Goal: Task Accomplishment & Management: Manage account settings

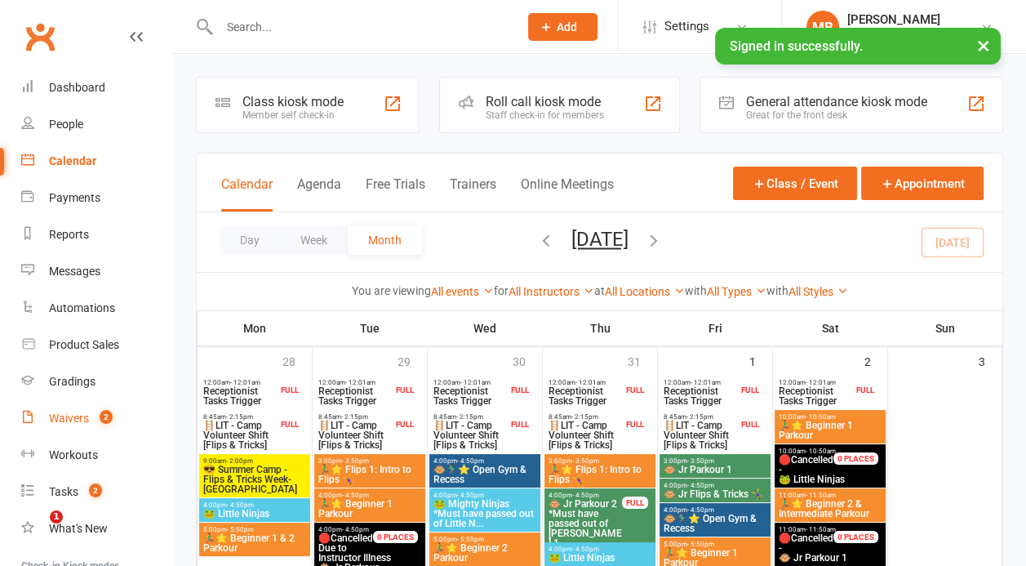
click at [96, 412] on count-badge "2" at bounding box center [101, 418] width 21 height 13
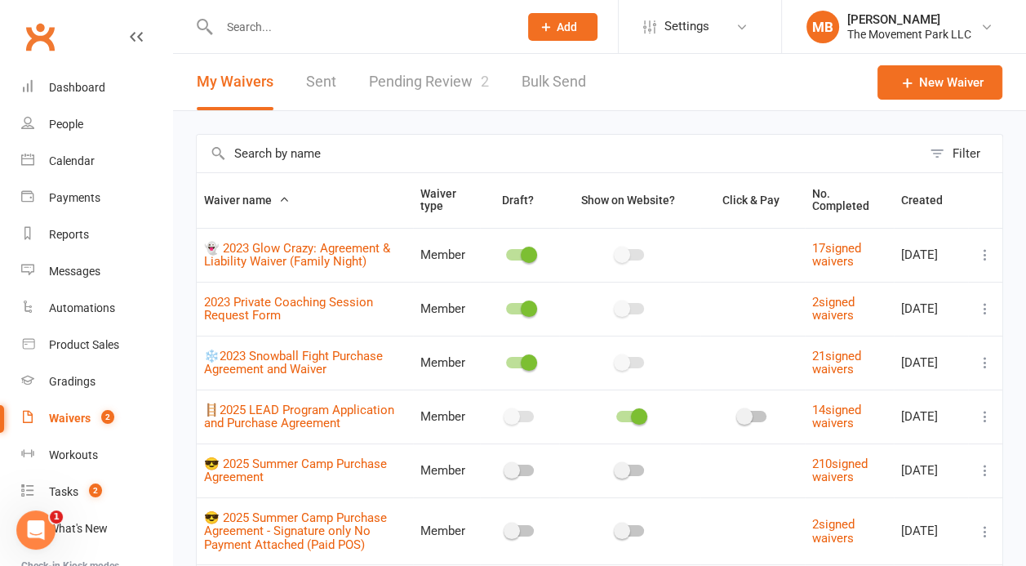
click at [449, 75] on link "Pending Review 2" at bounding box center [429, 82] width 120 height 56
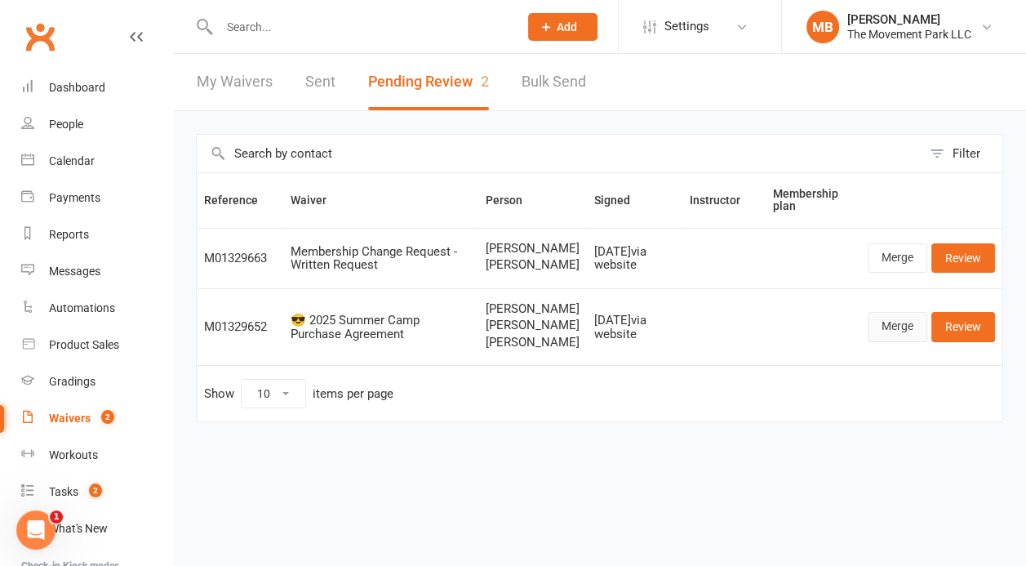
click at [902, 341] on link "Merge" at bounding box center [898, 326] width 60 height 29
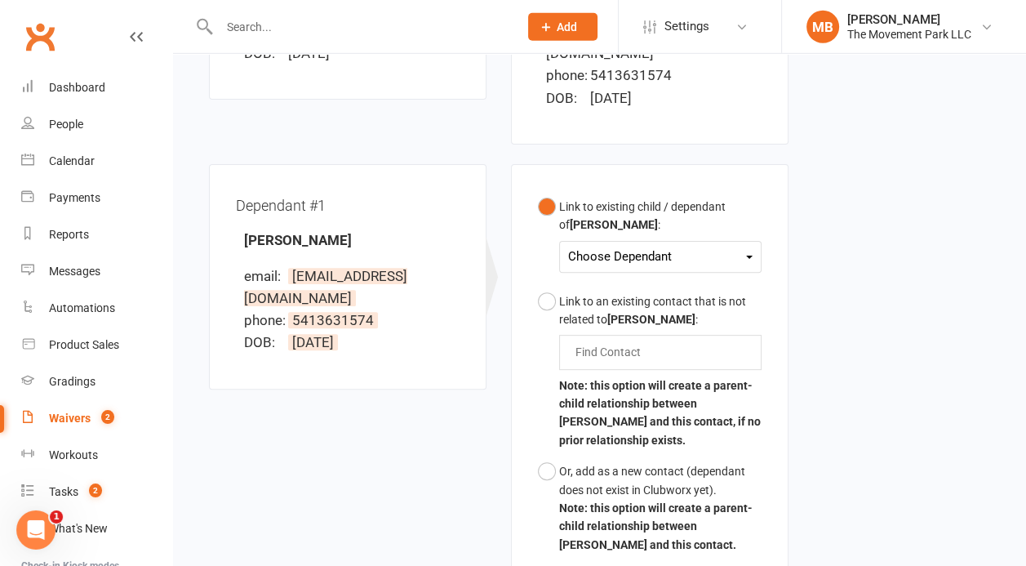
scroll to position [385, 0]
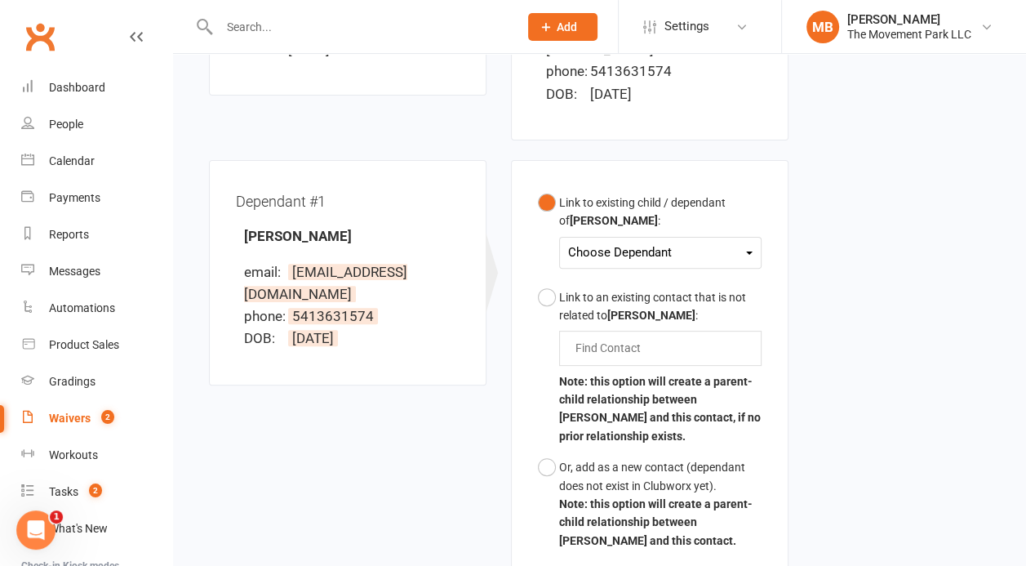
click at [644, 252] on div "Choose Dependant" at bounding box center [660, 253] width 185 height 22
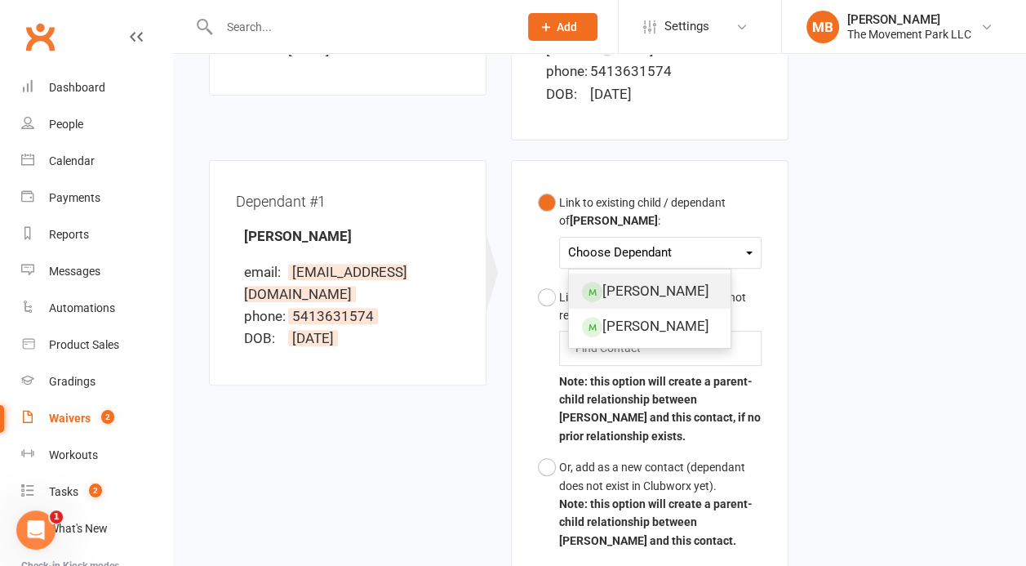
click at [642, 282] on link "[PERSON_NAME]" at bounding box center [650, 291] width 162 height 35
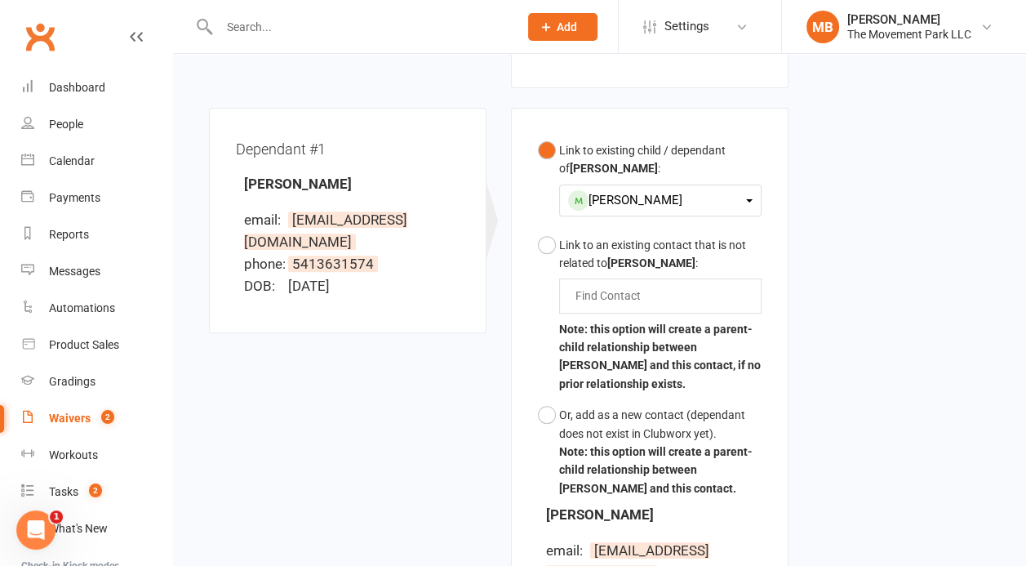
scroll to position [527, 0]
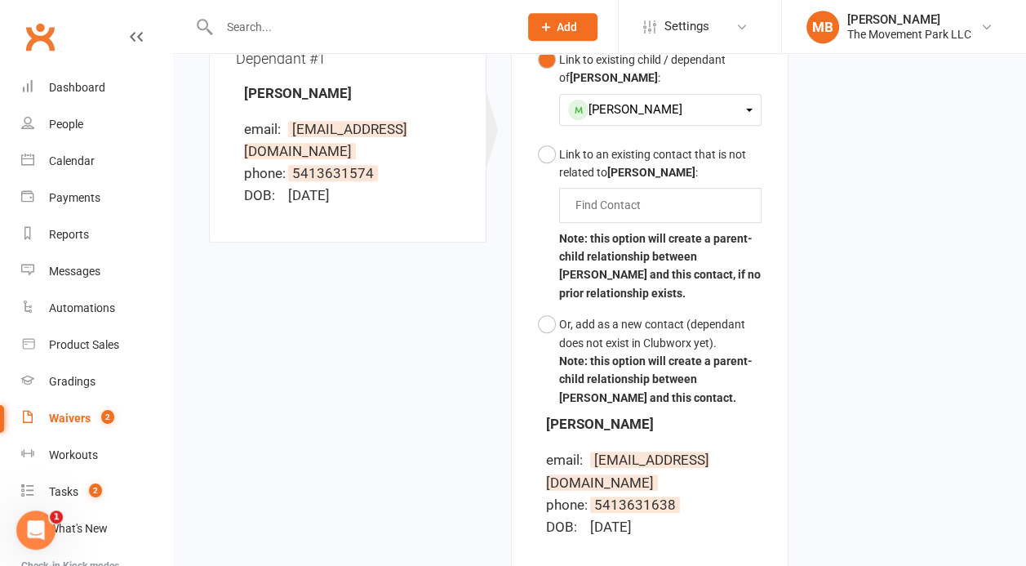
drag, startPoint x: 1021, startPoint y: 313, endPoint x: 1021, endPoint y: 372, distance: 59.6
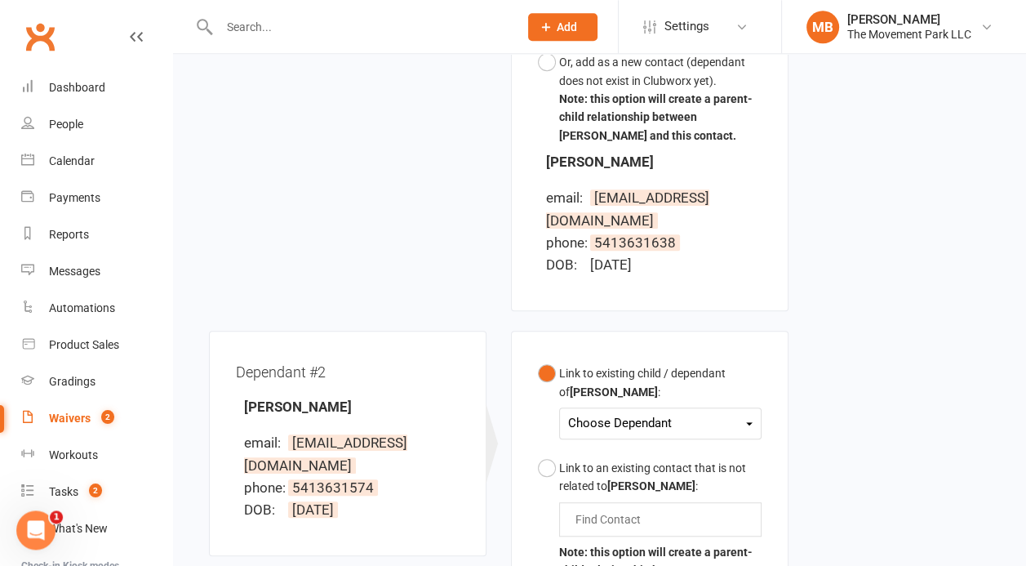
scroll to position [870, 0]
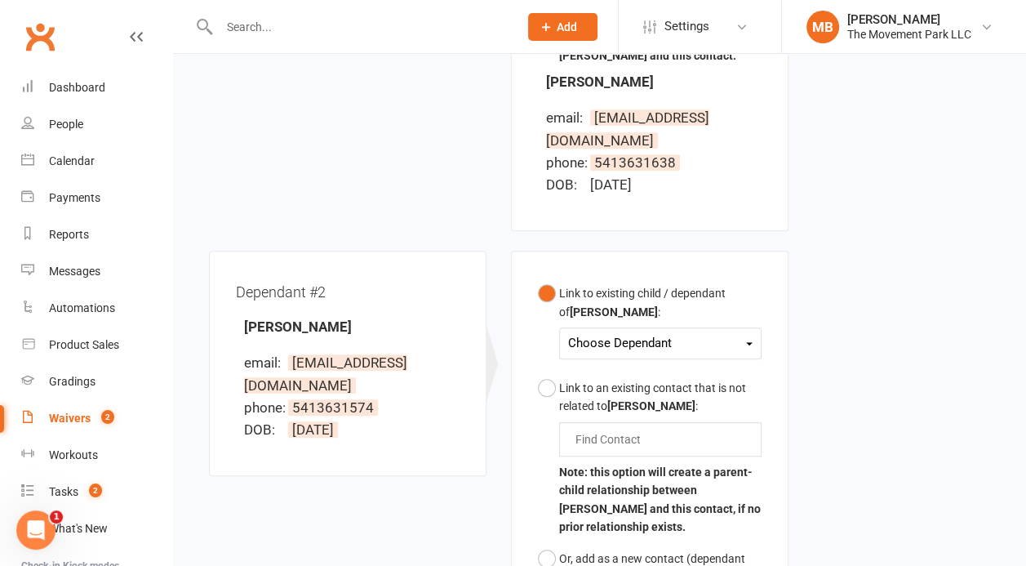
click at [643, 332] on div "Choose Dependant" at bounding box center [660, 343] width 185 height 22
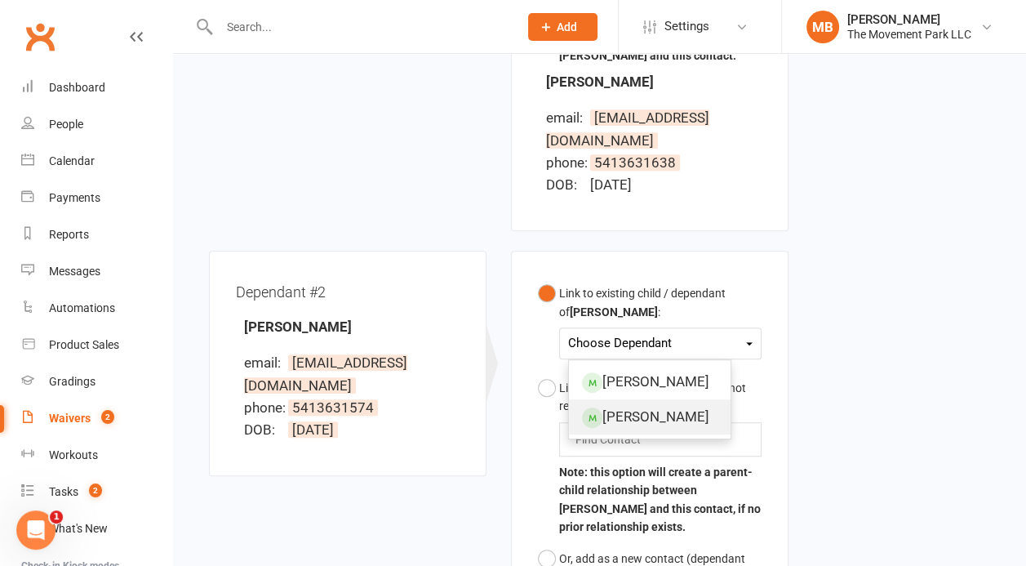
click at [639, 401] on link "[PERSON_NAME]" at bounding box center [650, 416] width 162 height 35
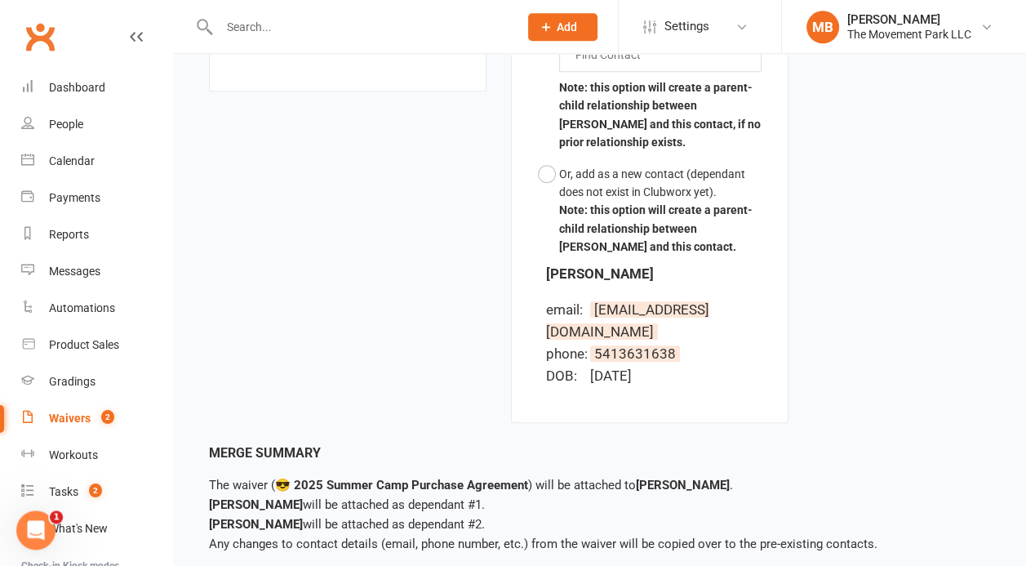
scroll to position [1293, 0]
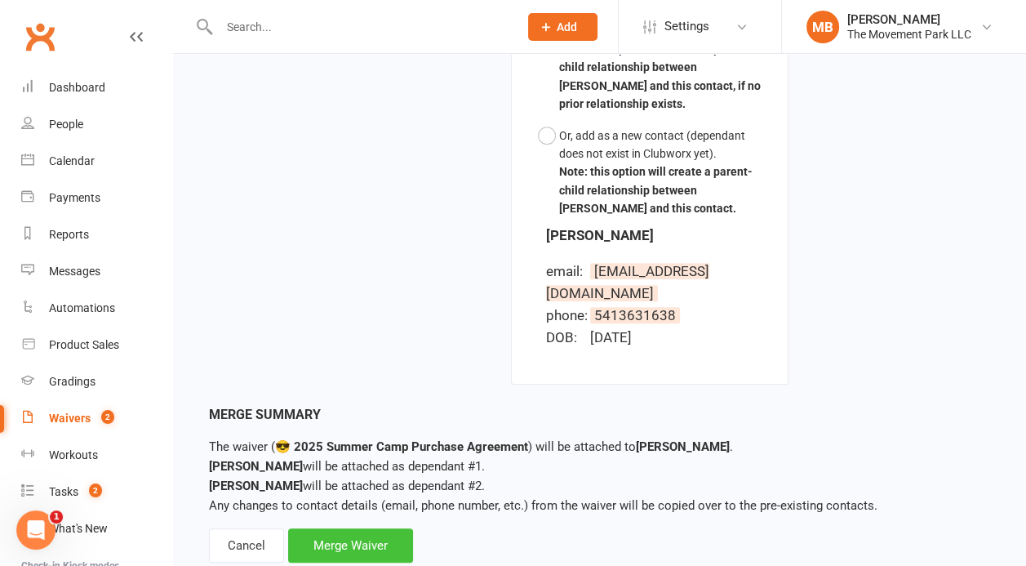
click at [341, 528] on div "Merge Waiver" at bounding box center [350, 545] width 125 height 34
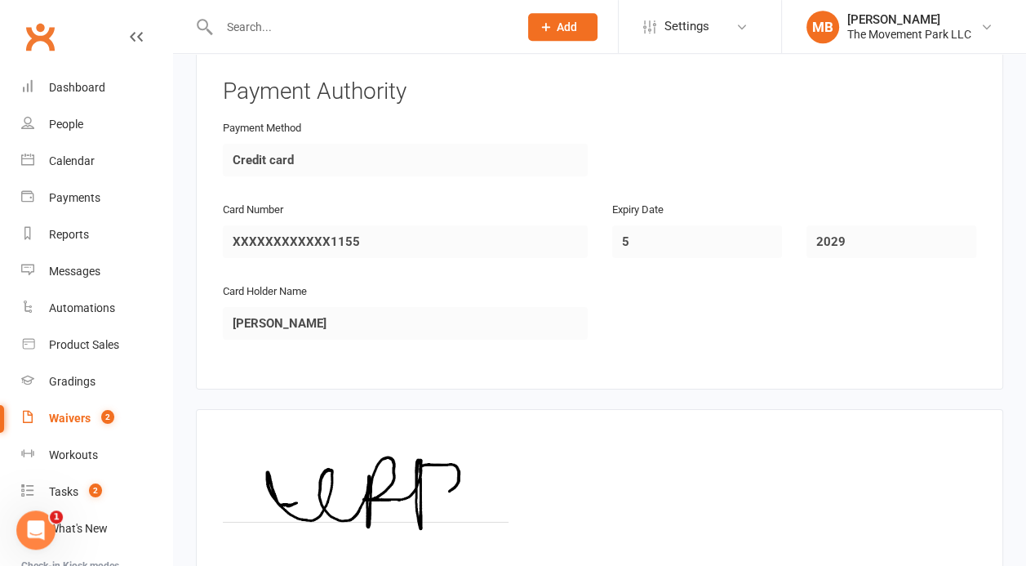
scroll to position [4441, 0]
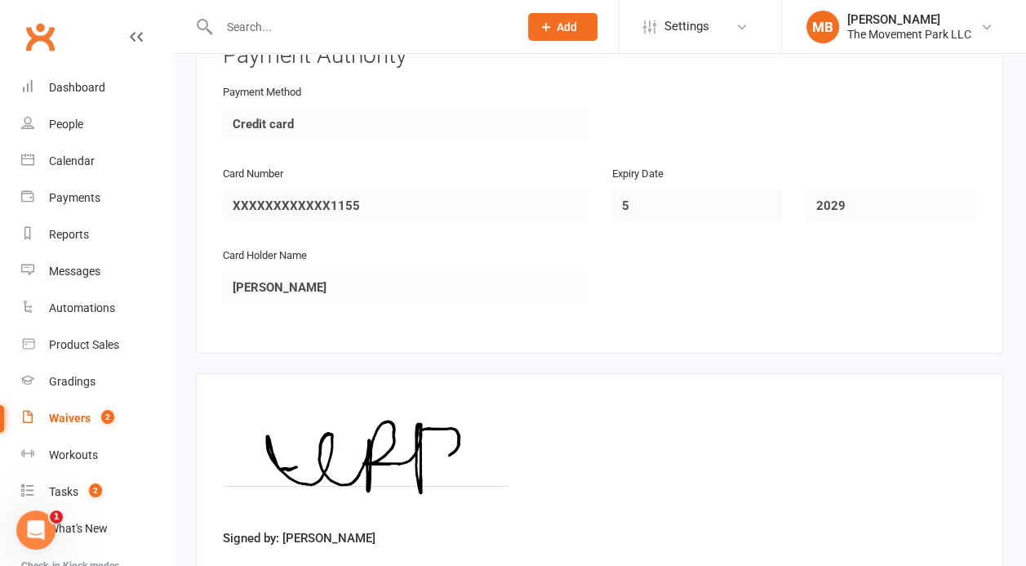
drag, startPoint x: 1021, startPoint y: 459, endPoint x: 1007, endPoint y: 550, distance: 92.6
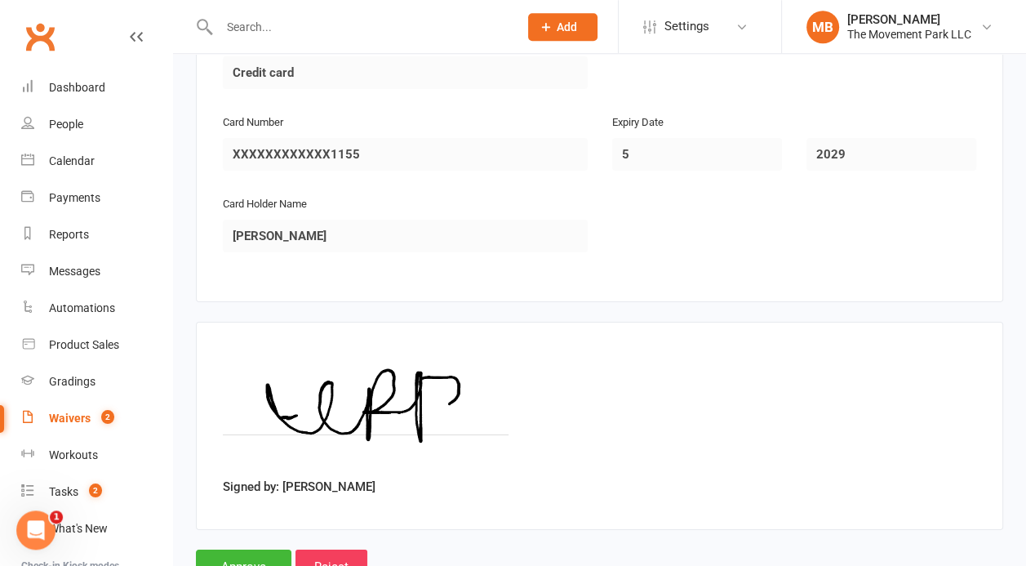
scroll to position [4501, 0]
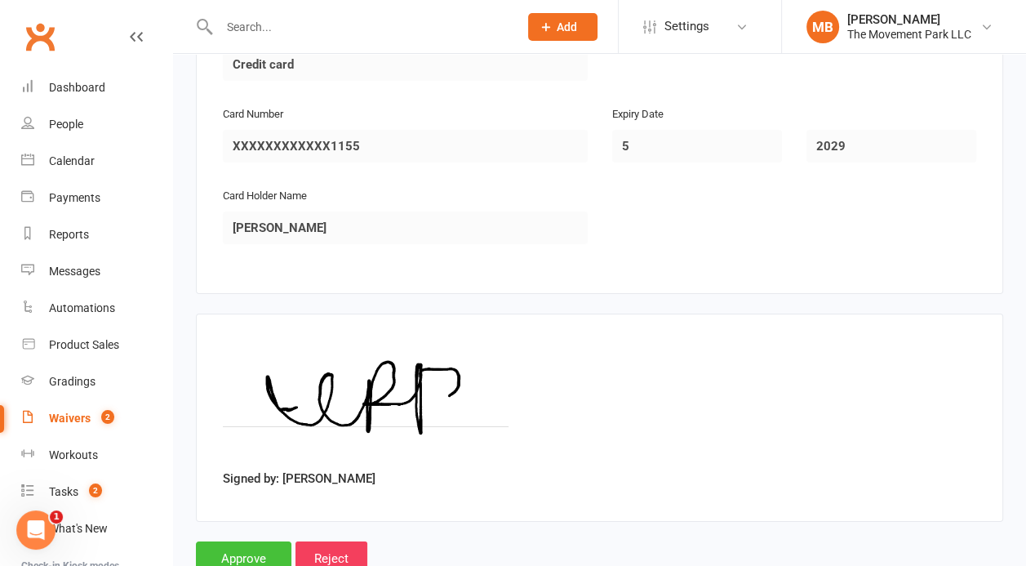
click at [238, 541] on input "Approve" at bounding box center [244, 558] width 96 height 34
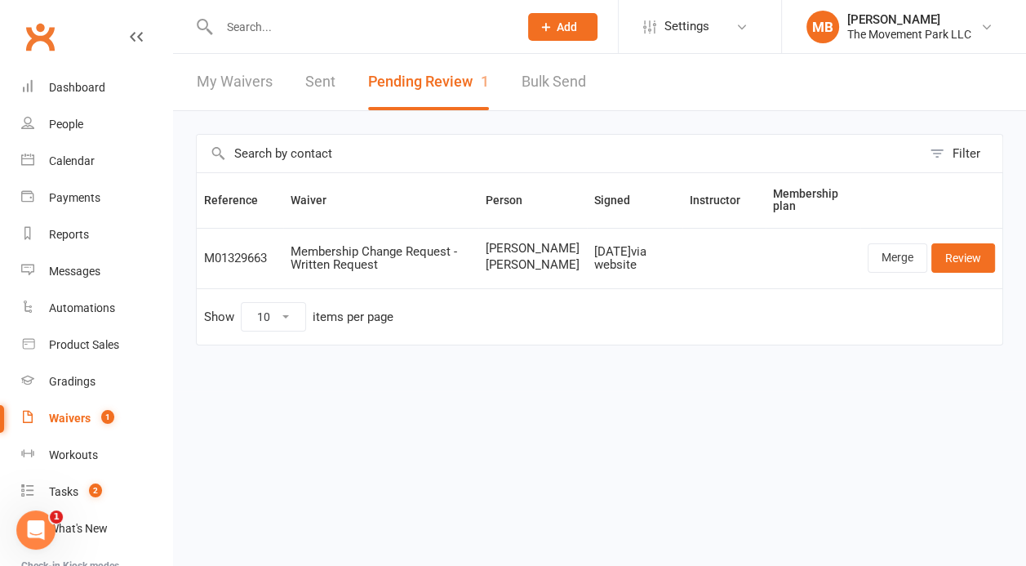
click at [268, 32] on input "text" at bounding box center [360, 27] width 293 height 23
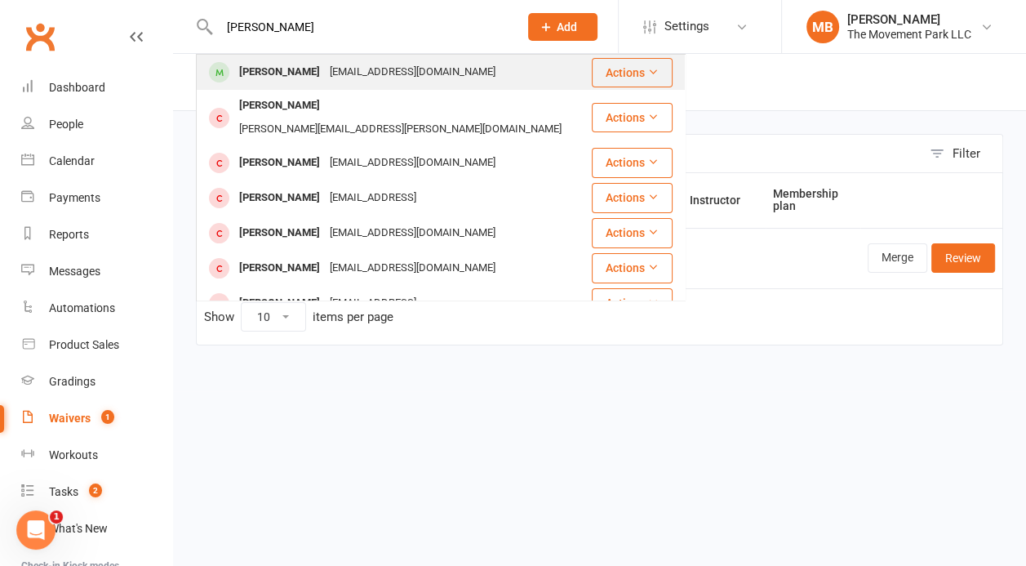
type input "rolland"
click at [325, 63] on div "[EMAIL_ADDRESS][DOMAIN_NAME]" at bounding box center [413, 72] width 176 height 24
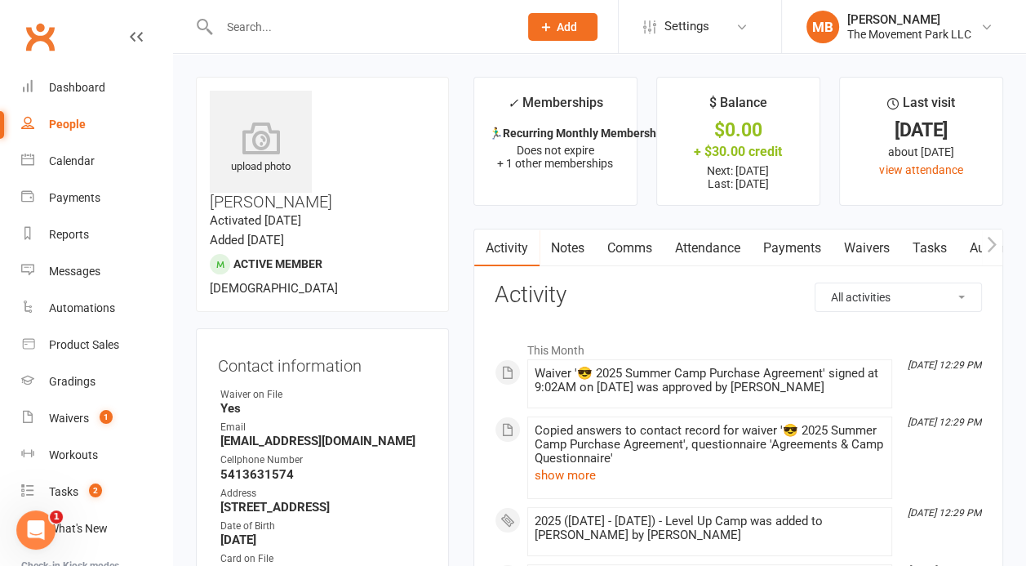
click at [791, 242] on link "Payments" at bounding box center [792, 248] width 81 height 38
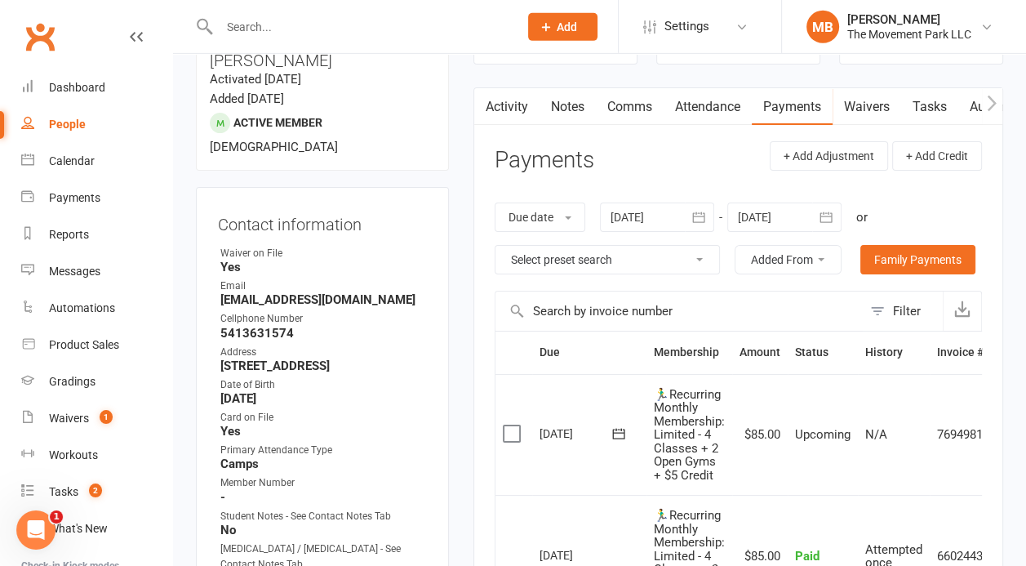
scroll to position [149, 0]
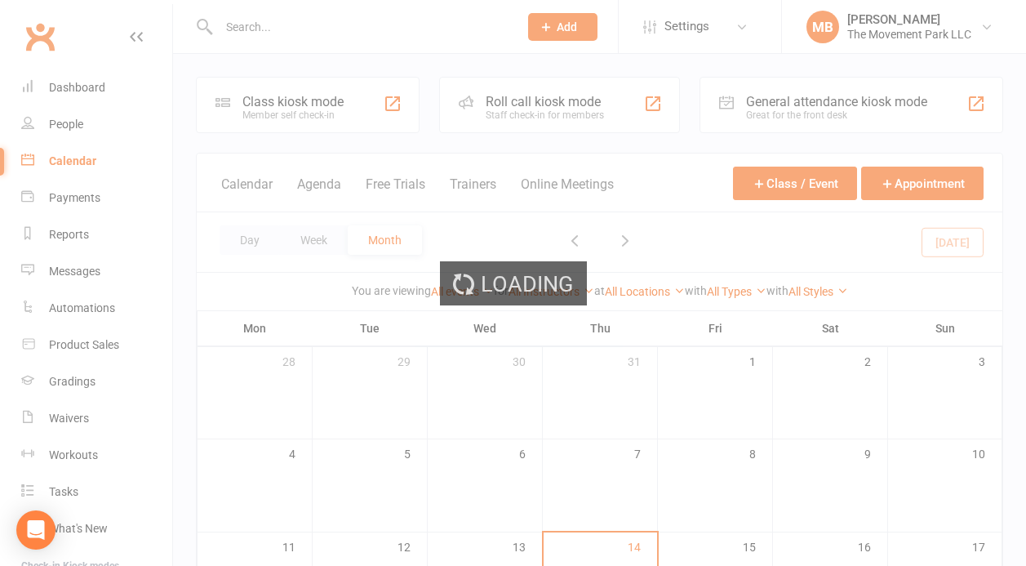
click at [266, 33] on div "Loading" at bounding box center [513, 283] width 1026 height 566
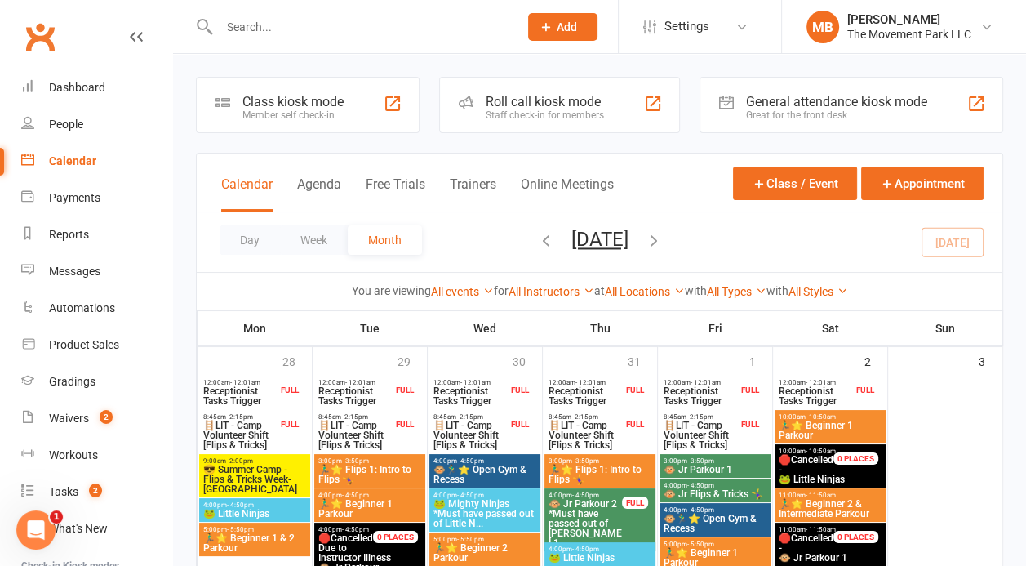
click at [266, 33] on input "text" at bounding box center [360, 27] width 293 height 23
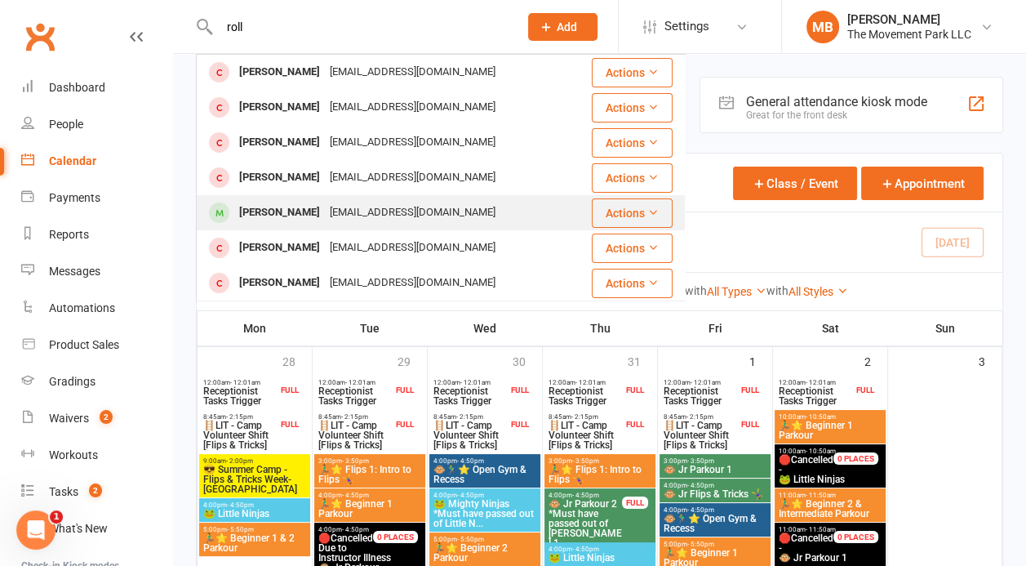
type input "roll"
click at [296, 216] on div "[PERSON_NAME]" at bounding box center [279, 213] width 91 height 24
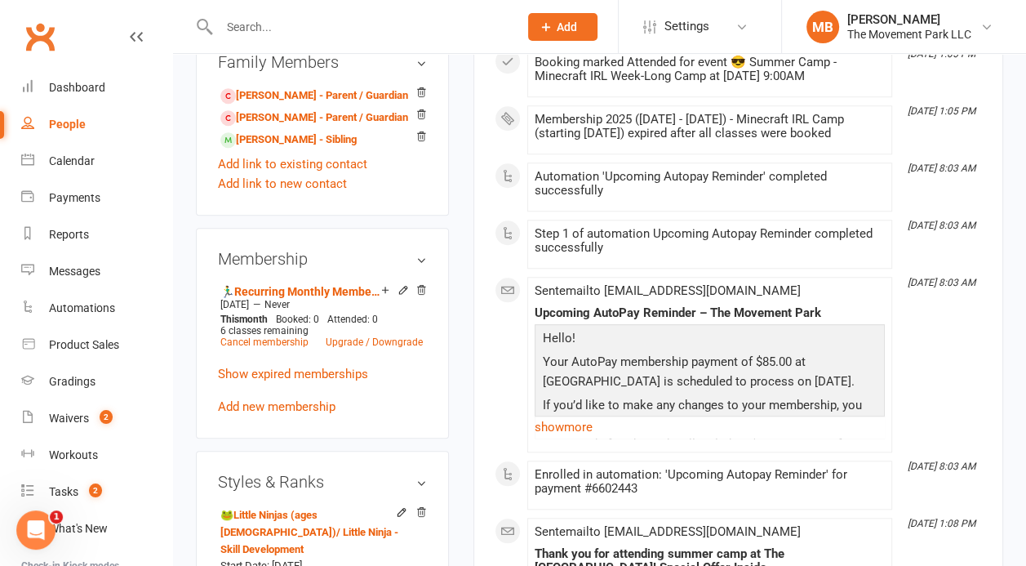
scroll to position [966, 0]
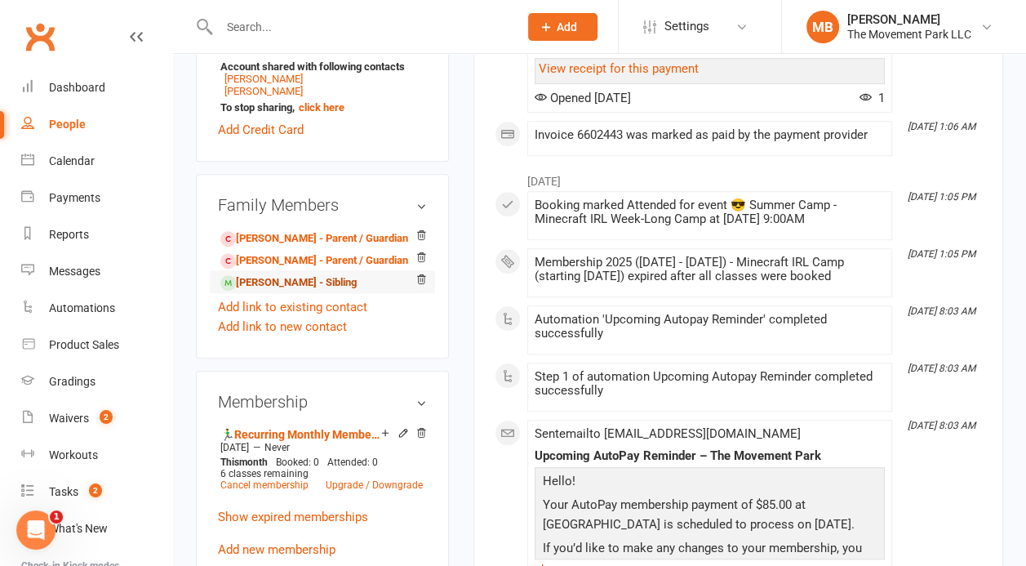
click at [295, 274] on link "Raynar Drake - Sibling" at bounding box center [288, 282] width 136 height 17
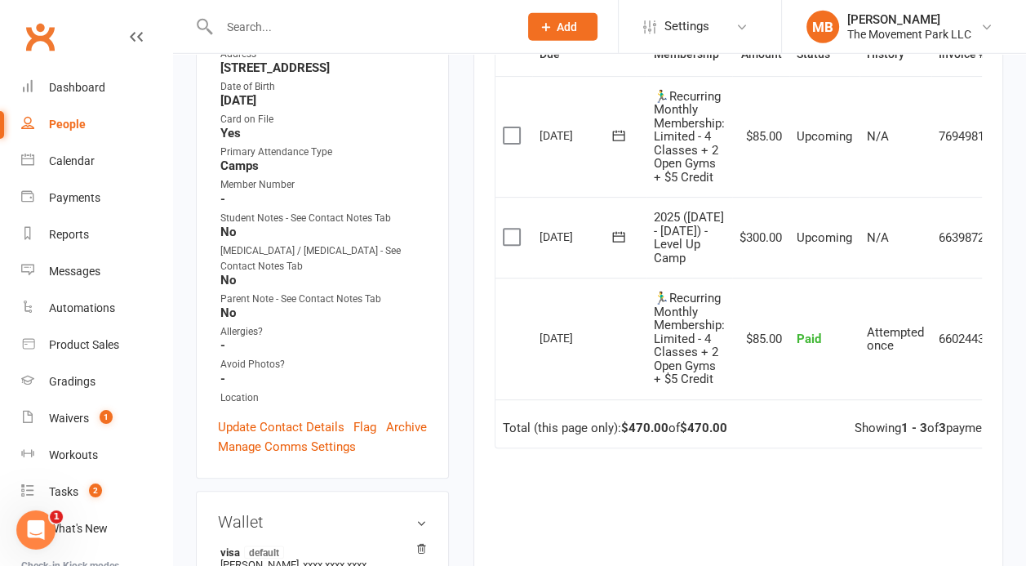
scroll to position [372, 0]
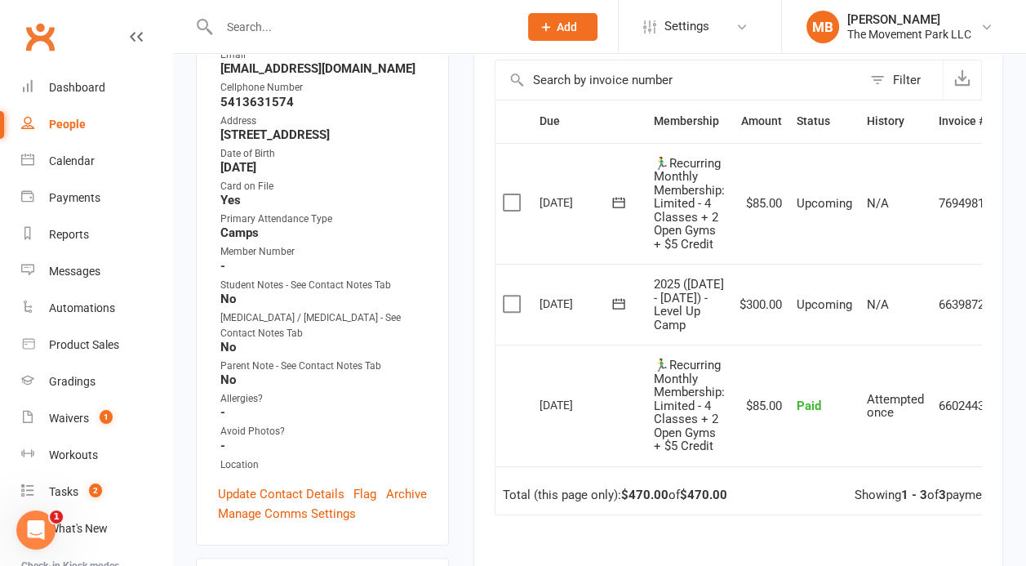
click at [614, 302] on icon at bounding box center [619, 304] width 16 height 16
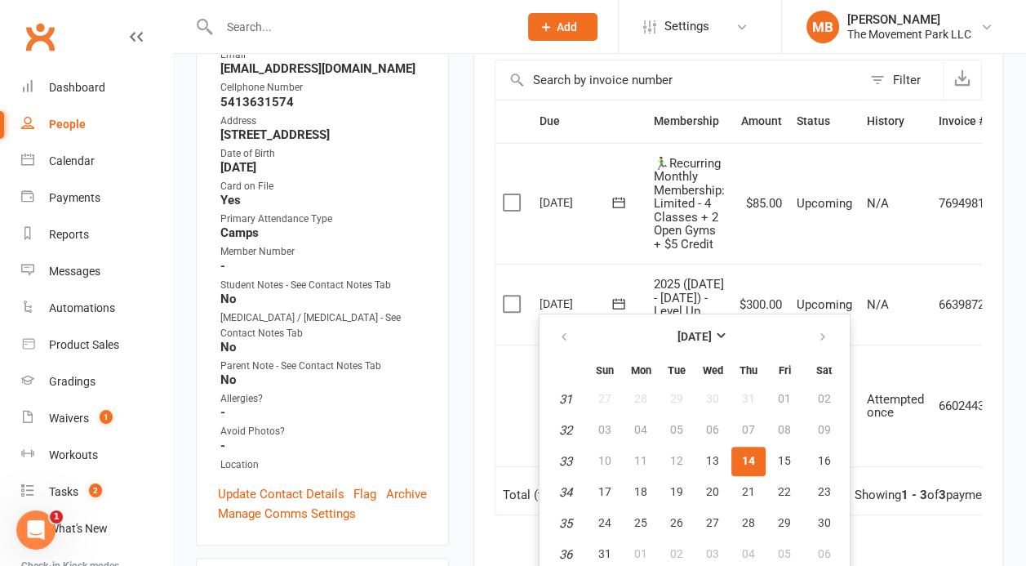
click at [614, 302] on icon at bounding box center [619, 304] width 16 height 16
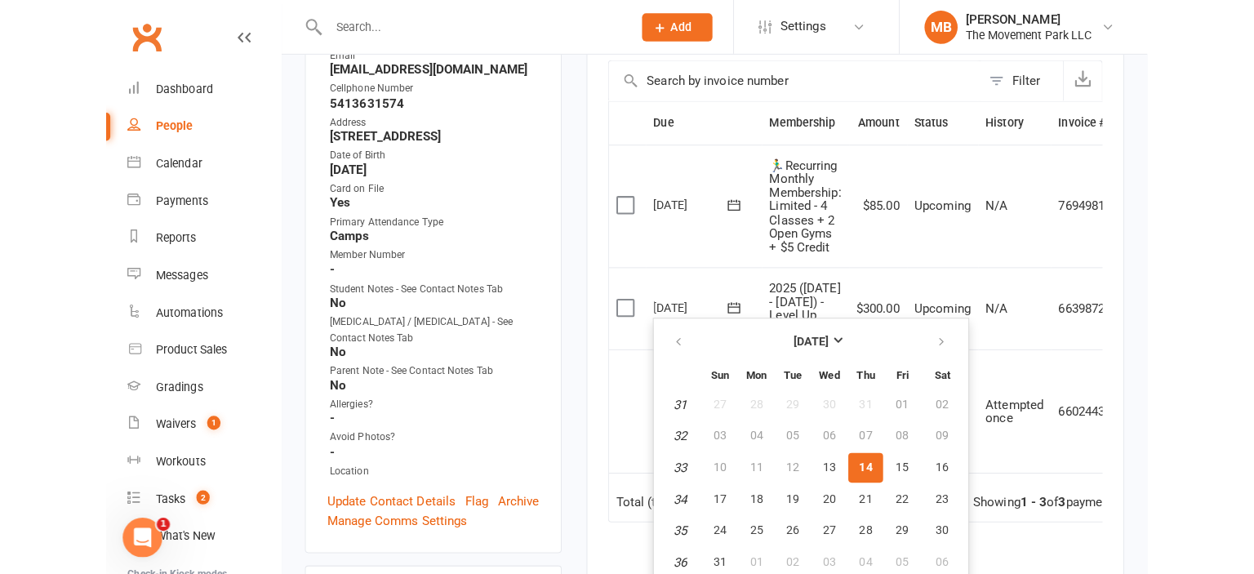
scroll to position [332, 0]
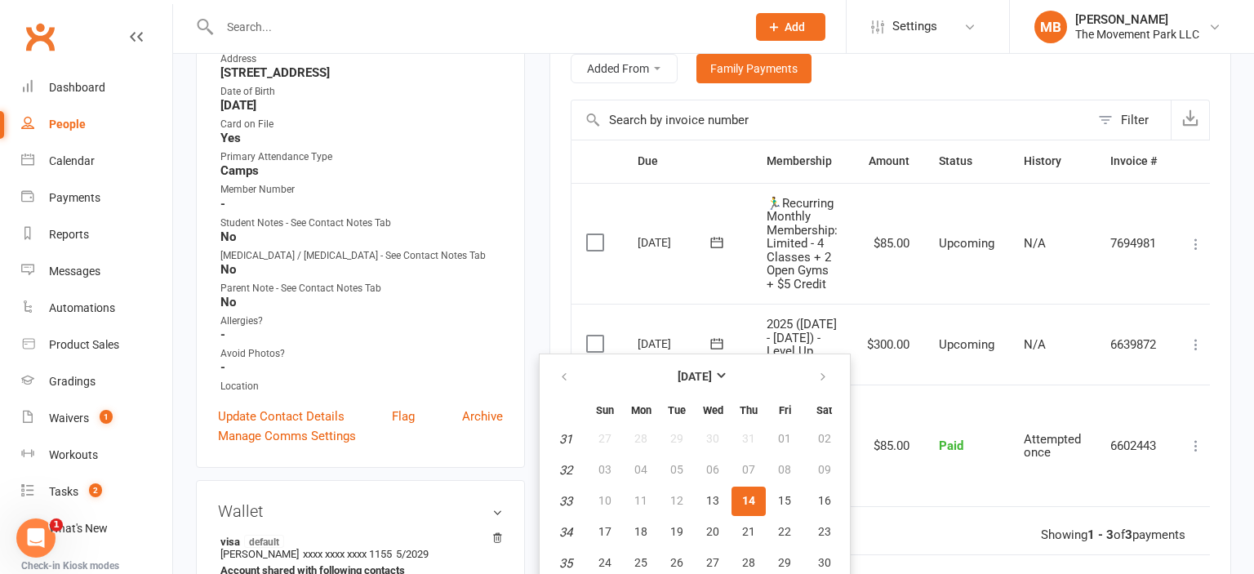
click at [1026, 343] on icon at bounding box center [1196, 344] width 16 height 16
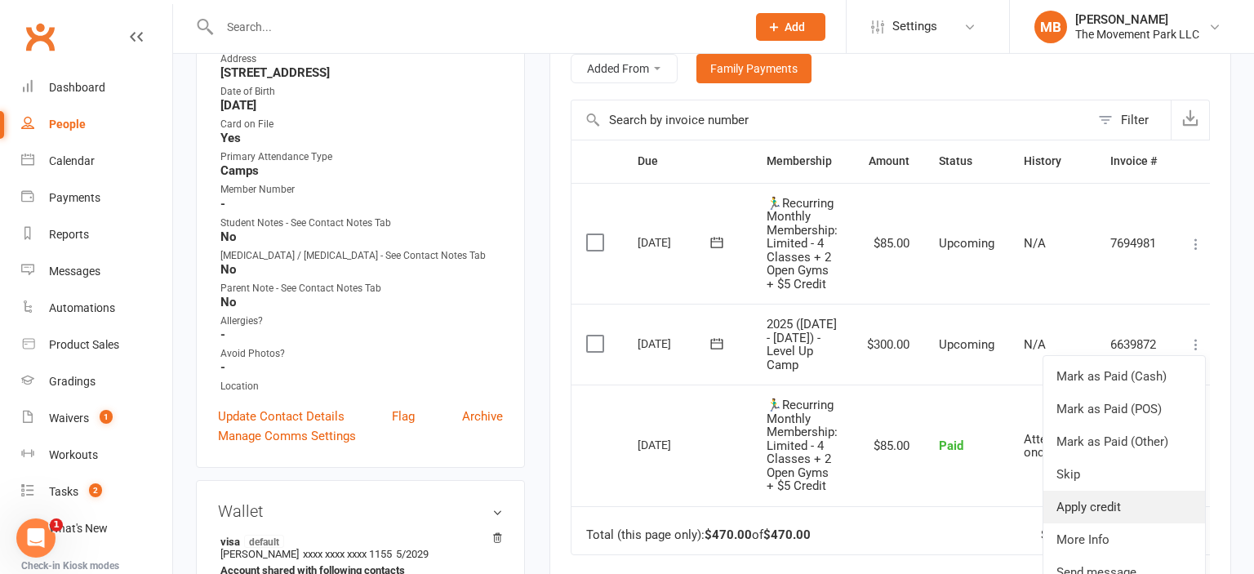
click at [1026, 496] on link "Apply credit" at bounding box center [1125, 507] width 162 height 33
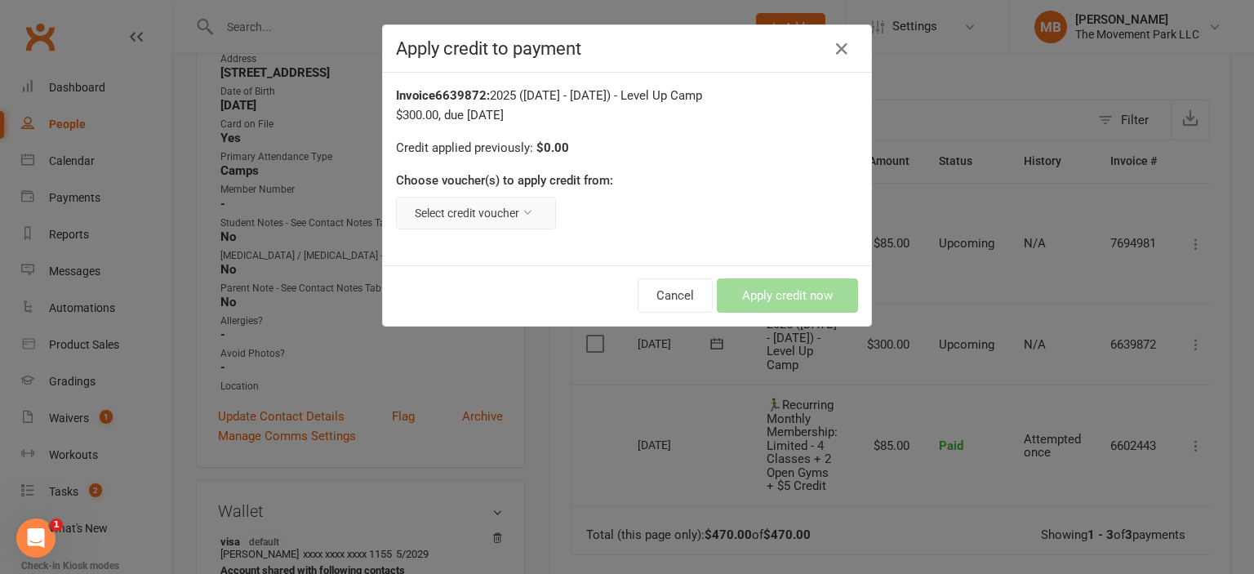
click at [528, 211] on icon at bounding box center [527, 212] width 11 height 11
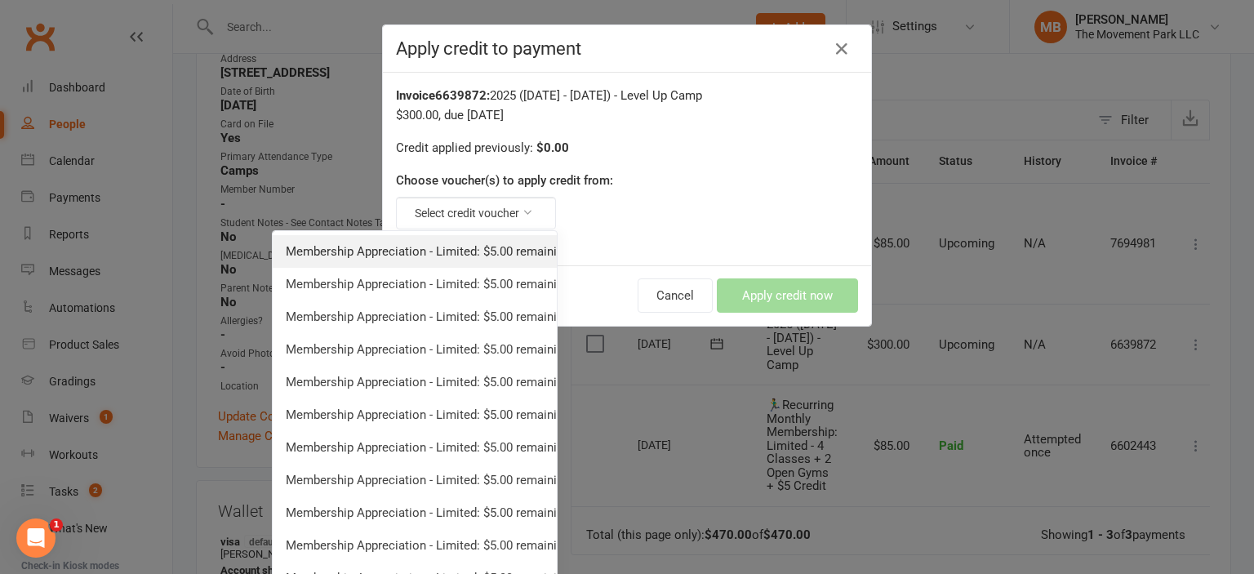
click at [504, 247] on link "Membership Appreciation - Limited: $5.00 remaining - Toddler, Adult, & Limited …" at bounding box center [415, 251] width 284 height 33
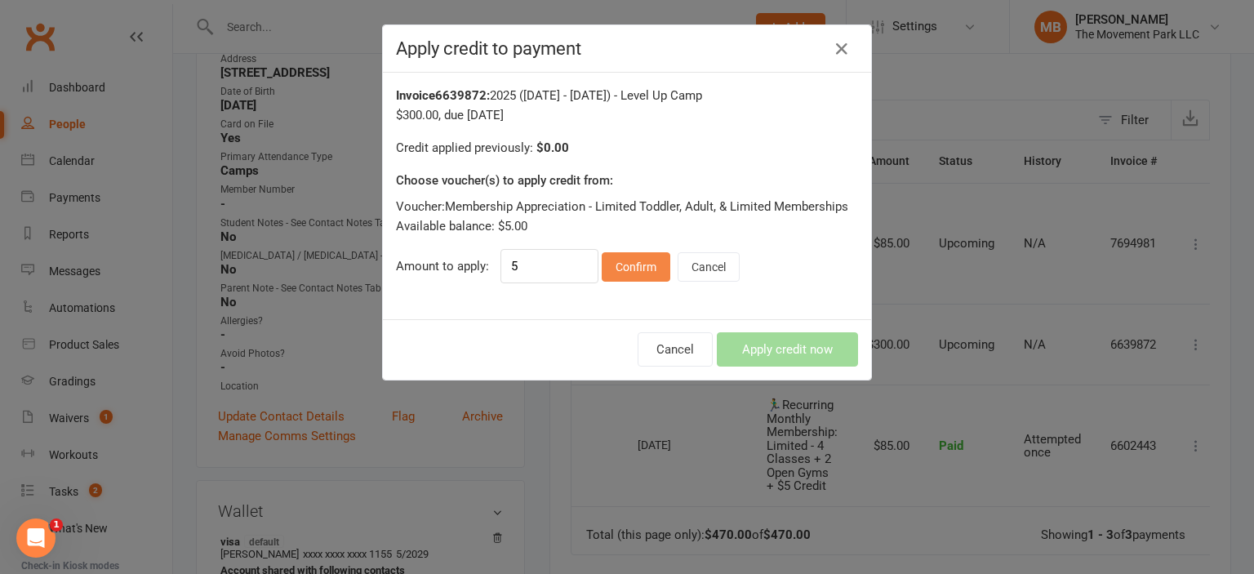
click at [627, 271] on button "Confirm" at bounding box center [636, 266] width 69 height 29
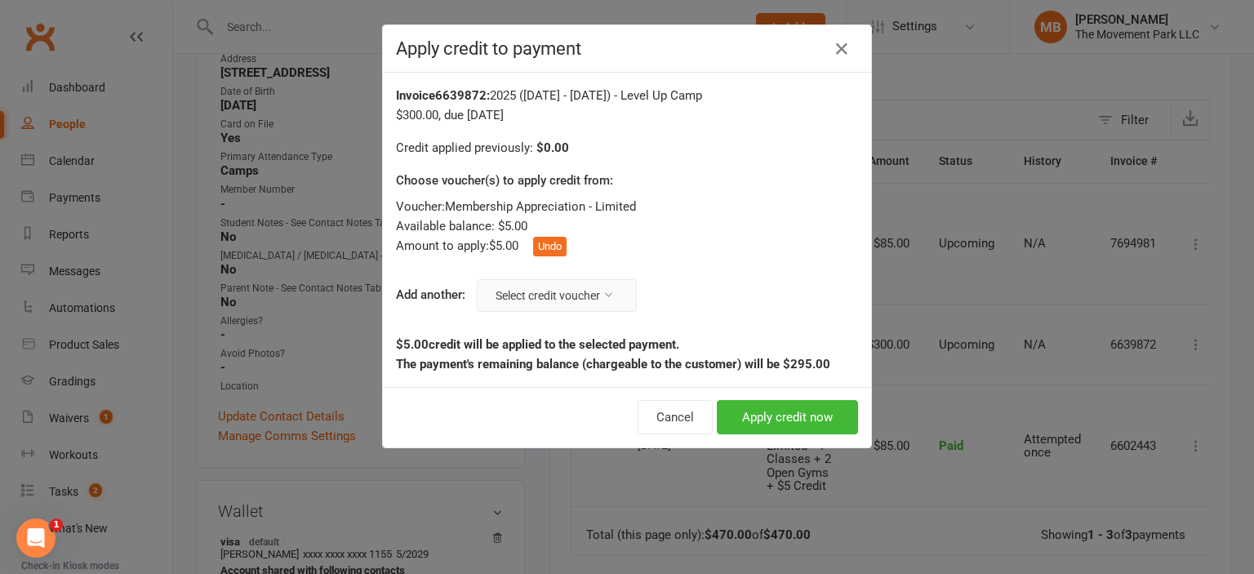
click at [547, 292] on button "Select credit voucher" at bounding box center [557, 295] width 160 height 33
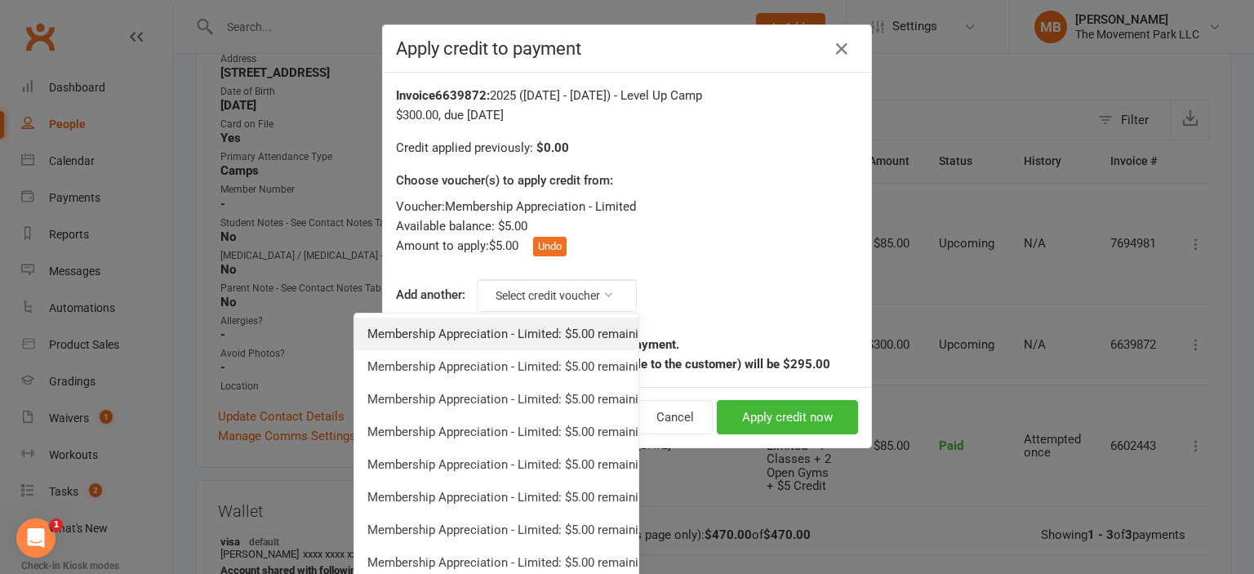
click at [533, 332] on link "Membership Appreciation - Limited: $5.00 remaining - Toddler, Adult, & Limited …" at bounding box center [496, 334] width 284 height 33
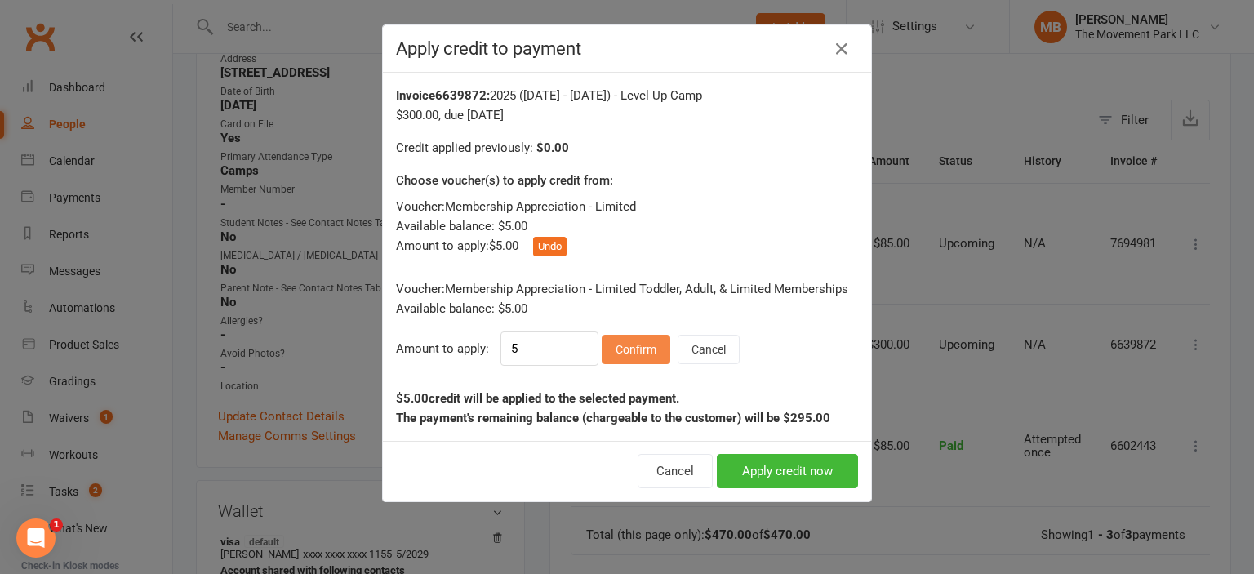
click at [625, 352] on button "Confirm" at bounding box center [636, 349] width 69 height 29
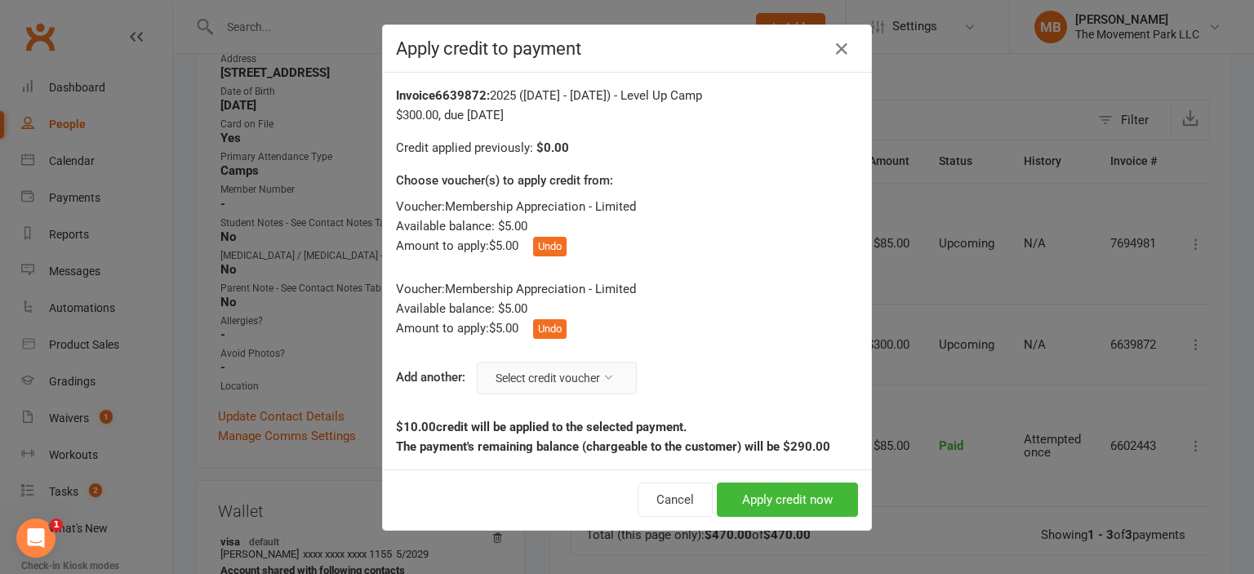
click at [514, 379] on button "Select credit voucher" at bounding box center [557, 378] width 160 height 33
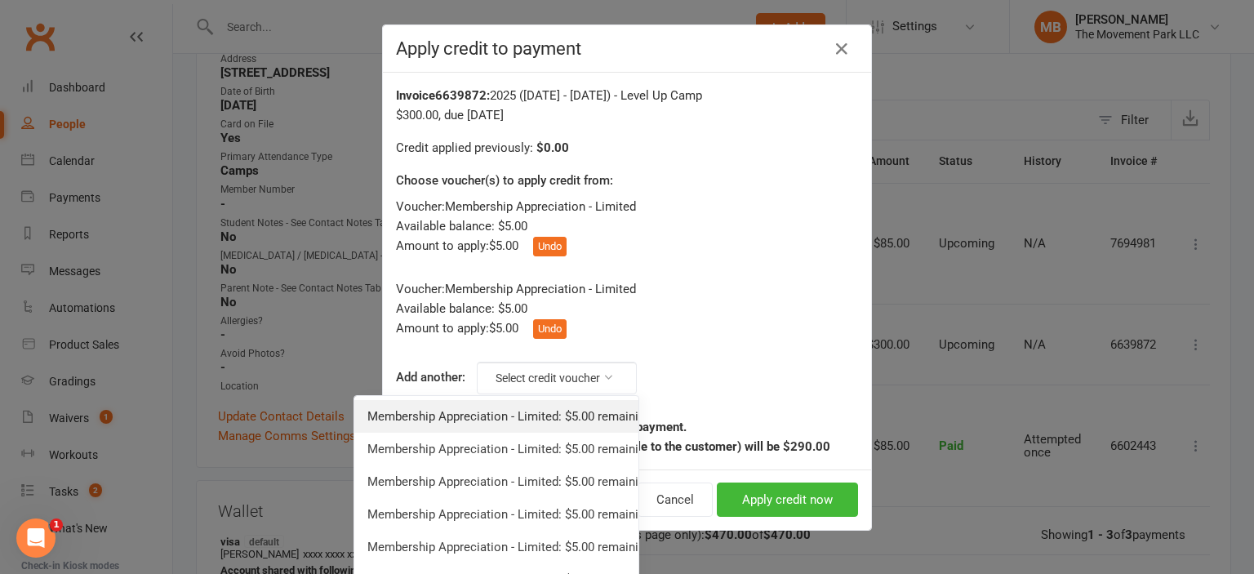
click at [508, 410] on link "Membership Appreciation - Limited: $5.00 remaining - Toddler, Adult, & Limited …" at bounding box center [496, 416] width 284 height 33
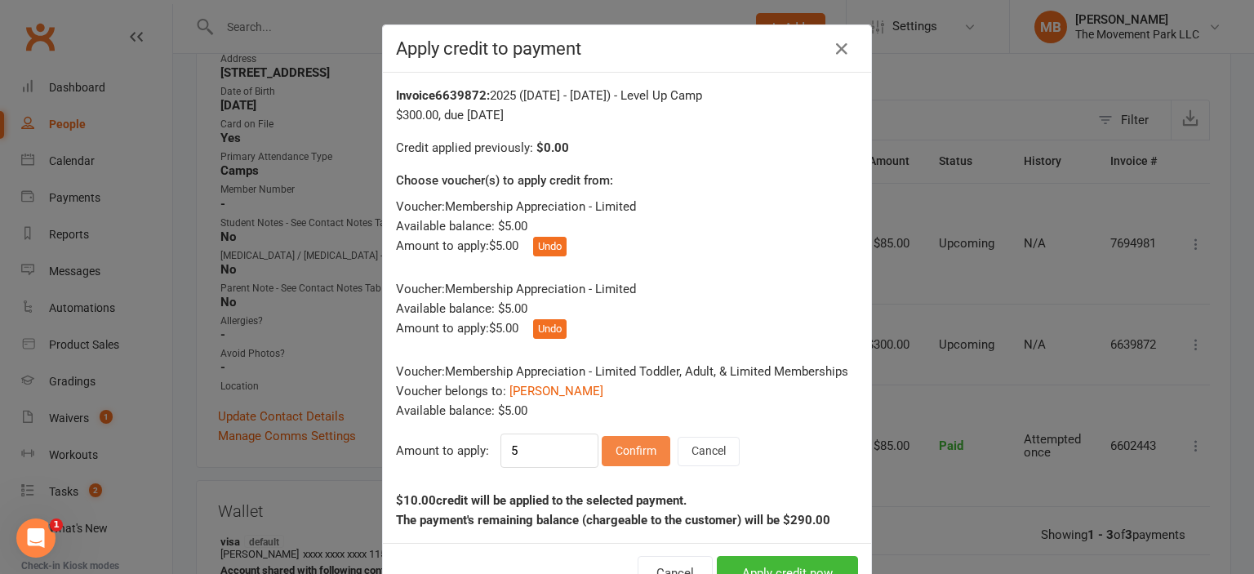
click at [627, 443] on button "Confirm" at bounding box center [636, 450] width 69 height 29
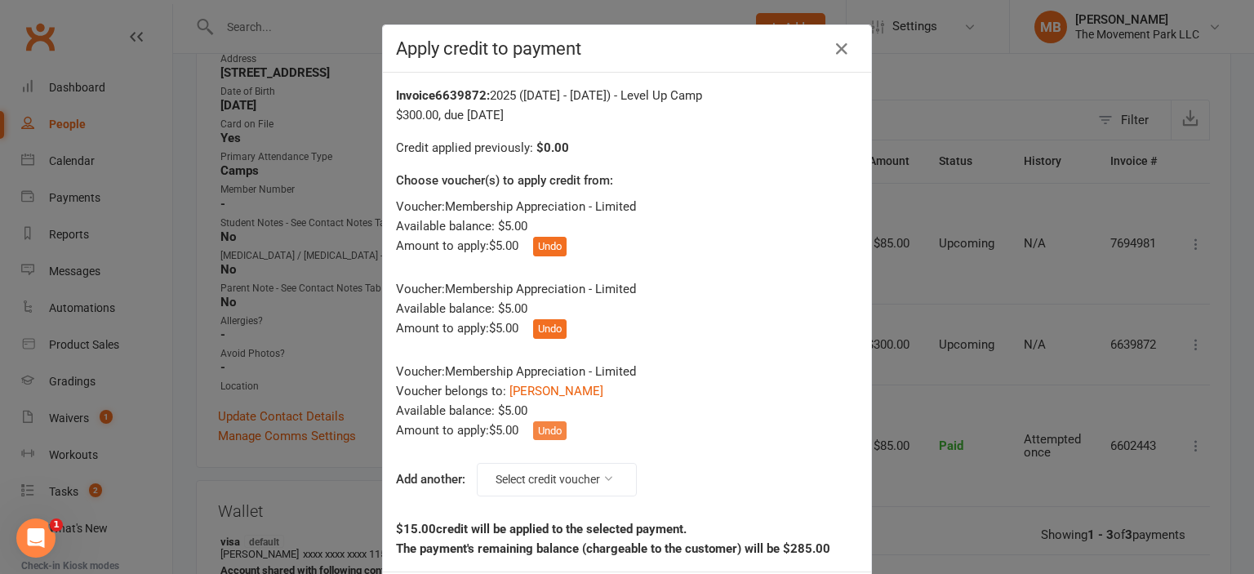
click at [547, 433] on button "Undo" at bounding box center [549, 431] width 33 height 20
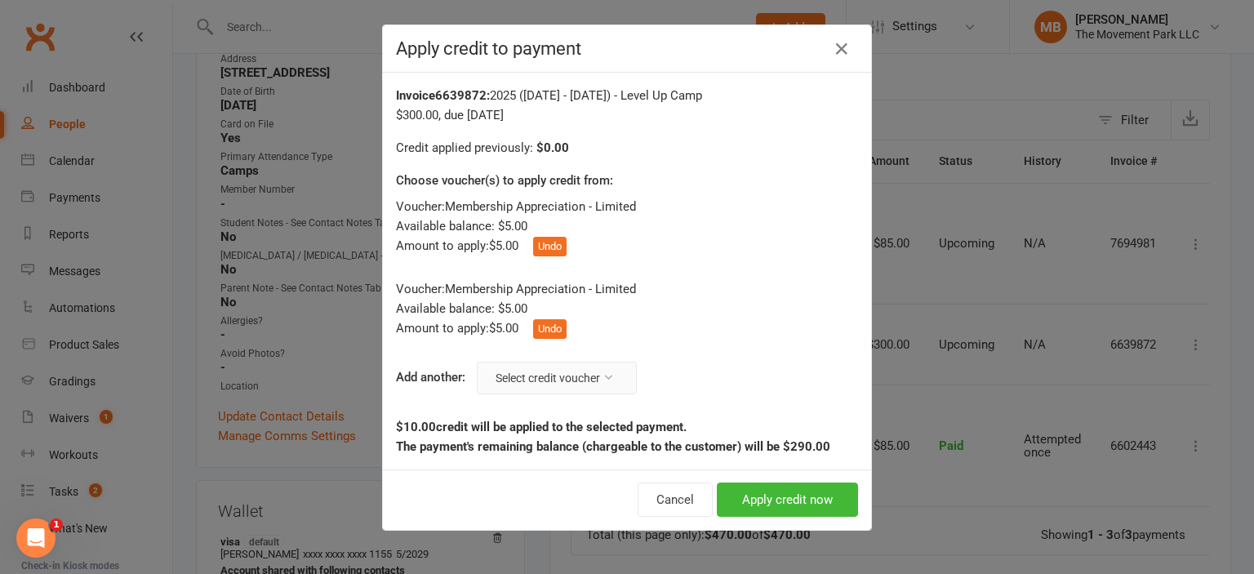
click at [582, 387] on button "Select credit voucher" at bounding box center [557, 378] width 160 height 33
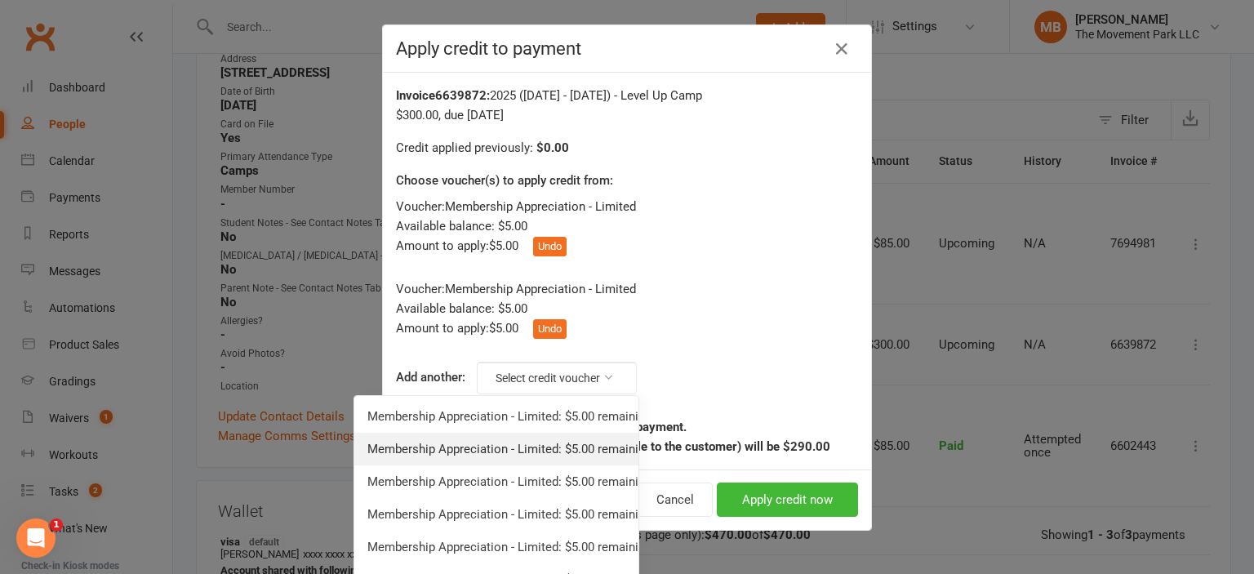
click at [558, 446] on link "Membership Appreciation - Limited: $5.00 remaining - Toddler, Adult, & Limited …" at bounding box center [496, 449] width 284 height 33
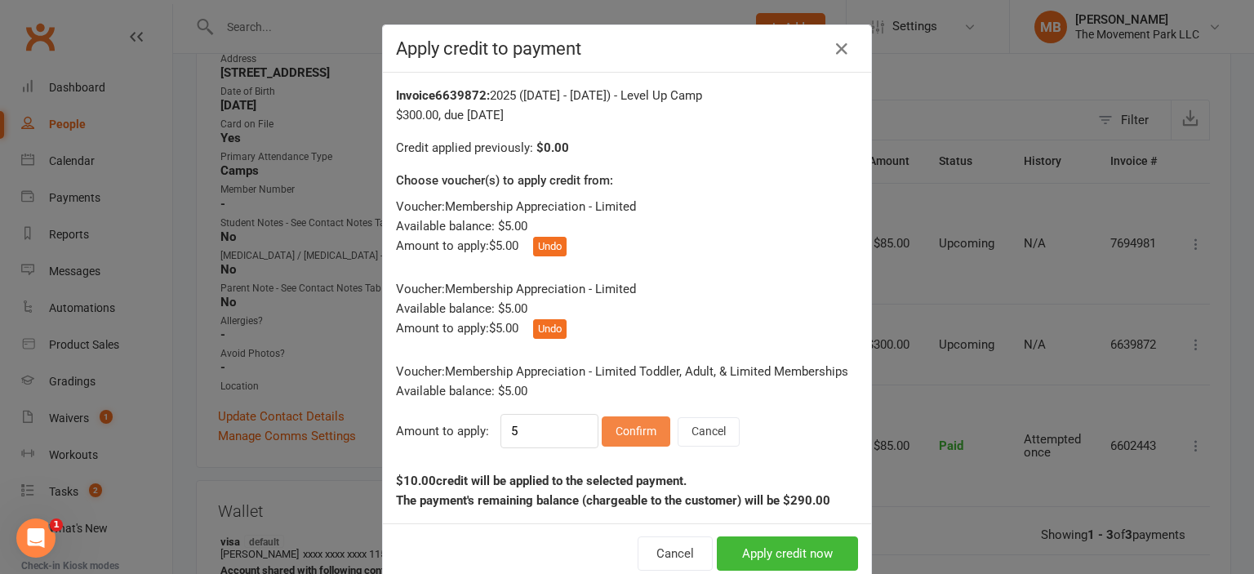
click at [631, 433] on button "Confirm" at bounding box center [636, 430] width 69 height 29
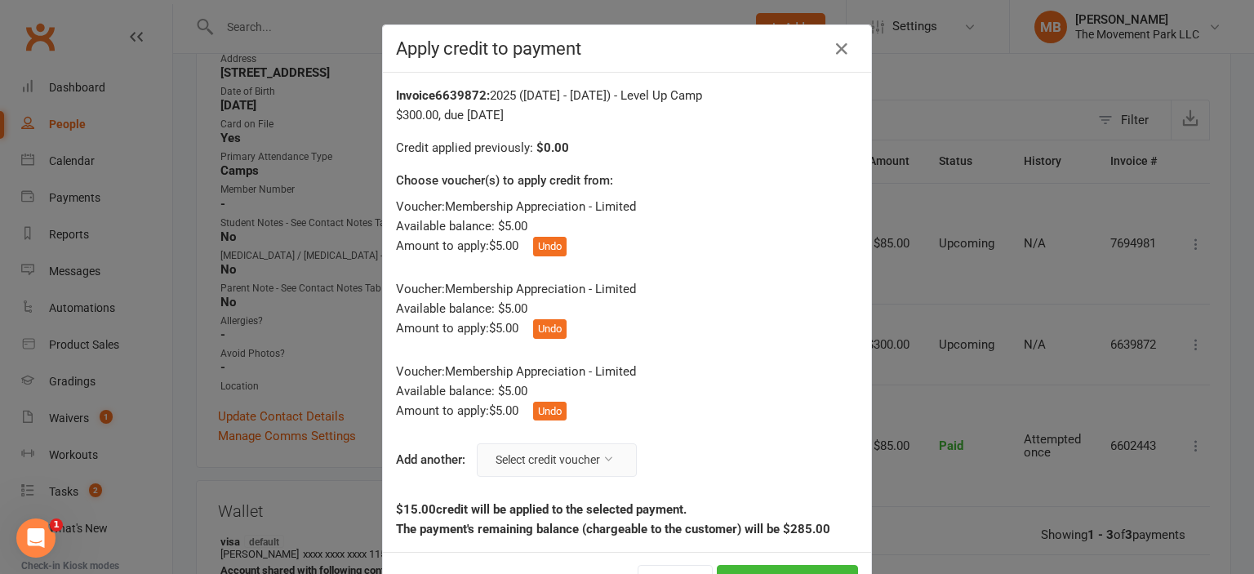
click at [578, 465] on button "Select credit voucher" at bounding box center [557, 459] width 160 height 33
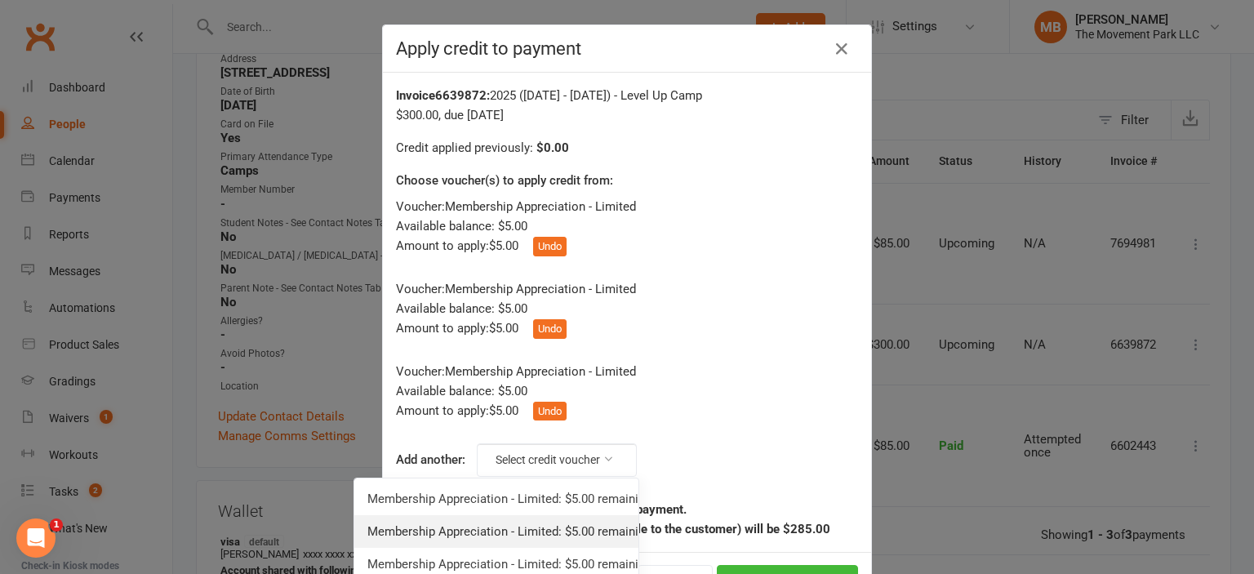
click at [563, 516] on link "Membership Appreciation - Limited: $5.00 remaining - Toddler, Adult, & Limited …" at bounding box center [496, 531] width 284 height 33
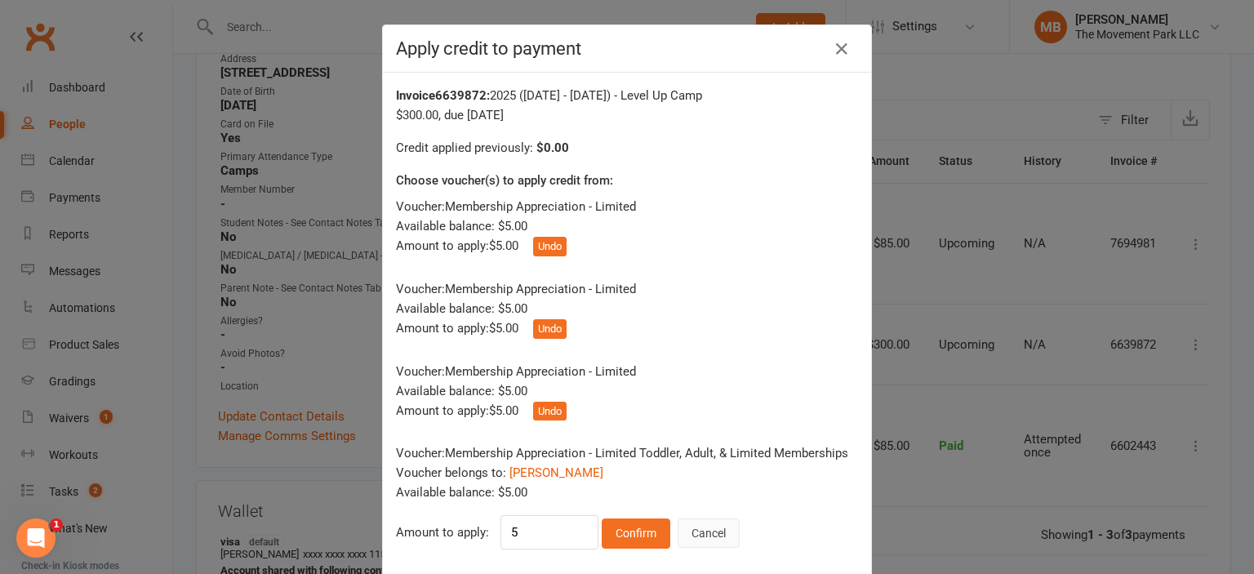
click at [681, 521] on button "Cancel" at bounding box center [709, 532] width 62 height 29
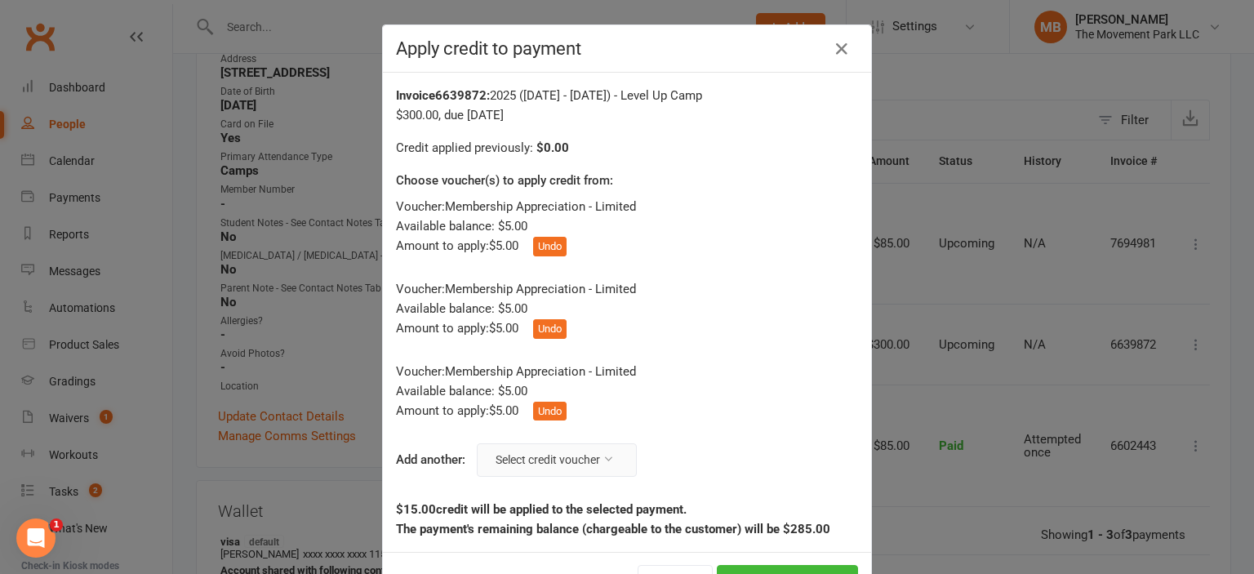
click at [594, 456] on button "Select credit voucher" at bounding box center [557, 459] width 160 height 33
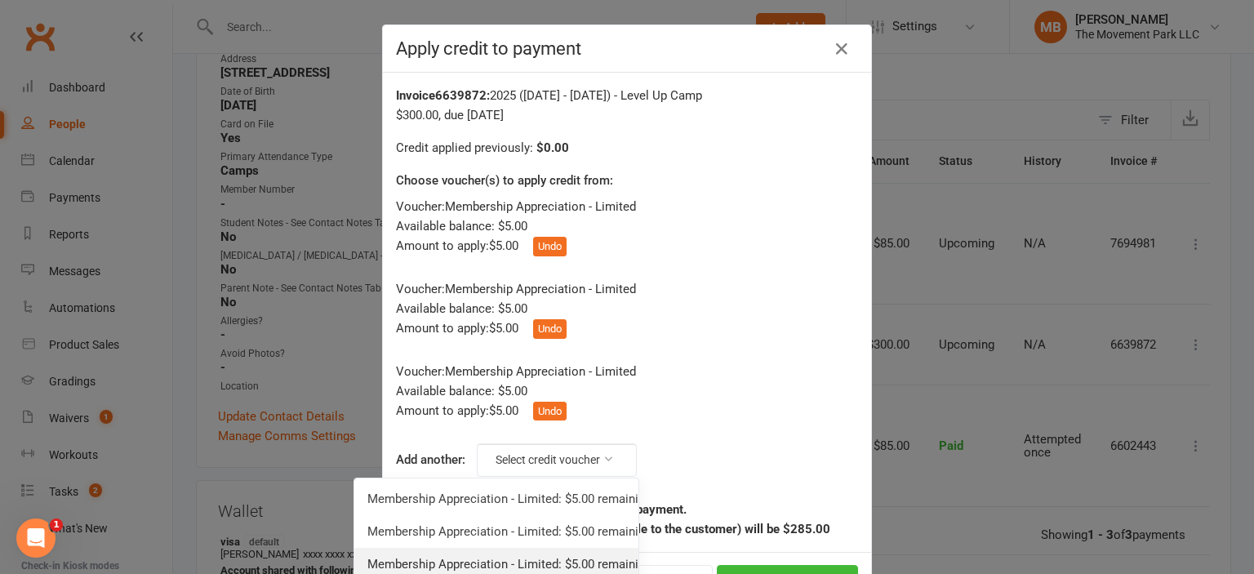
click at [551, 554] on link "Membership Appreciation - Limited: $5.00 remaining - Toddler, Adult, & Limited …" at bounding box center [496, 564] width 284 height 33
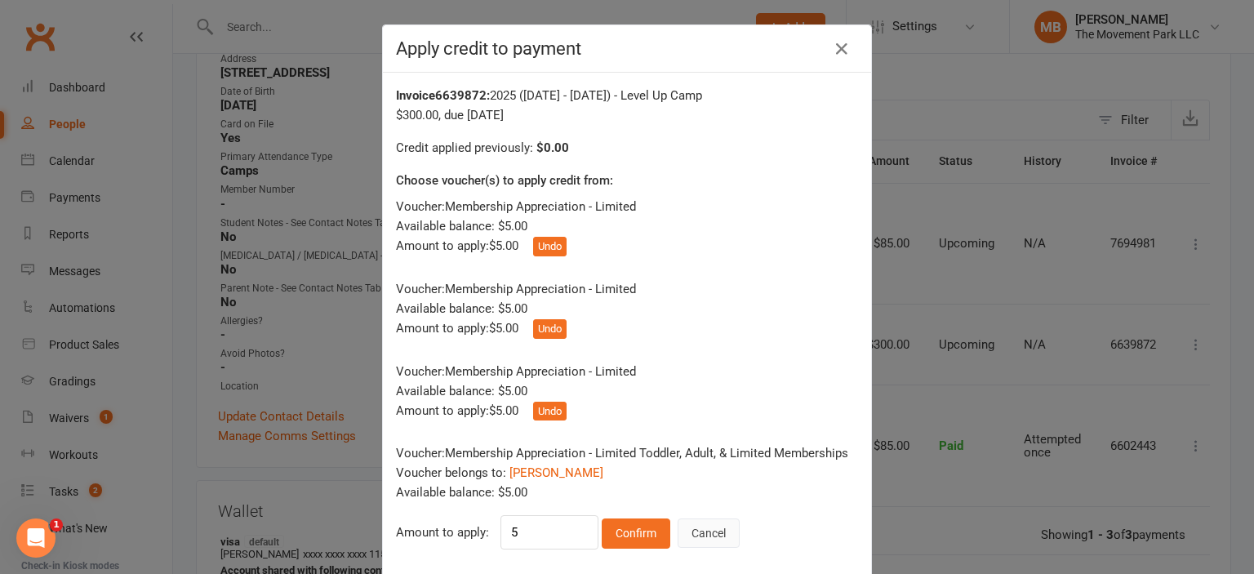
click at [704, 525] on button "Cancel" at bounding box center [709, 532] width 62 height 29
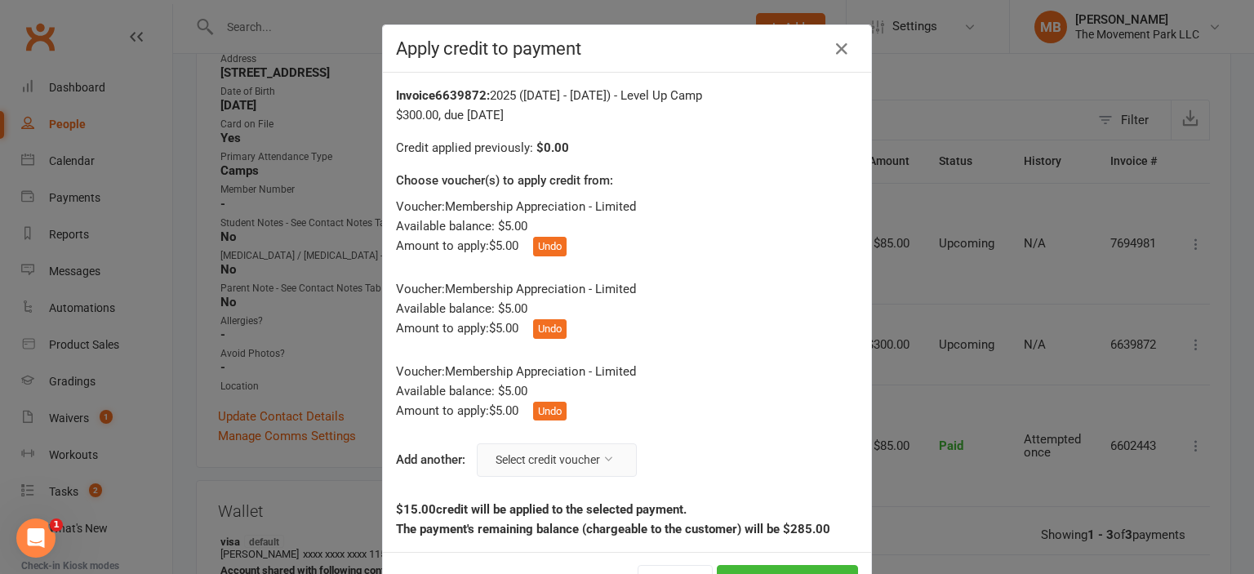
click at [586, 462] on button "Select credit voucher" at bounding box center [557, 459] width 160 height 33
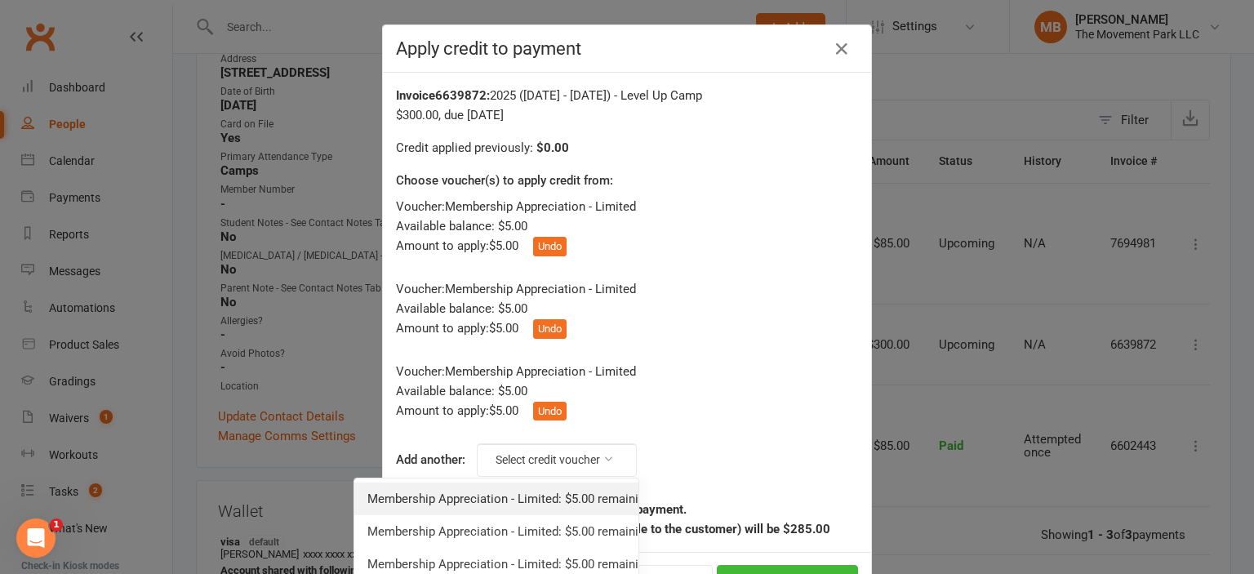
click at [578, 497] on link "Membership Appreciation - Limited: $5.00 remaining - Toddler, Adult, & Limited …" at bounding box center [496, 499] width 284 height 33
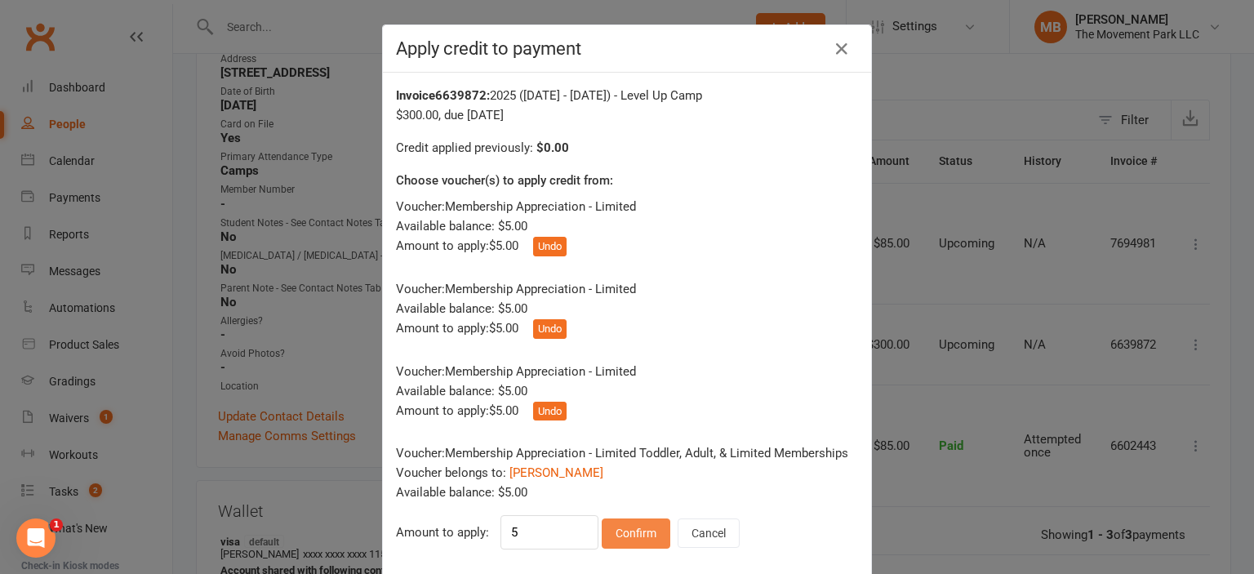
click at [623, 533] on button "Confirm" at bounding box center [636, 532] width 69 height 29
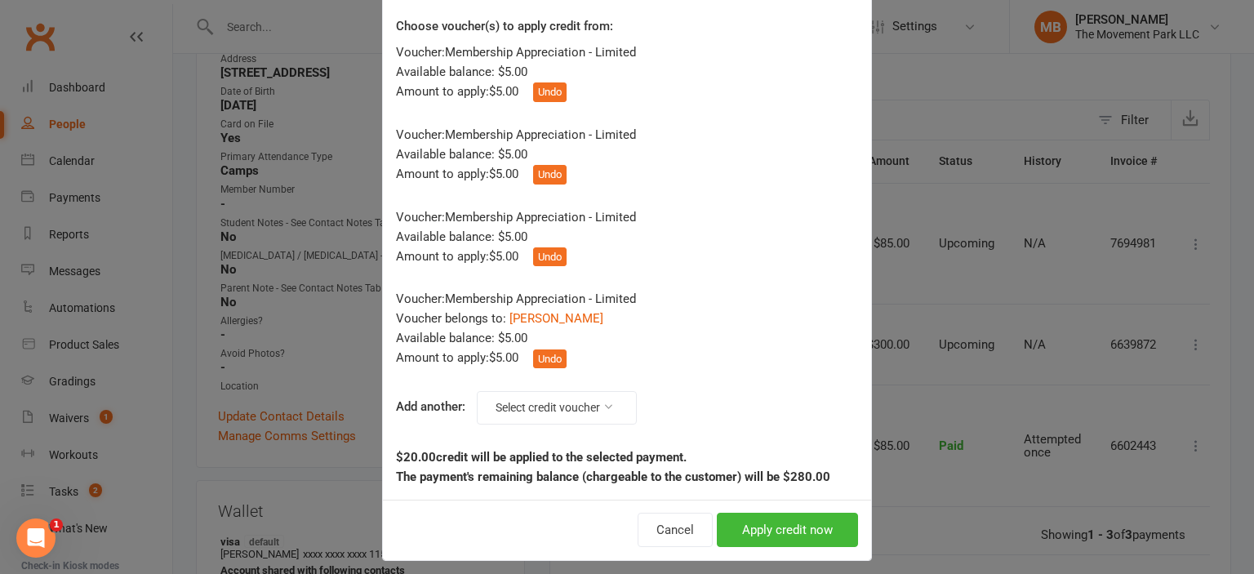
scroll to position [163, 0]
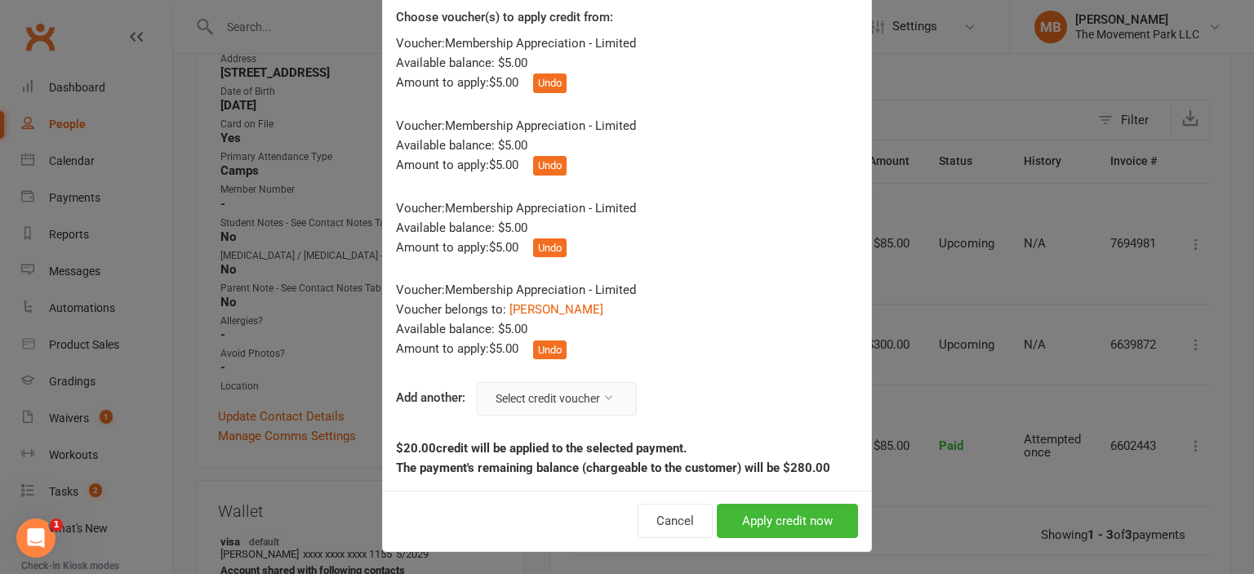
click at [563, 403] on button "Select credit voucher" at bounding box center [557, 398] width 160 height 33
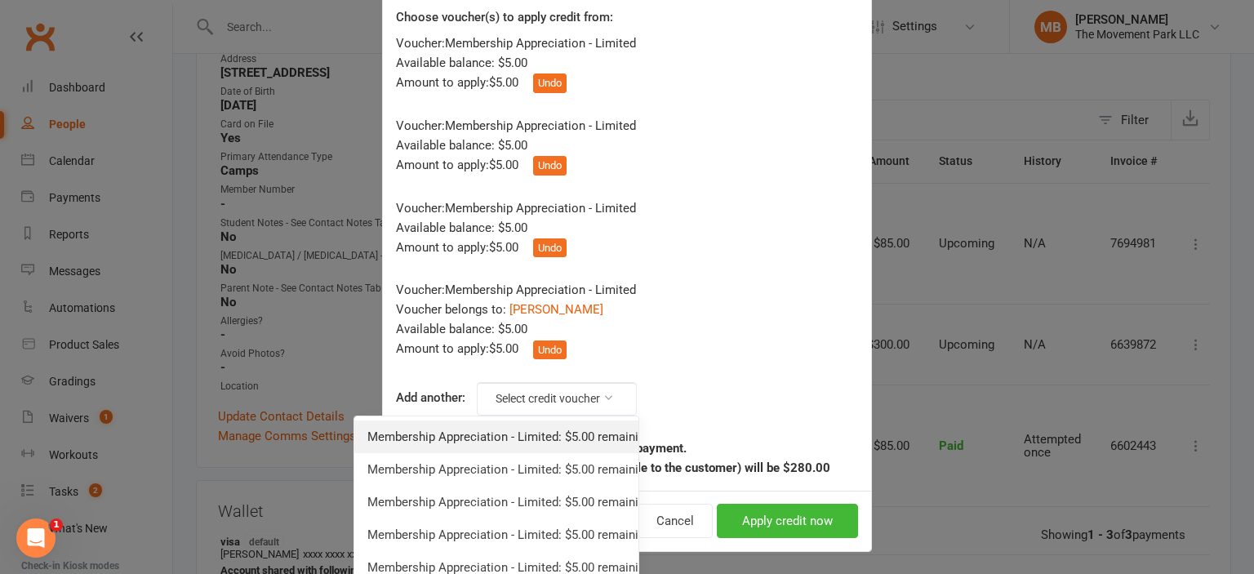
click at [531, 452] on link "Membership Appreciation - Limited: $5.00 remaining - Toddler, Adult, & Limited …" at bounding box center [496, 437] width 284 height 33
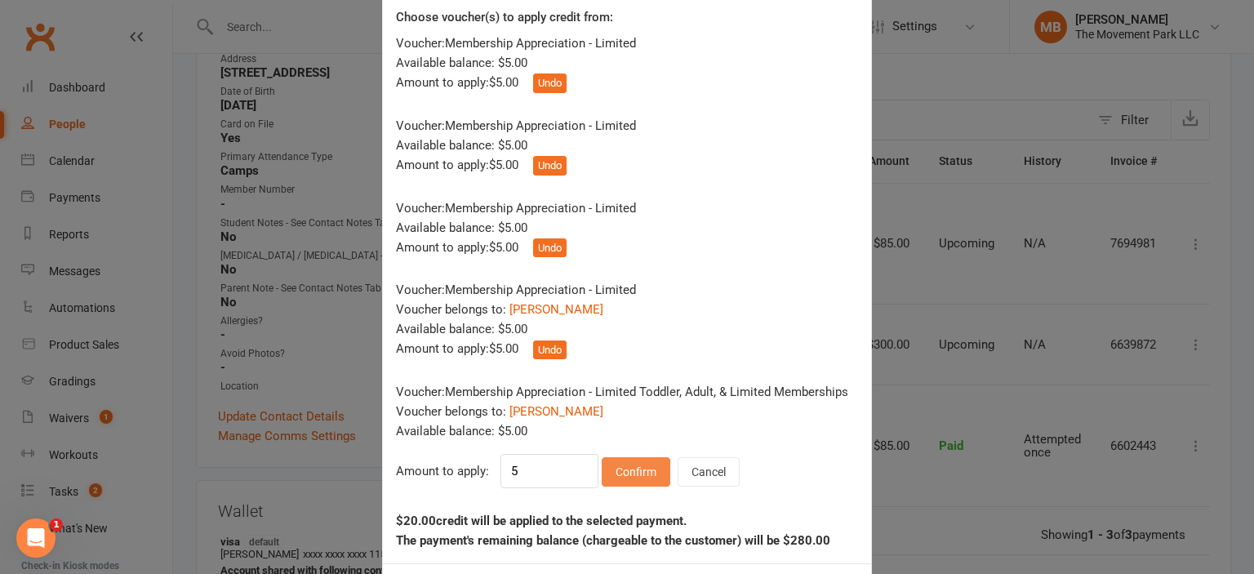
click at [634, 462] on button "Confirm" at bounding box center [636, 471] width 69 height 29
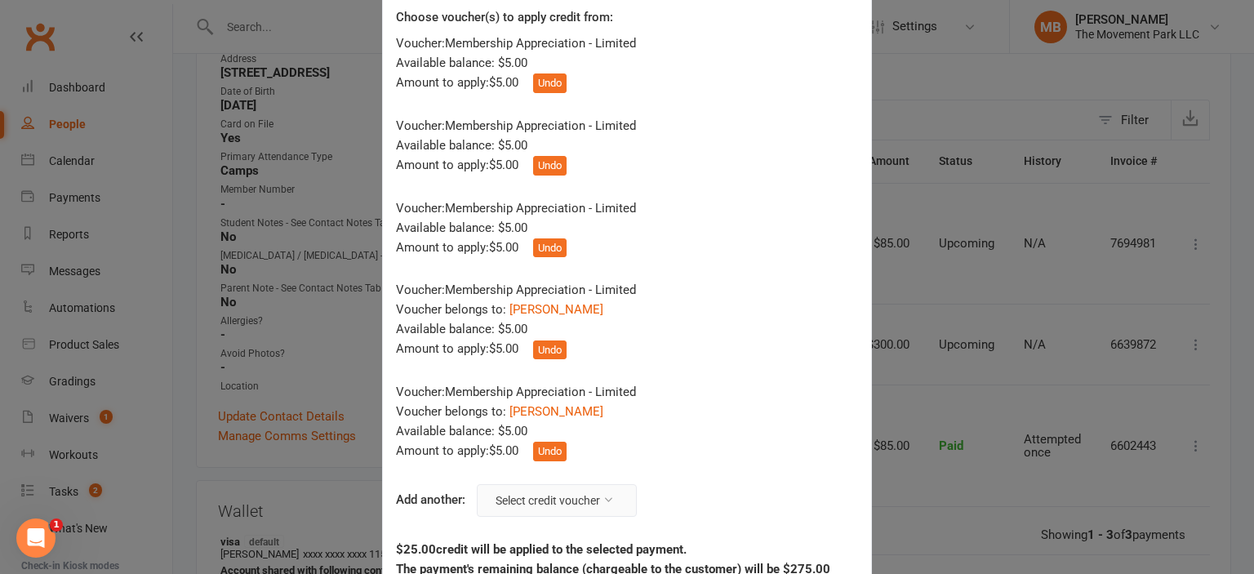
click at [594, 500] on button "Select credit voucher" at bounding box center [557, 500] width 160 height 33
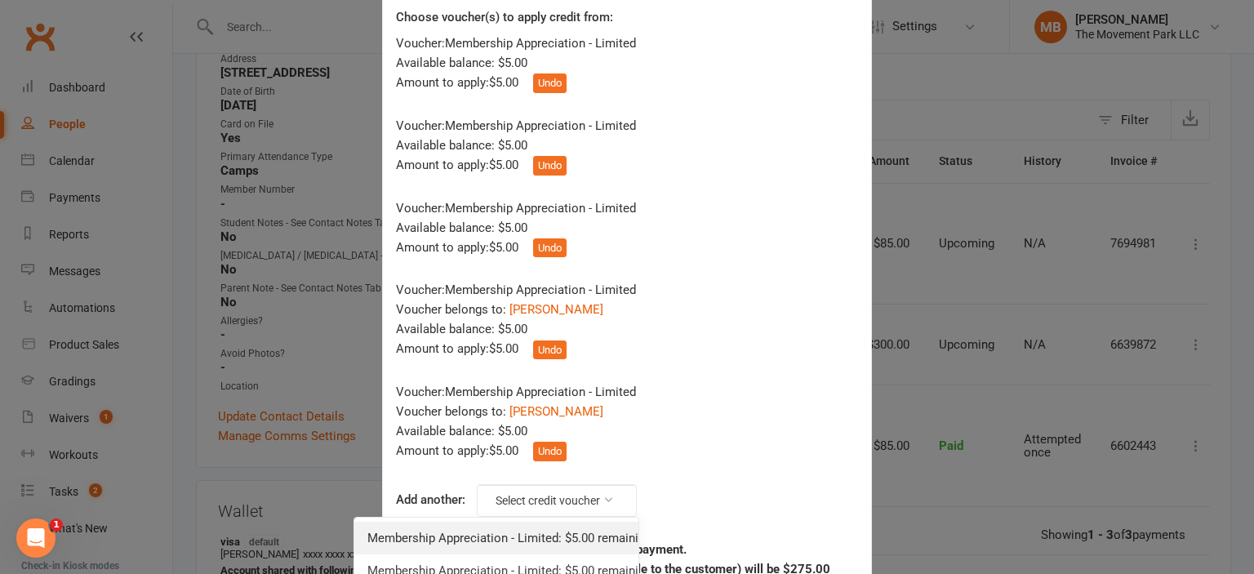
click at [576, 545] on link "Membership Appreciation - Limited: $5.00 remaining - Toddler, Adult, & Limited …" at bounding box center [496, 538] width 284 height 33
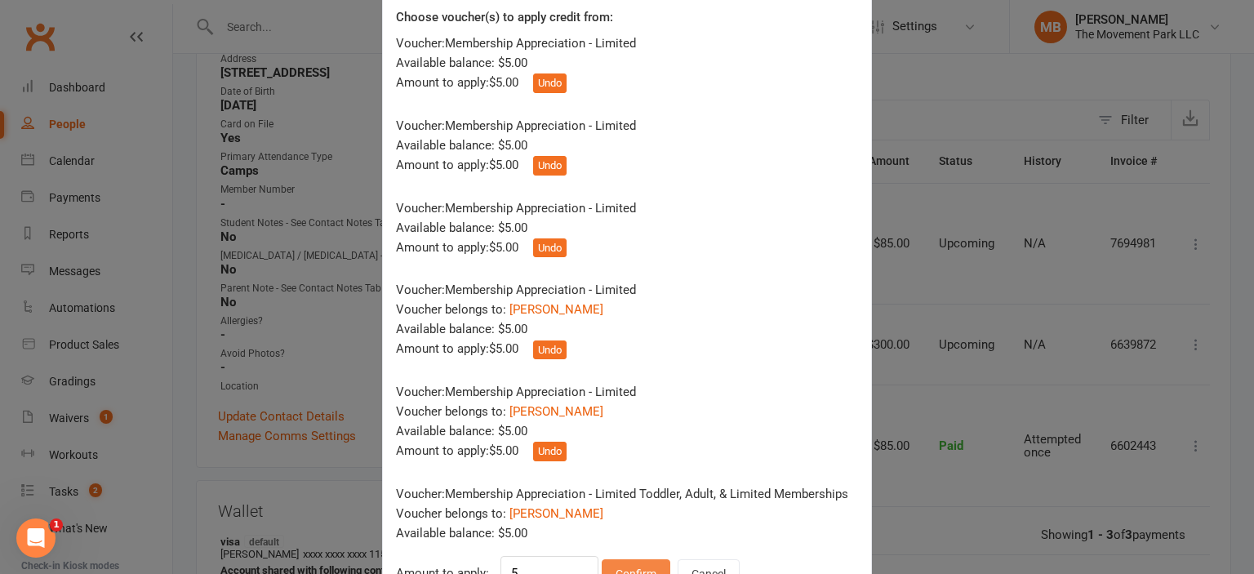
click at [622, 564] on button "Confirm" at bounding box center [636, 573] width 69 height 29
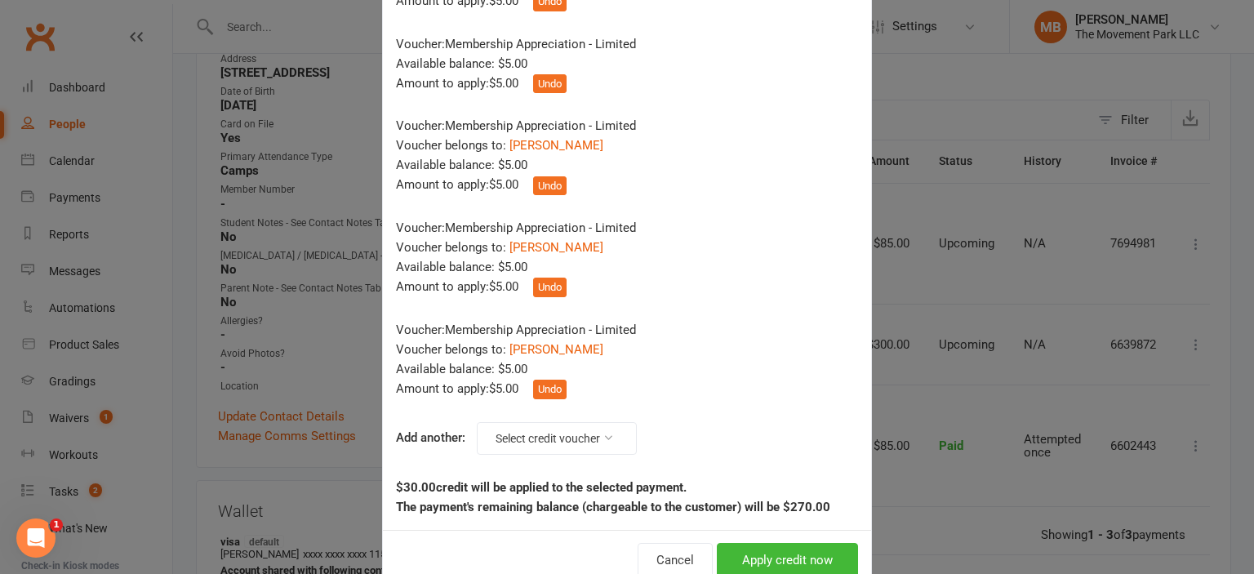
scroll to position [367, 0]
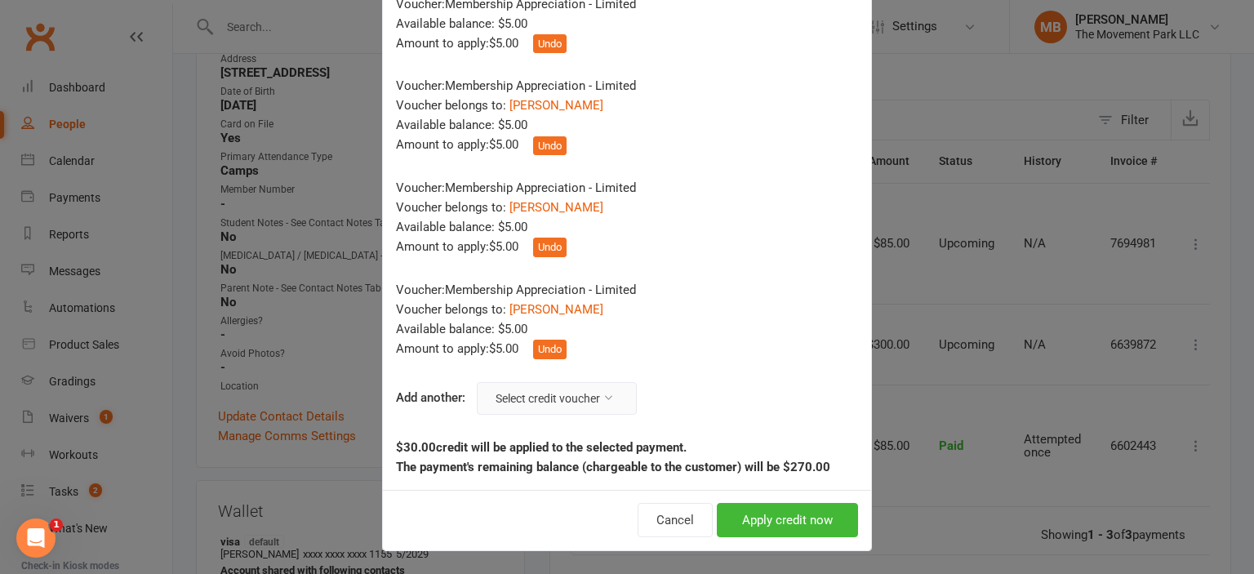
click at [567, 392] on button "Select credit voucher" at bounding box center [557, 398] width 160 height 33
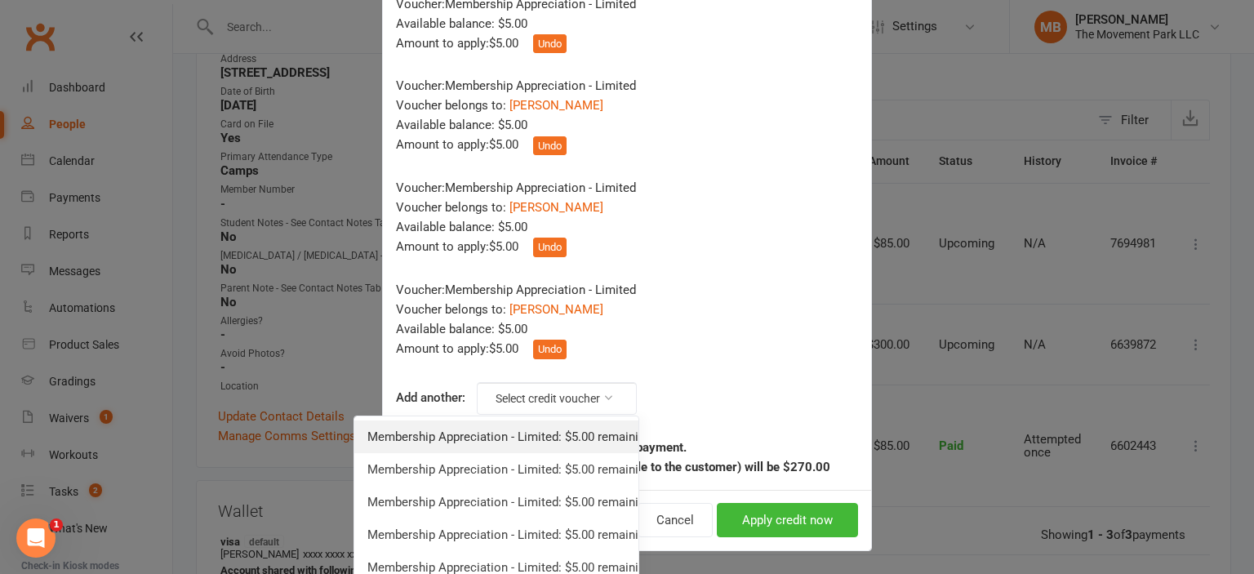
click at [553, 440] on link "Membership Appreciation - Limited: $5.00 remaining - Toddler, Adult, & Limited …" at bounding box center [496, 437] width 284 height 33
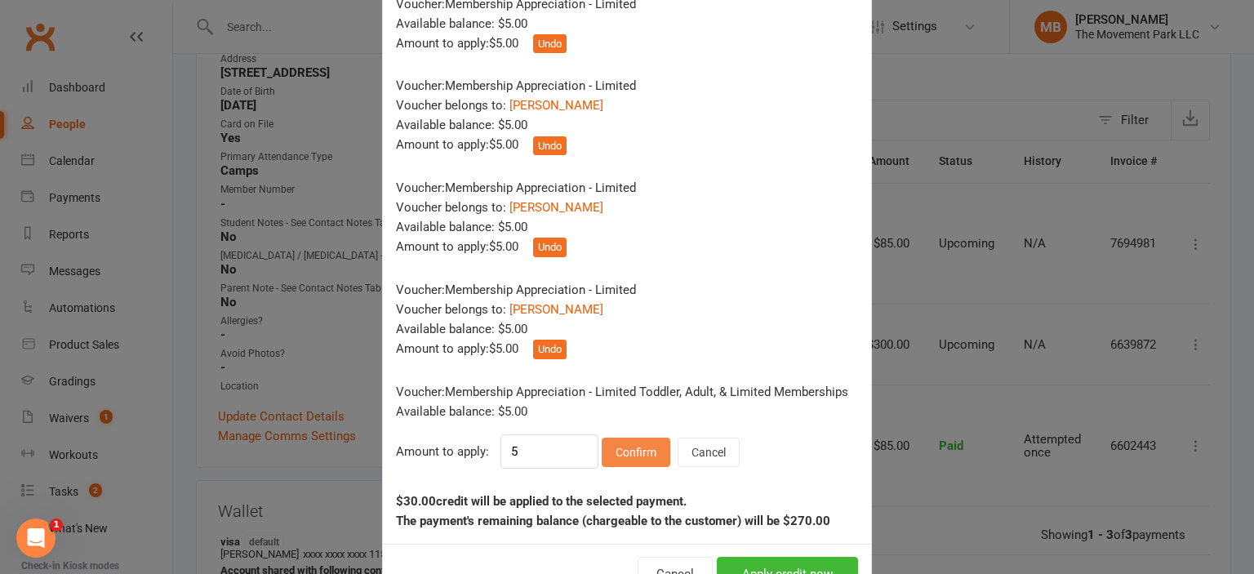
click at [653, 455] on button "Confirm" at bounding box center [636, 452] width 69 height 29
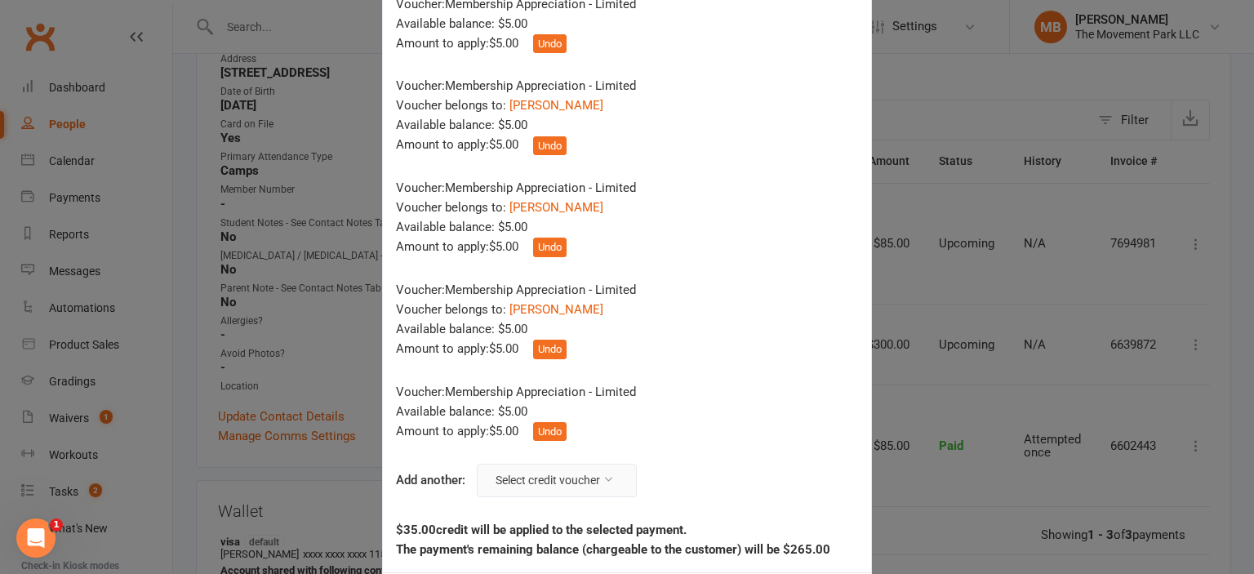
click at [543, 487] on button "Select credit voucher" at bounding box center [557, 480] width 160 height 33
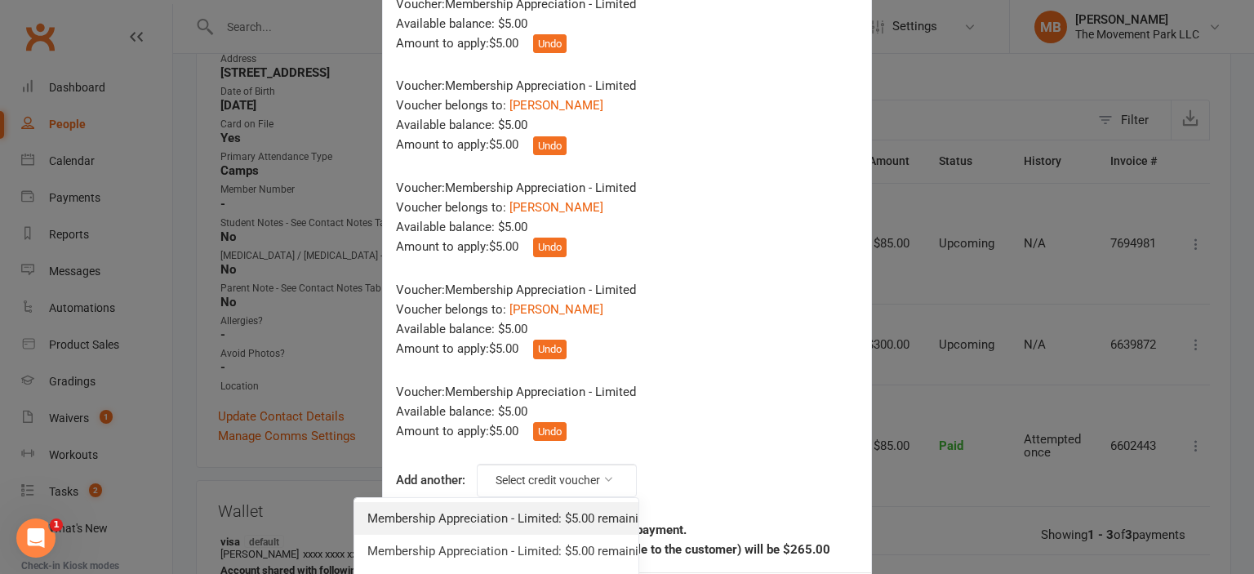
click at [533, 521] on link "Membership Appreciation - Limited: $5.00 remaining - Toddler, Adult, & Limited …" at bounding box center [496, 518] width 284 height 33
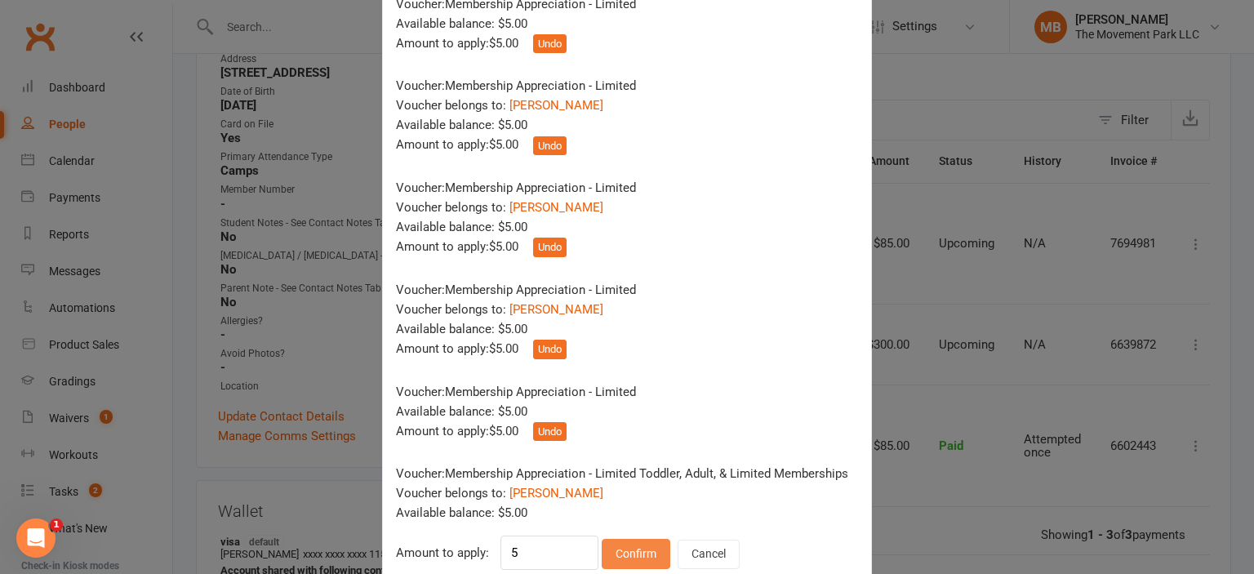
click at [637, 550] on button "Confirm" at bounding box center [636, 553] width 69 height 29
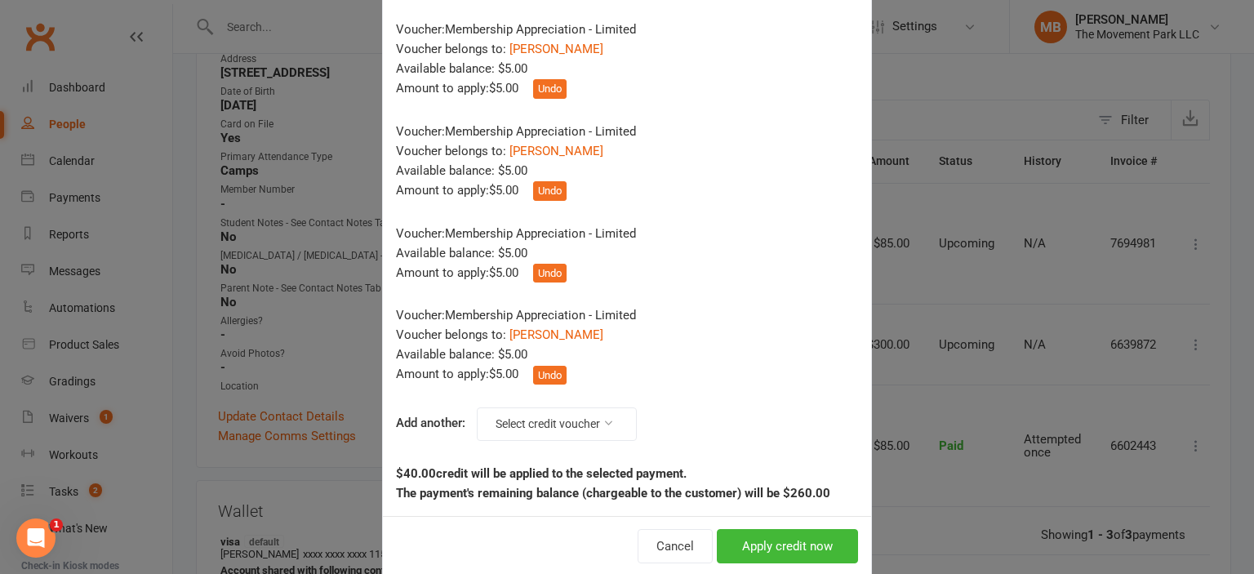
scroll to position [552, 0]
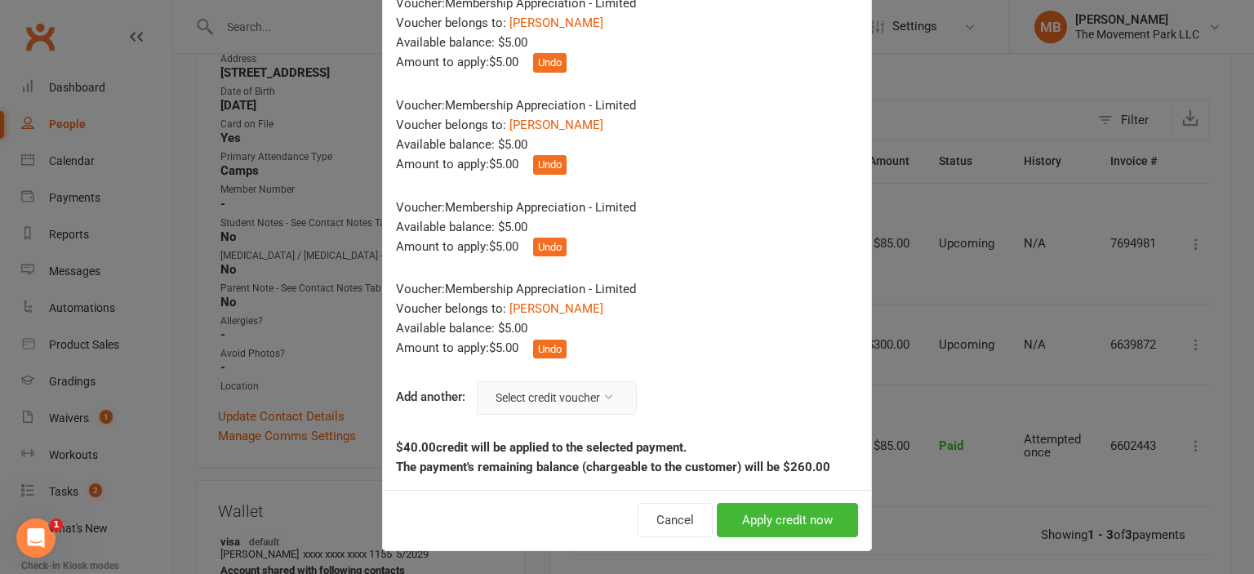
click at [546, 394] on button "Select credit voucher" at bounding box center [557, 397] width 160 height 33
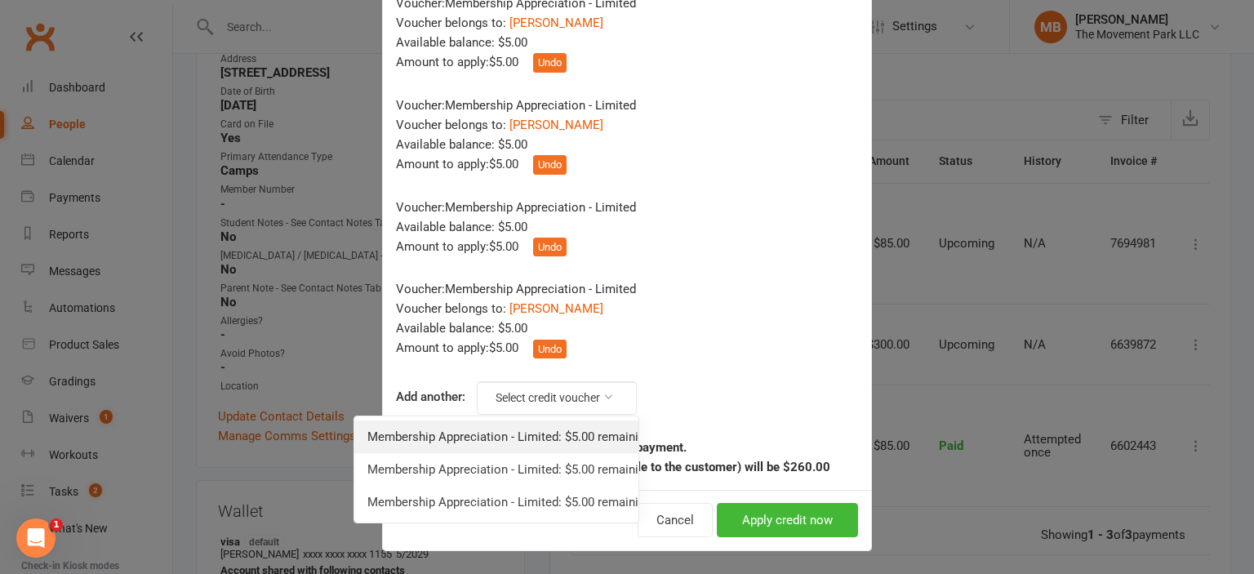
click at [539, 429] on link "Membership Appreciation - Limited: $5.00 remaining - Toddler, Adult, & Limited …" at bounding box center [496, 437] width 284 height 33
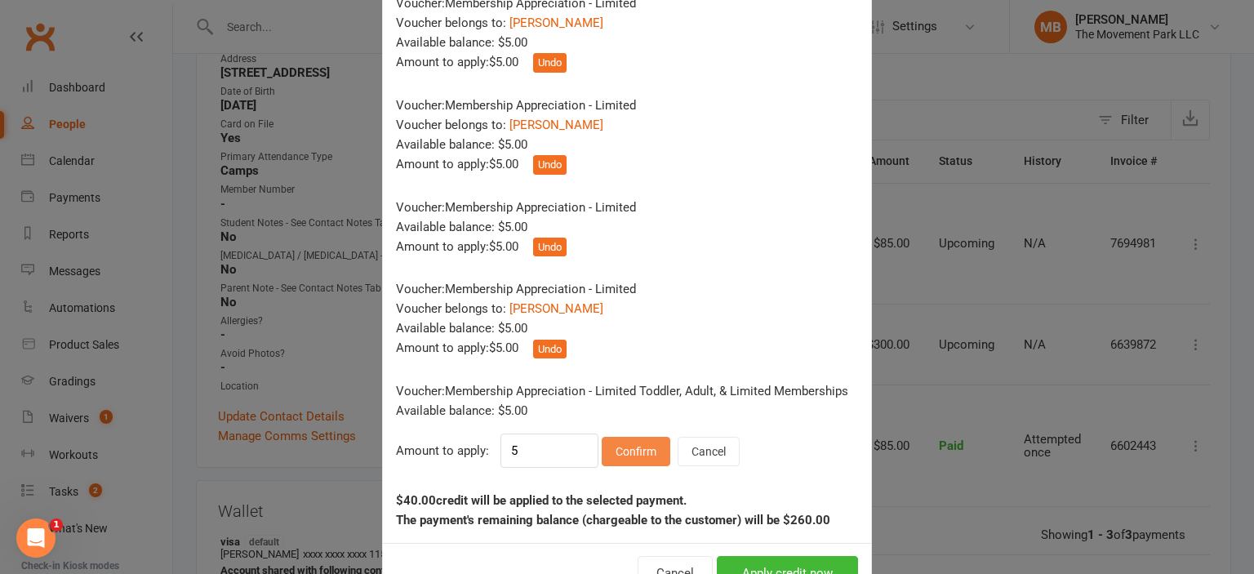
click at [635, 445] on button "Confirm" at bounding box center [636, 451] width 69 height 29
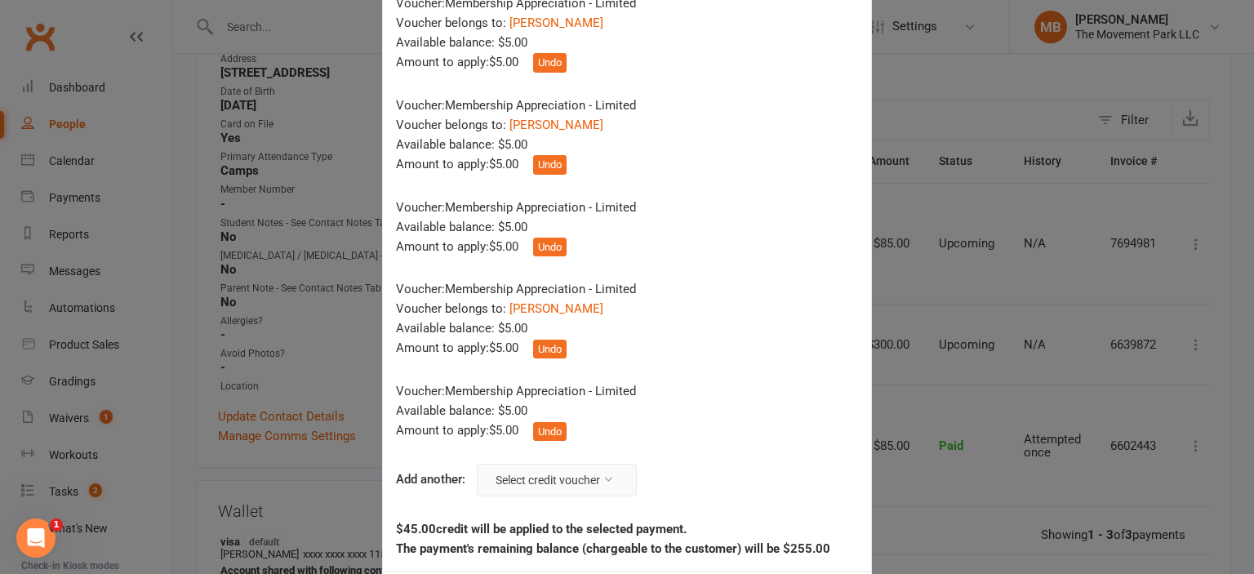
click at [596, 481] on button "Select credit voucher" at bounding box center [557, 480] width 160 height 33
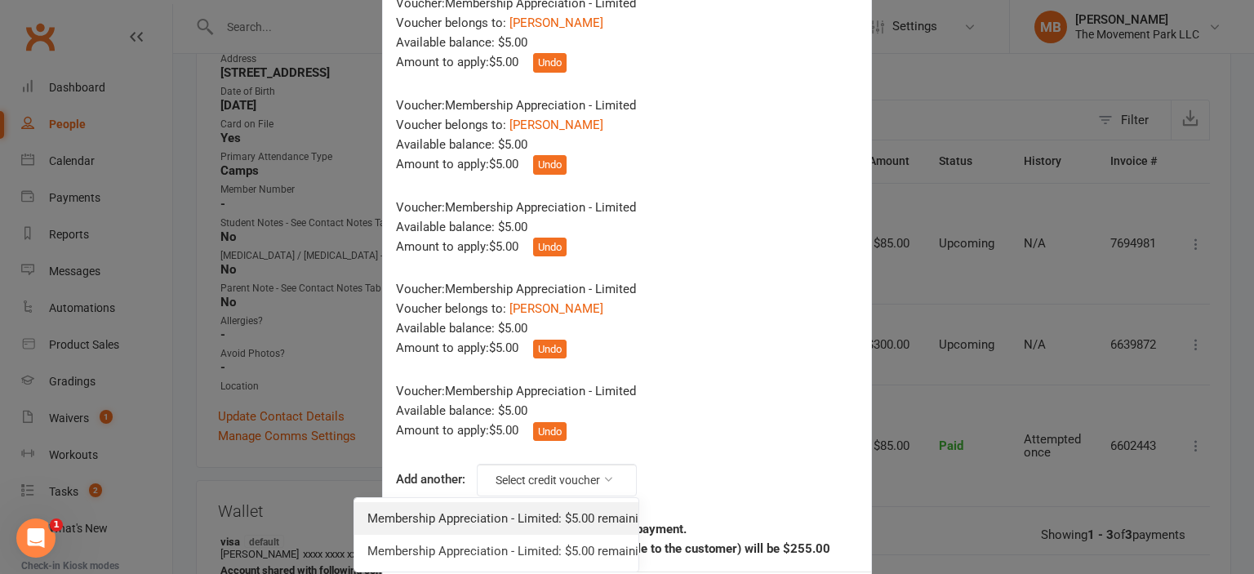
click at [585, 504] on link "Membership Appreciation - Limited: $5.00 remaining - Toddler, Adult, & Limited …" at bounding box center [496, 518] width 284 height 33
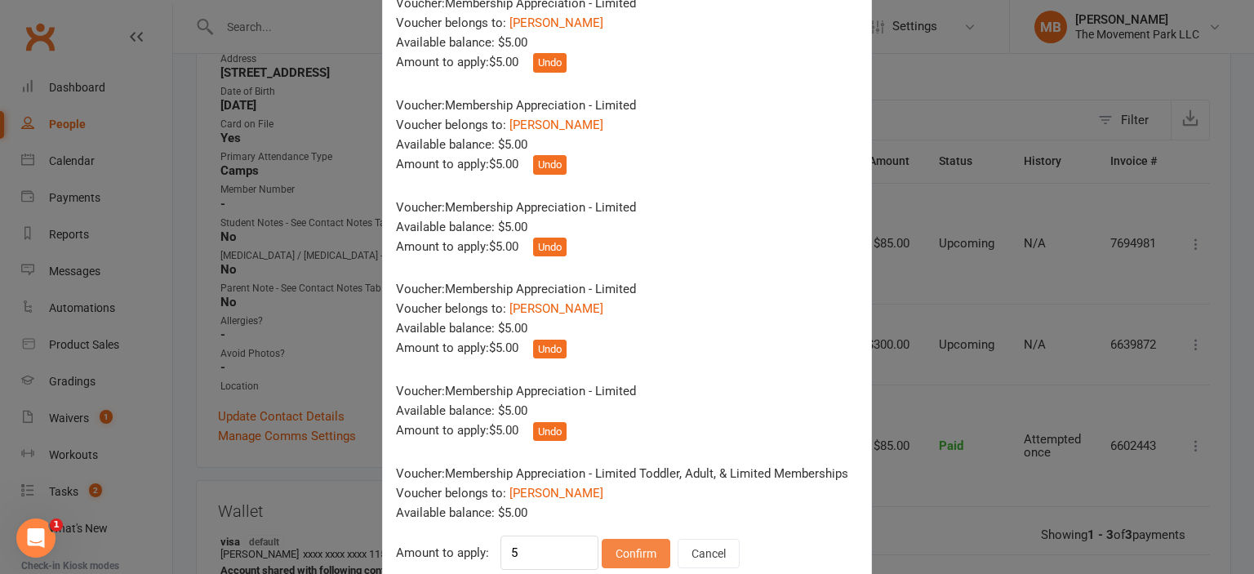
click at [630, 554] on button "Confirm" at bounding box center [636, 553] width 69 height 29
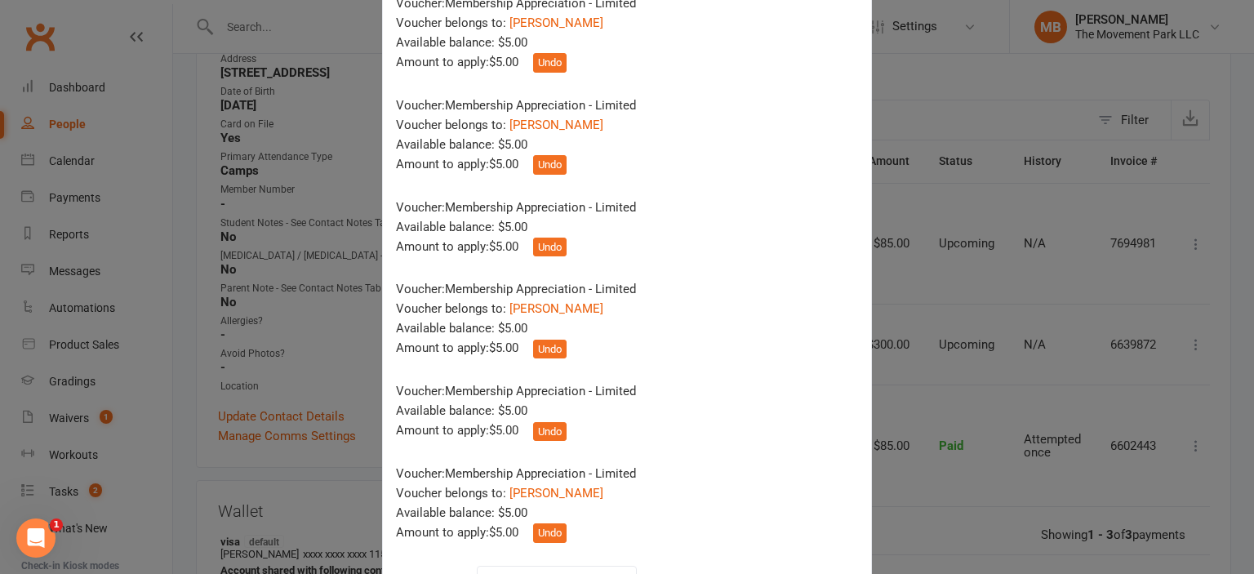
scroll to position [736, 0]
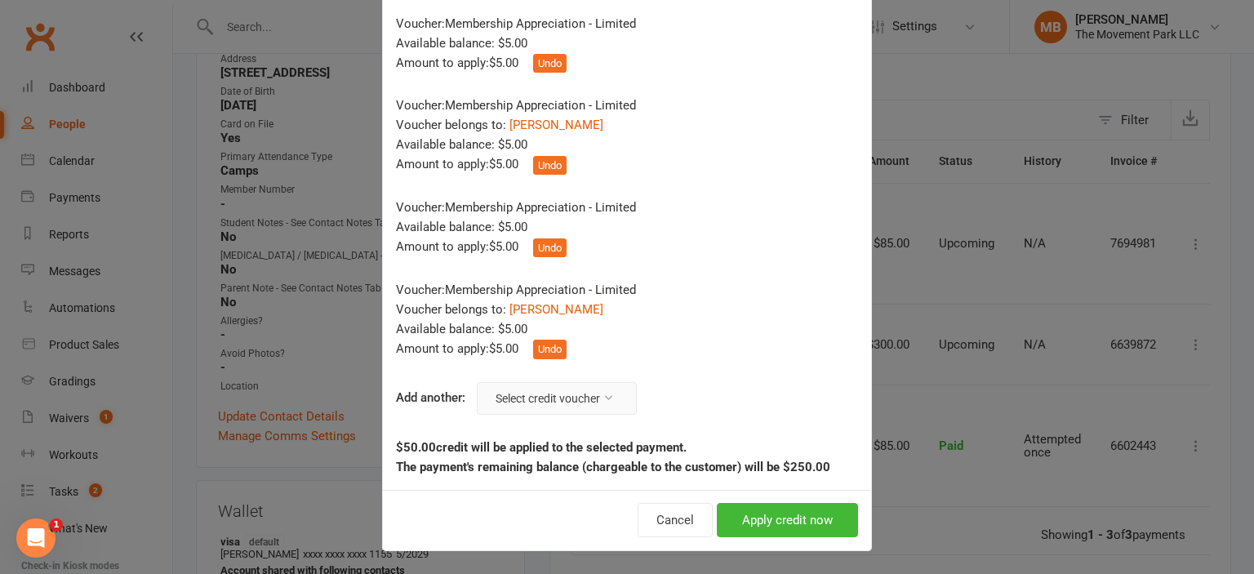
click at [599, 400] on button "Select credit voucher" at bounding box center [557, 398] width 160 height 33
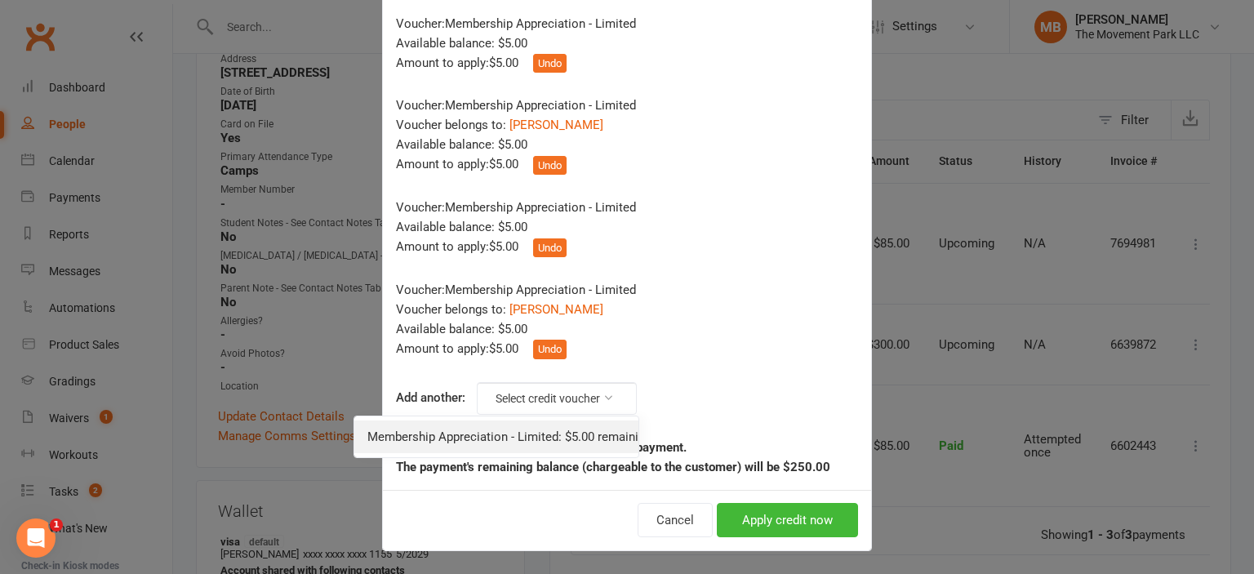
click at [590, 430] on link "Membership Appreciation - Limited: $5.00 remaining - Toddler, Adult, & Limited …" at bounding box center [496, 437] width 284 height 33
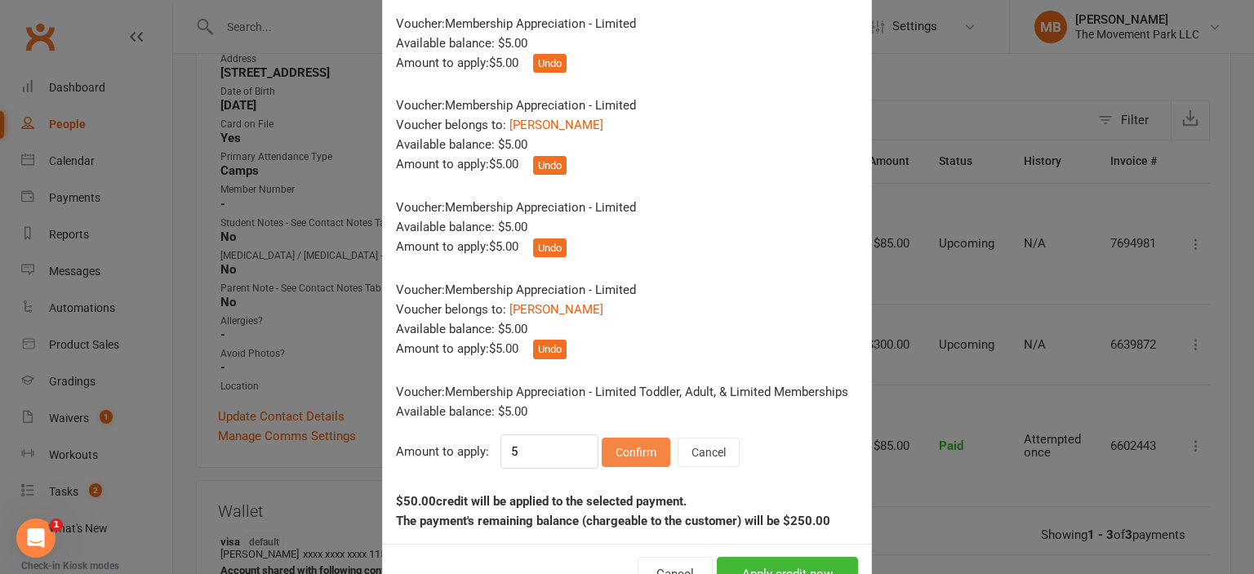
click at [632, 449] on button "Confirm" at bounding box center [636, 452] width 69 height 29
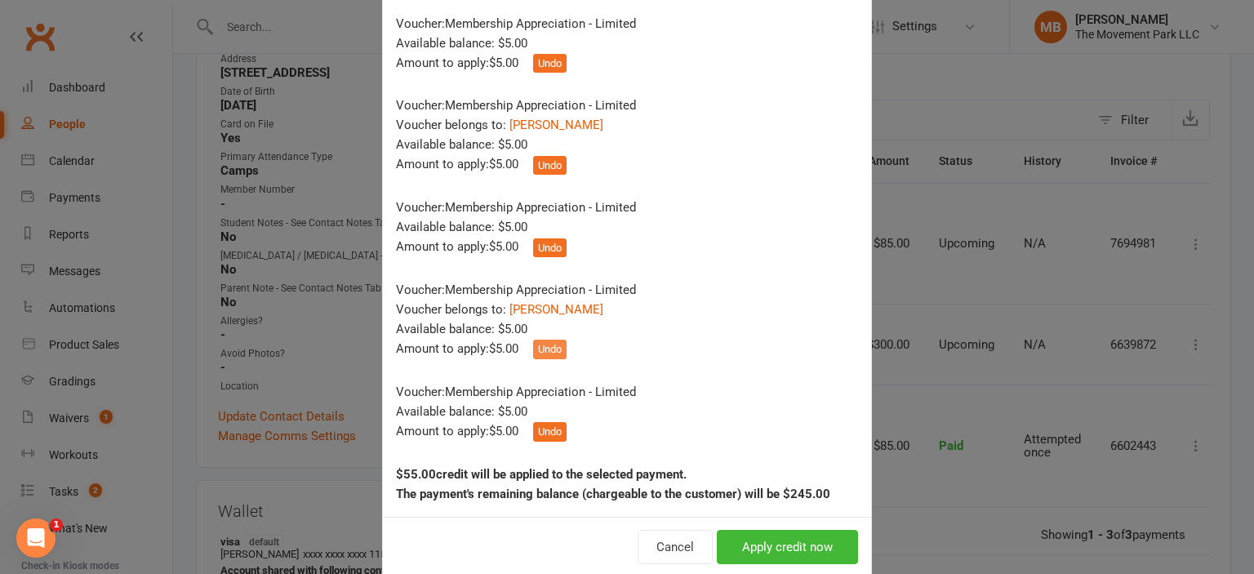
click at [550, 346] on button "Undo" at bounding box center [549, 350] width 33 height 20
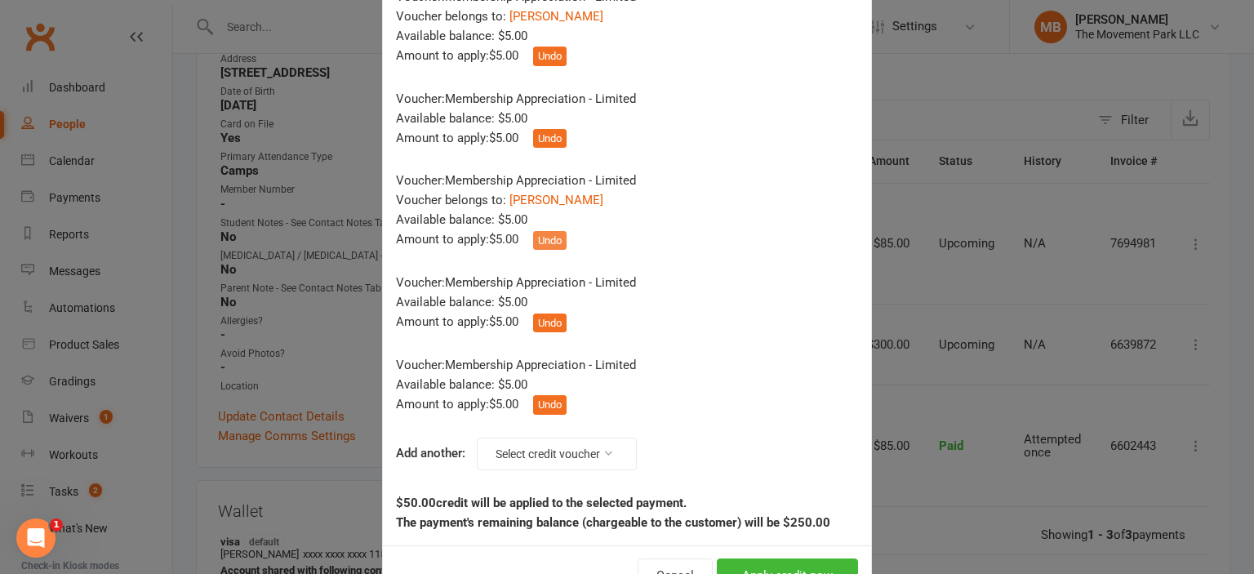
click at [558, 237] on button "Undo" at bounding box center [549, 241] width 33 height 20
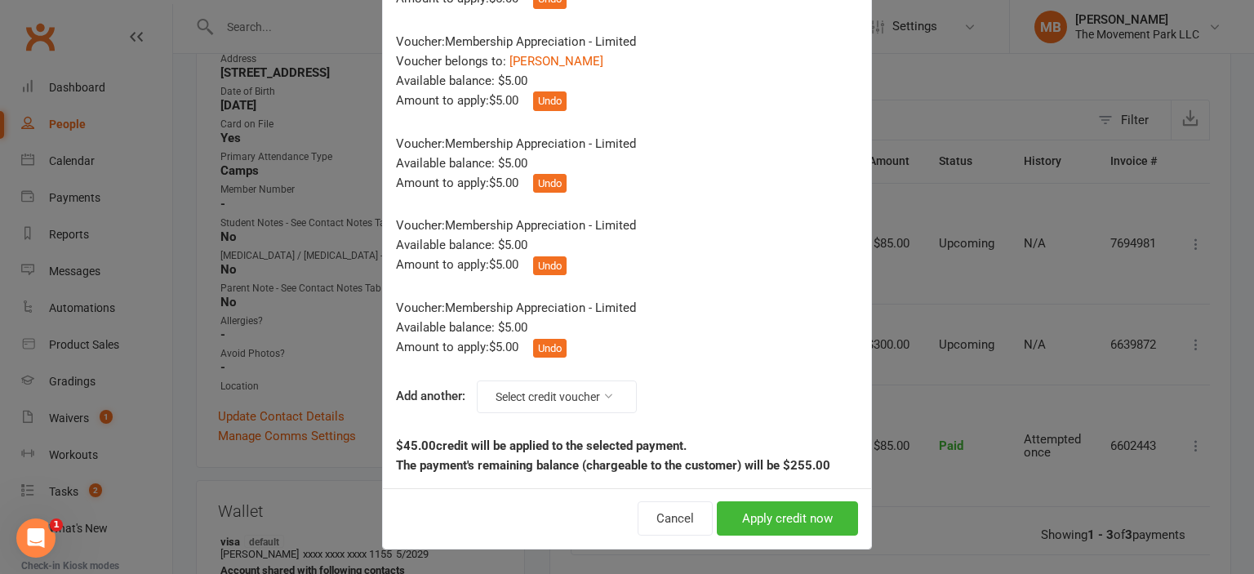
scroll to position [614, 0]
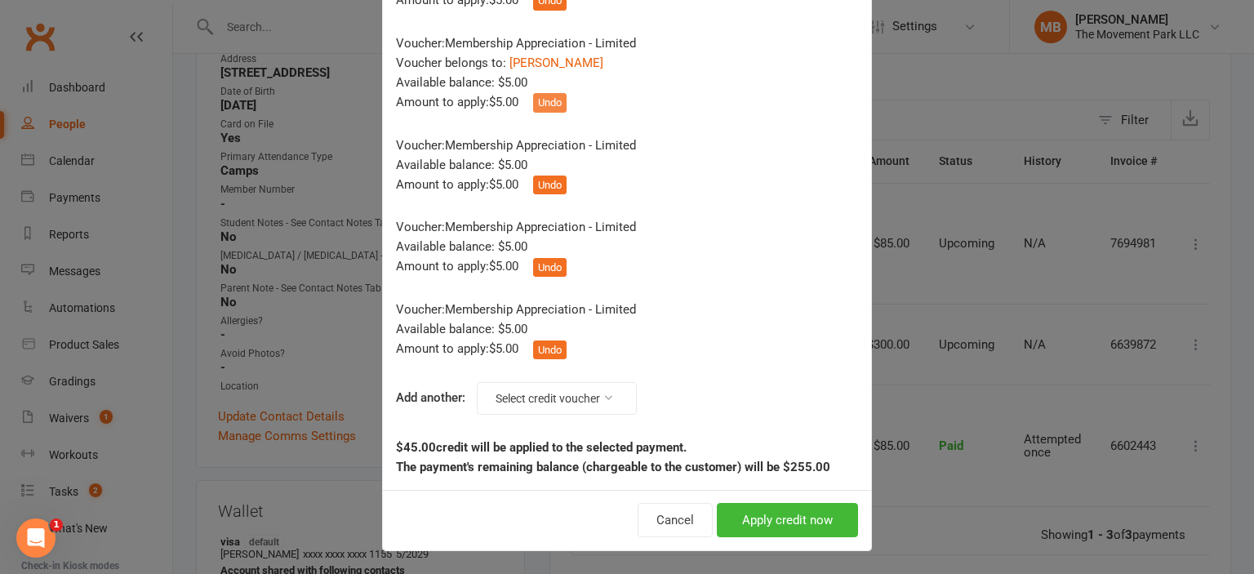
click at [550, 105] on button "Undo" at bounding box center [549, 103] width 33 height 20
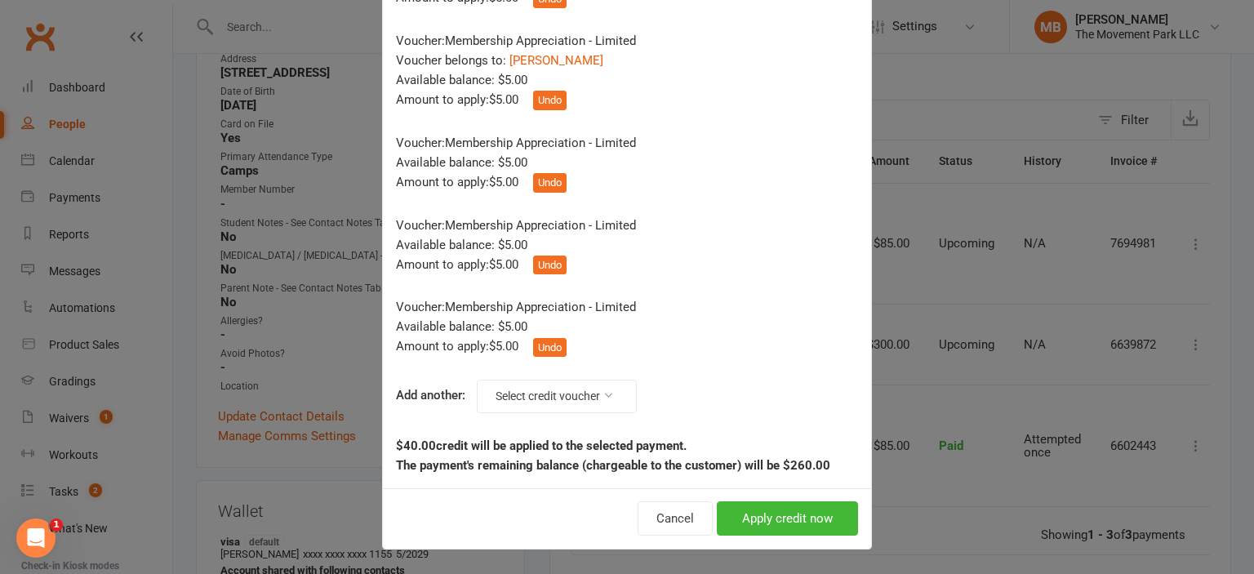
scroll to position [513, 0]
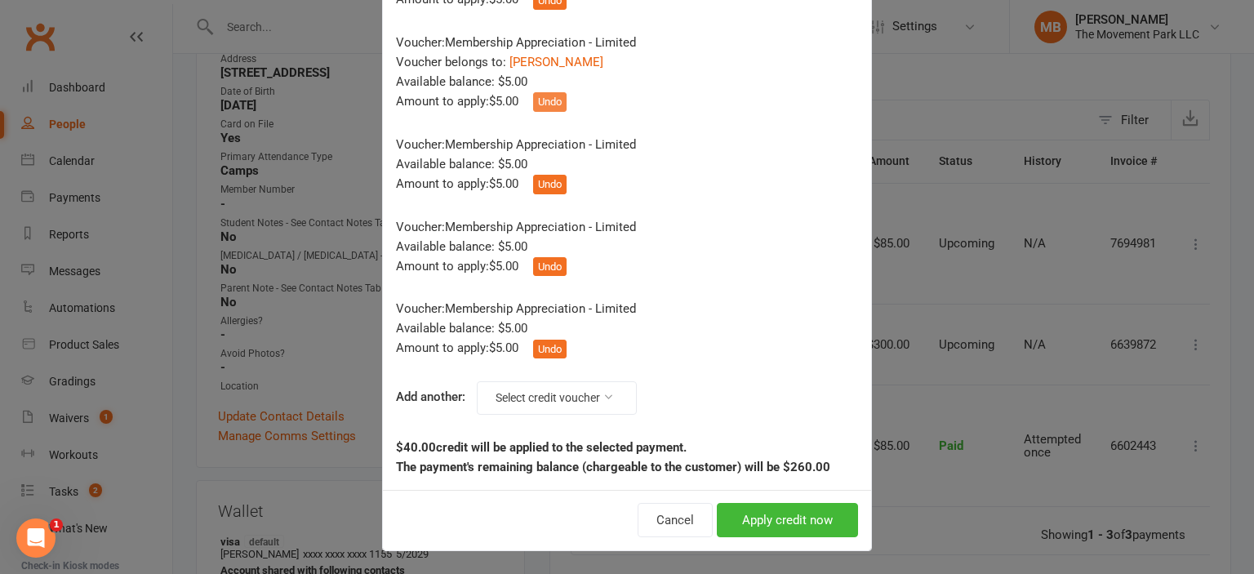
click at [547, 100] on button "Undo" at bounding box center [549, 102] width 33 height 20
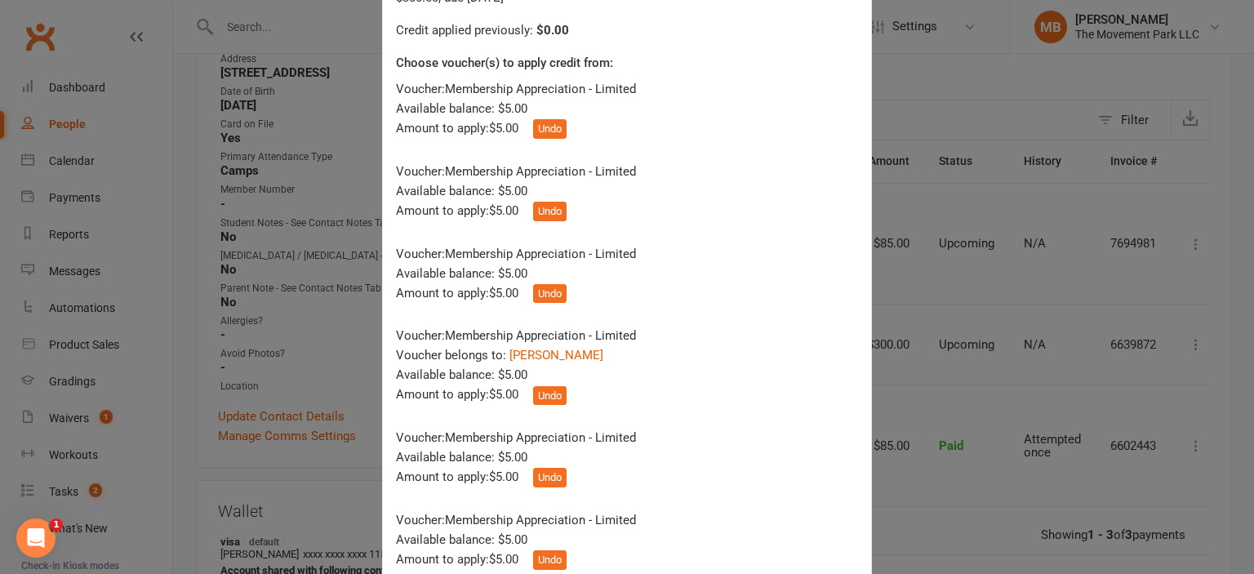
scroll to position [223, 0]
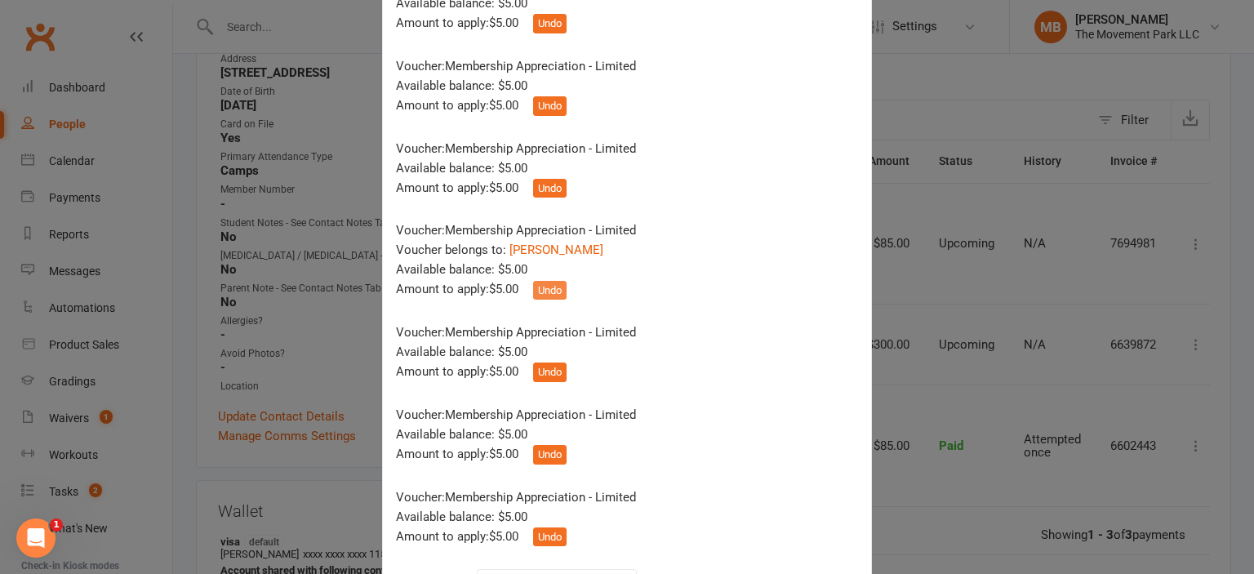
click at [554, 291] on button "Undo" at bounding box center [549, 291] width 33 height 20
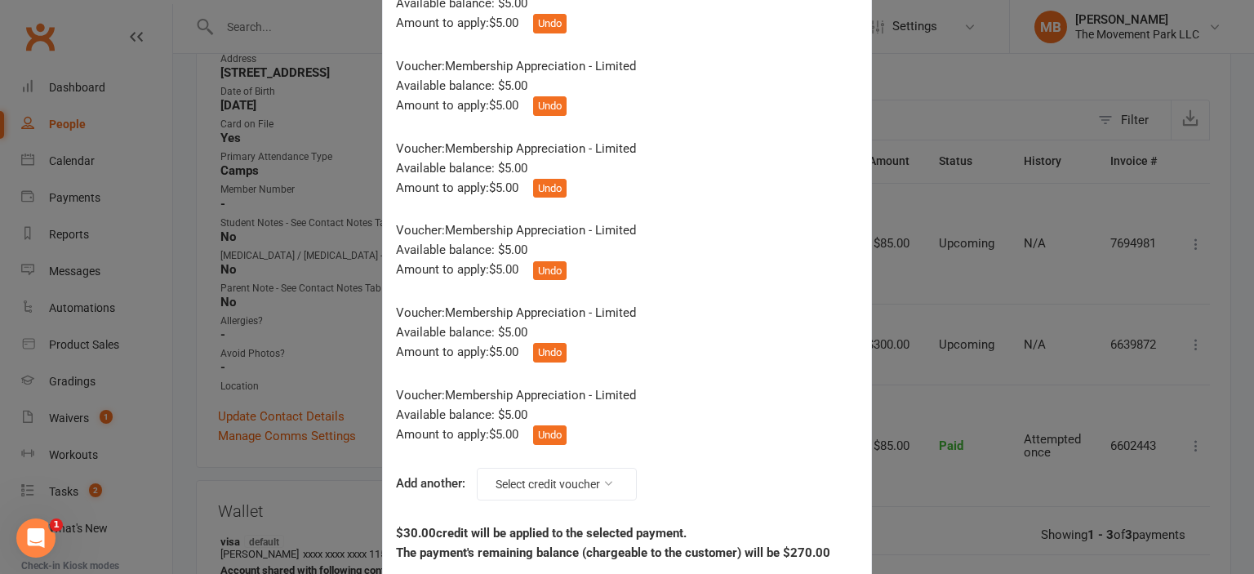
scroll to position [309, 0]
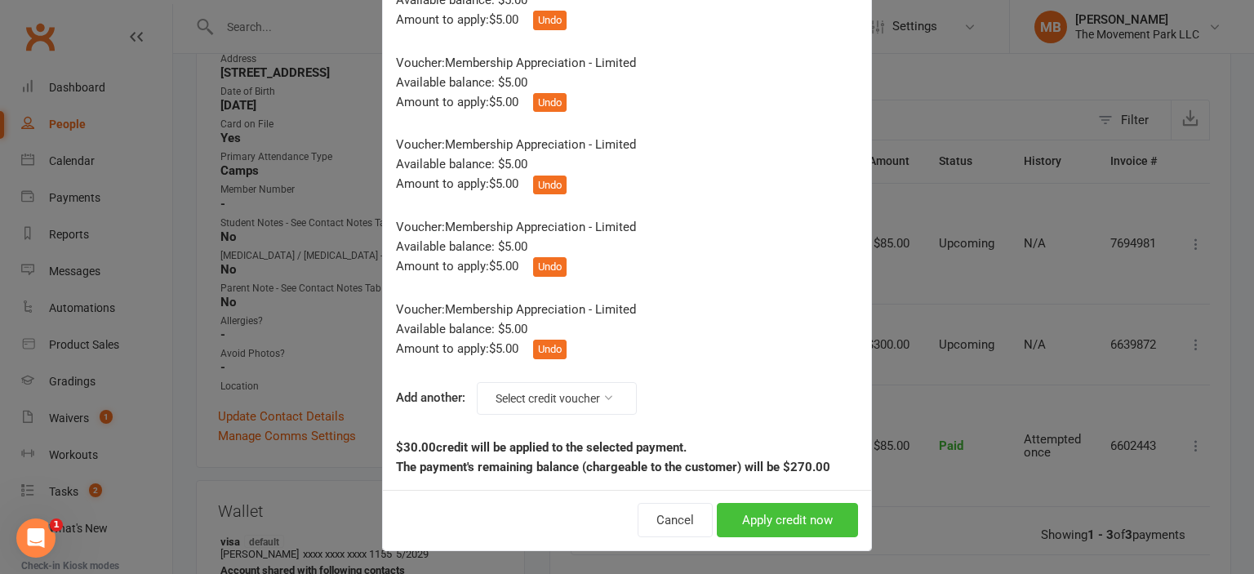
click at [805, 522] on button "Apply credit now" at bounding box center [787, 520] width 141 height 34
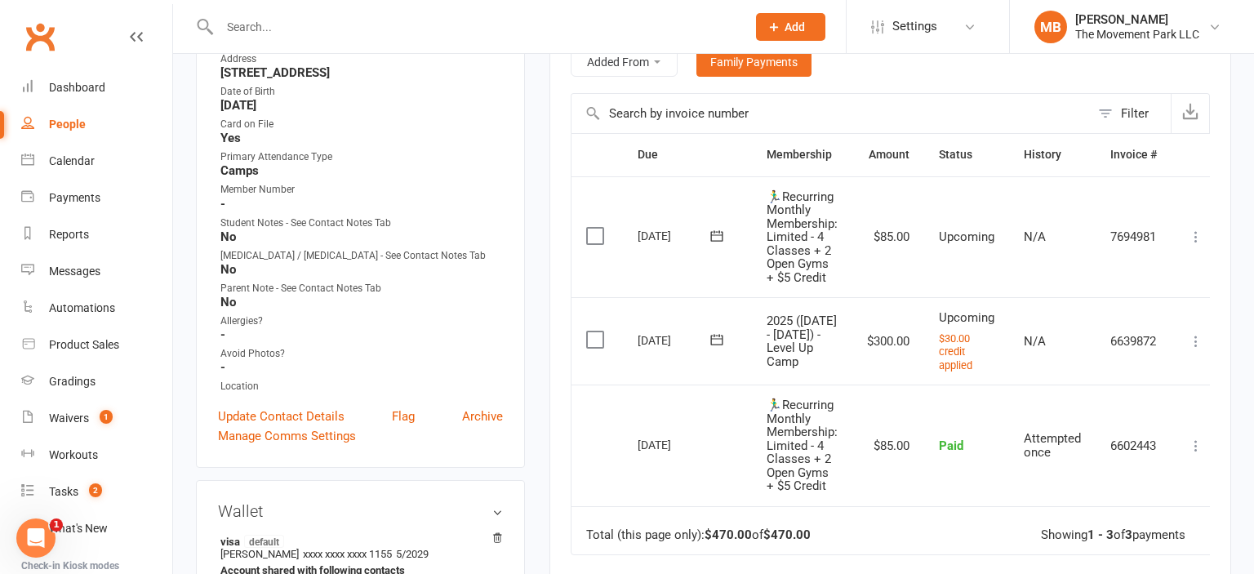
scroll to position [824, 0]
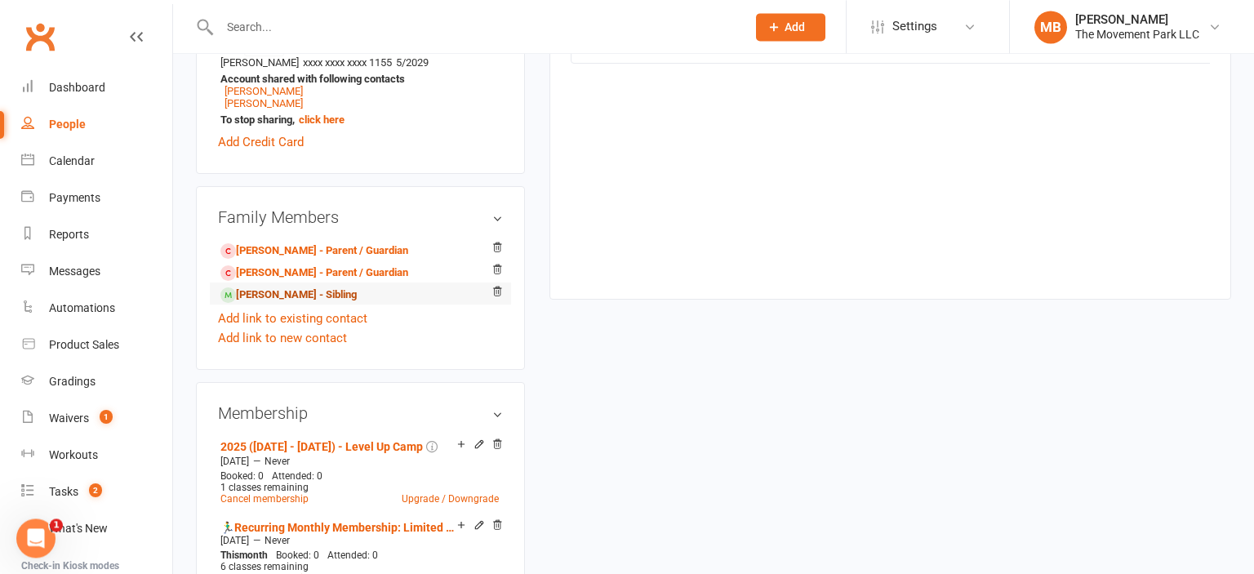
click at [328, 298] on link "Raynar Drake - Sibling" at bounding box center [288, 295] width 136 height 17
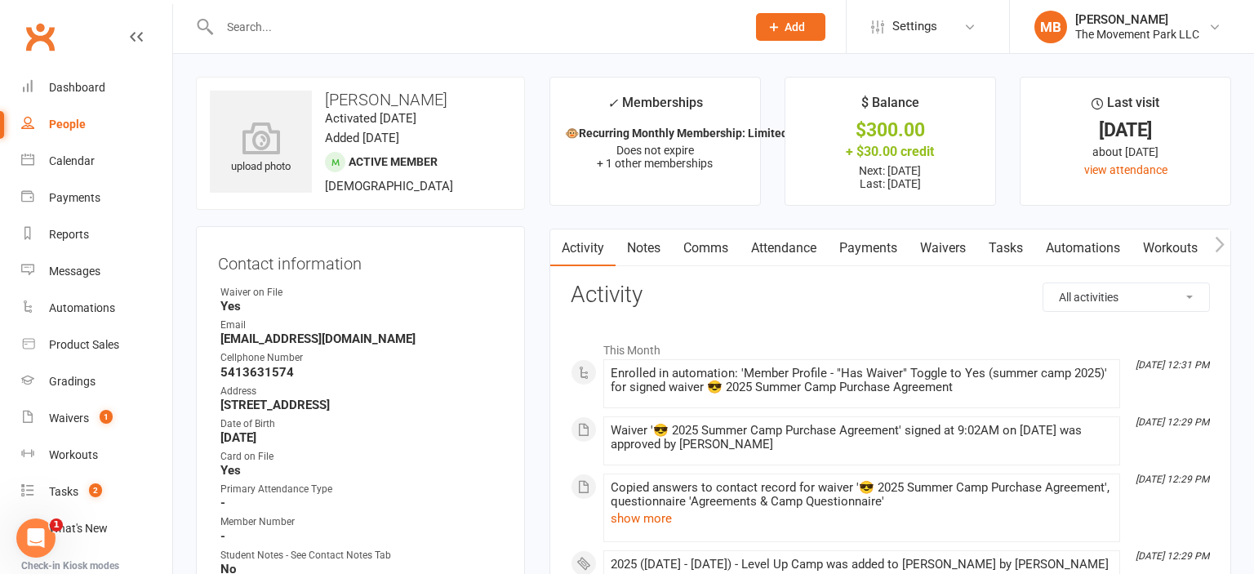
click at [875, 254] on link "Payments" at bounding box center [868, 248] width 81 height 38
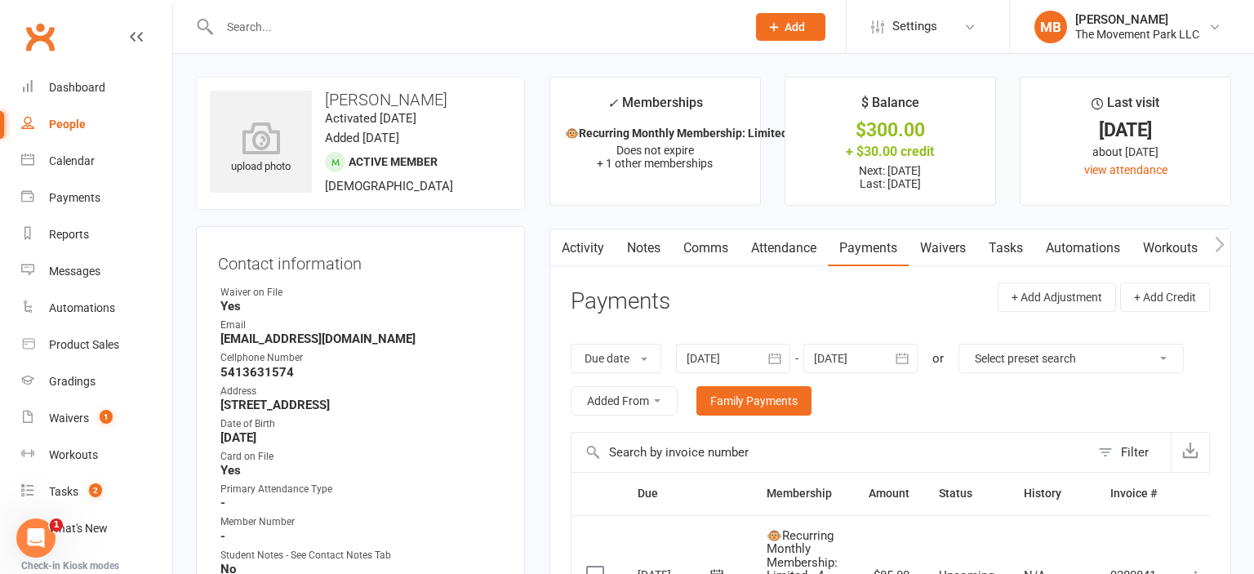
scroll to position [492, 0]
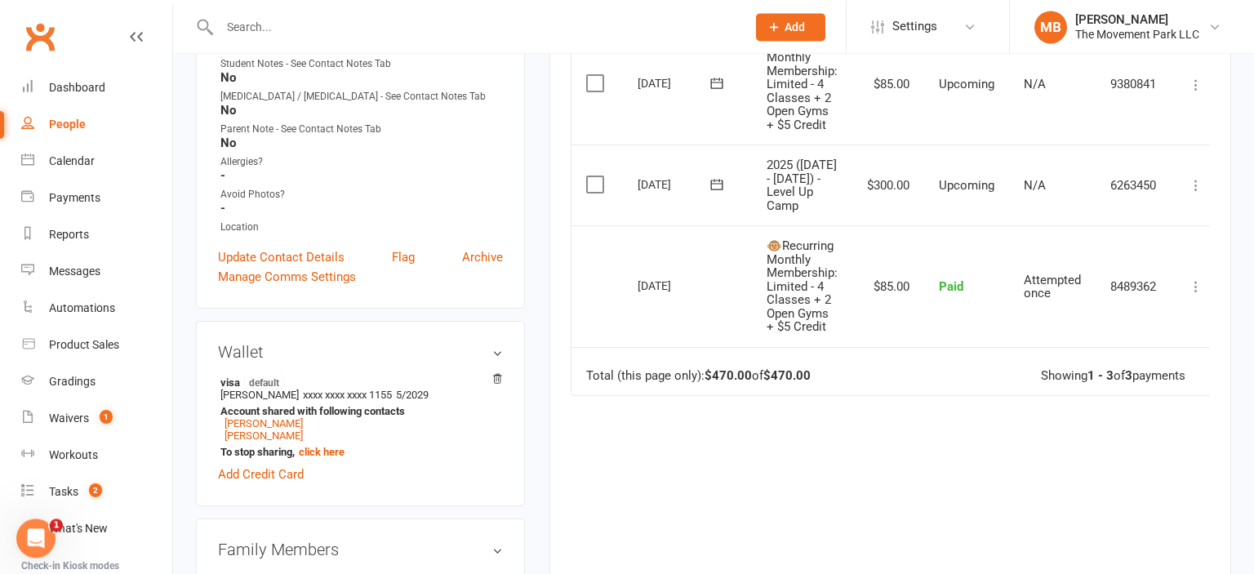
click at [1026, 186] on icon at bounding box center [1196, 185] width 16 height 16
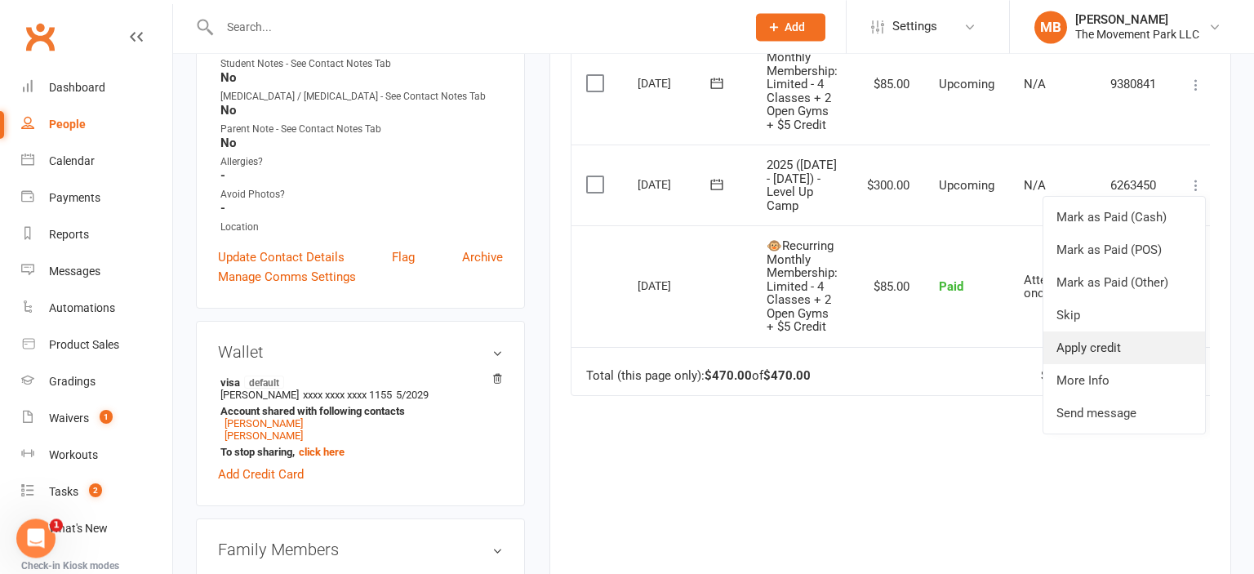
click at [1026, 337] on link "Apply credit" at bounding box center [1125, 348] width 162 height 33
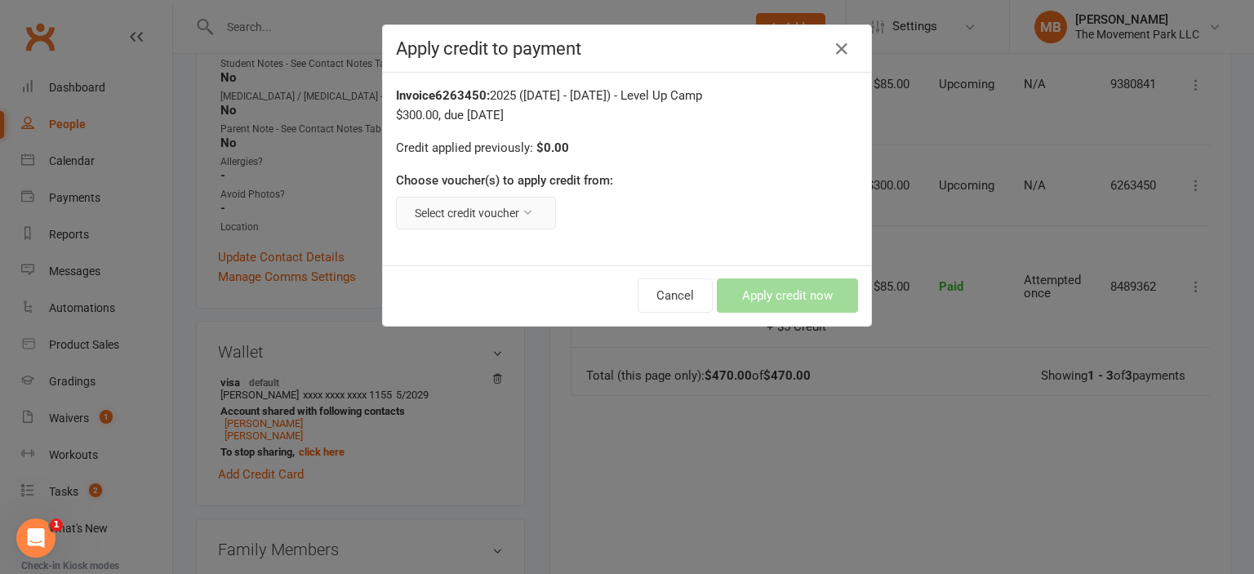
click at [475, 210] on button "Select credit voucher" at bounding box center [476, 213] width 160 height 33
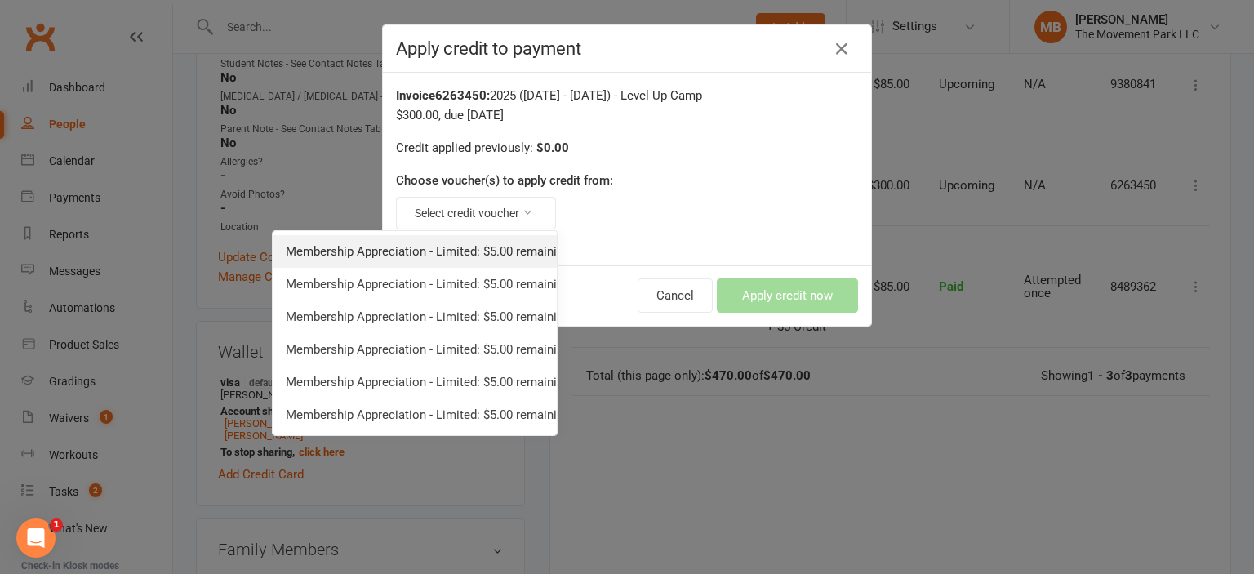
click at [463, 248] on link "Membership Appreciation - Limited: $5.00 remaining - Toddler, Adult, & Limited …" at bounding box center [415, 251] width 284 height 33
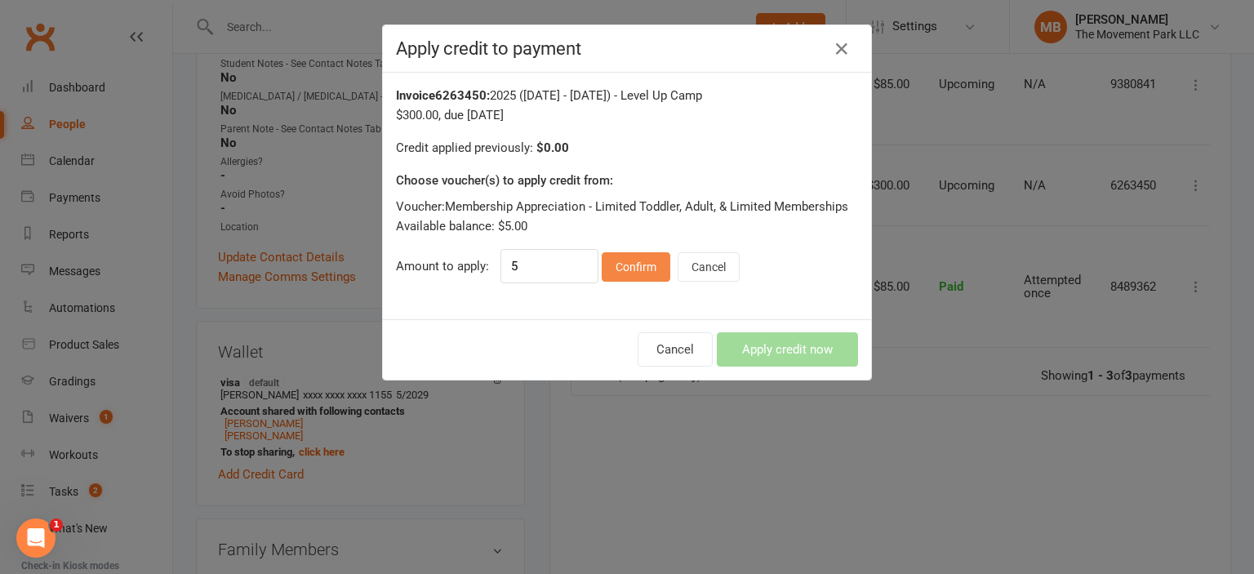
click at [625, 268] on button "Confirm" at bounding box center [636, 266] width 69 height 29
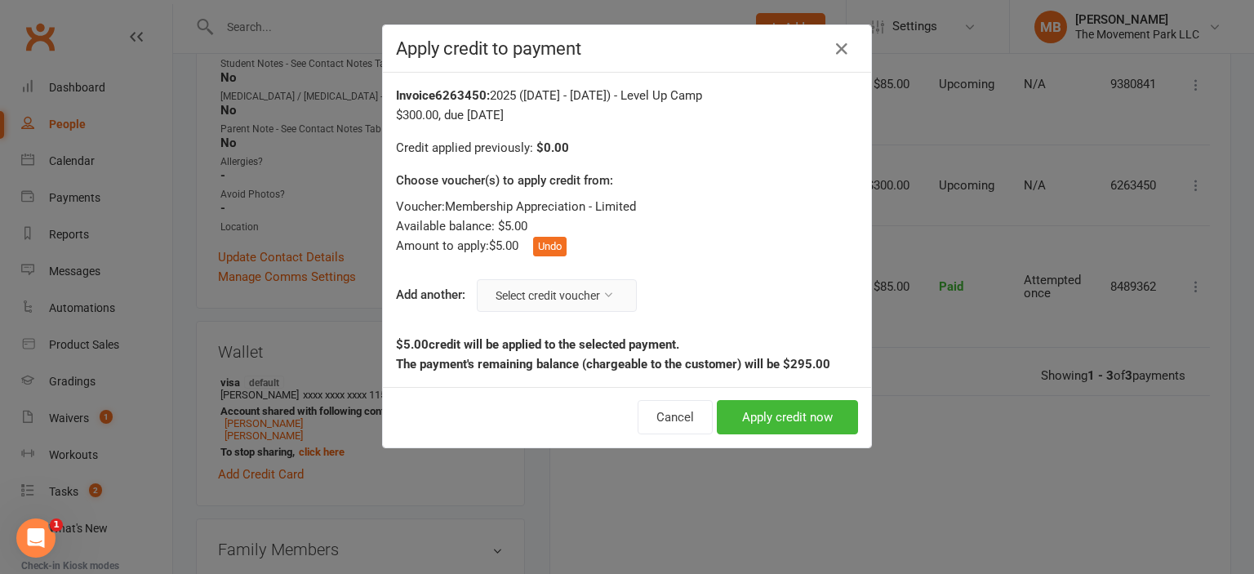
click at [529, 299] on button "Select credit voucher" at bounding box center [557, 295] width 160 height 33
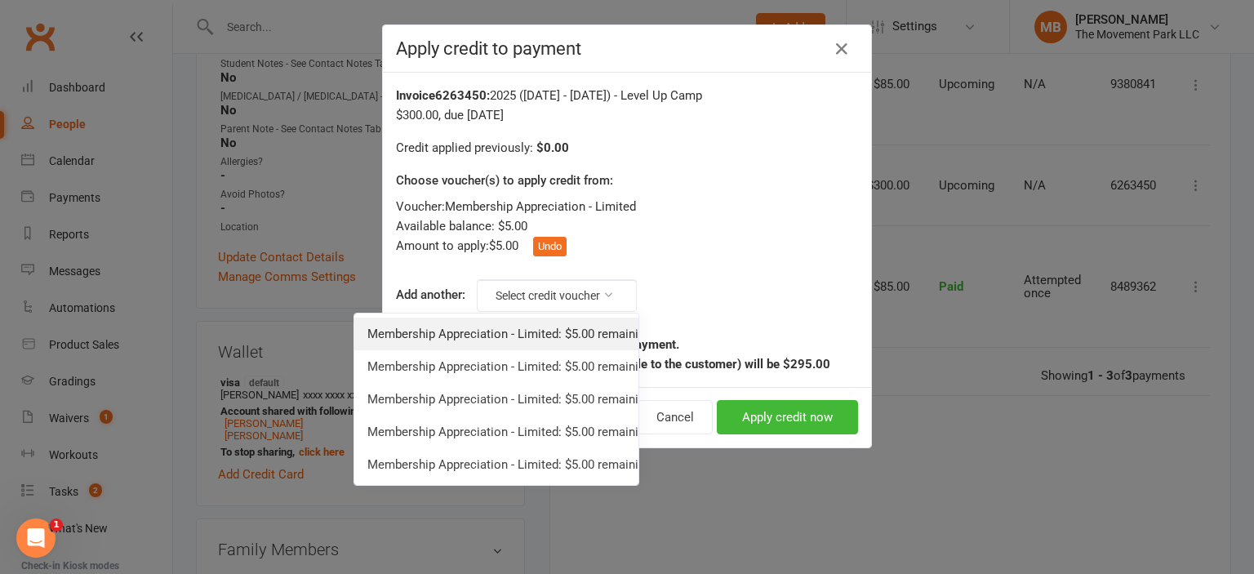
click at [531, 335] on link "Membership Appreciation - Limited: $5.00 remaining - Toddler, Adult, & Limited …" at bounding box center [496, 334] width 284 height 33
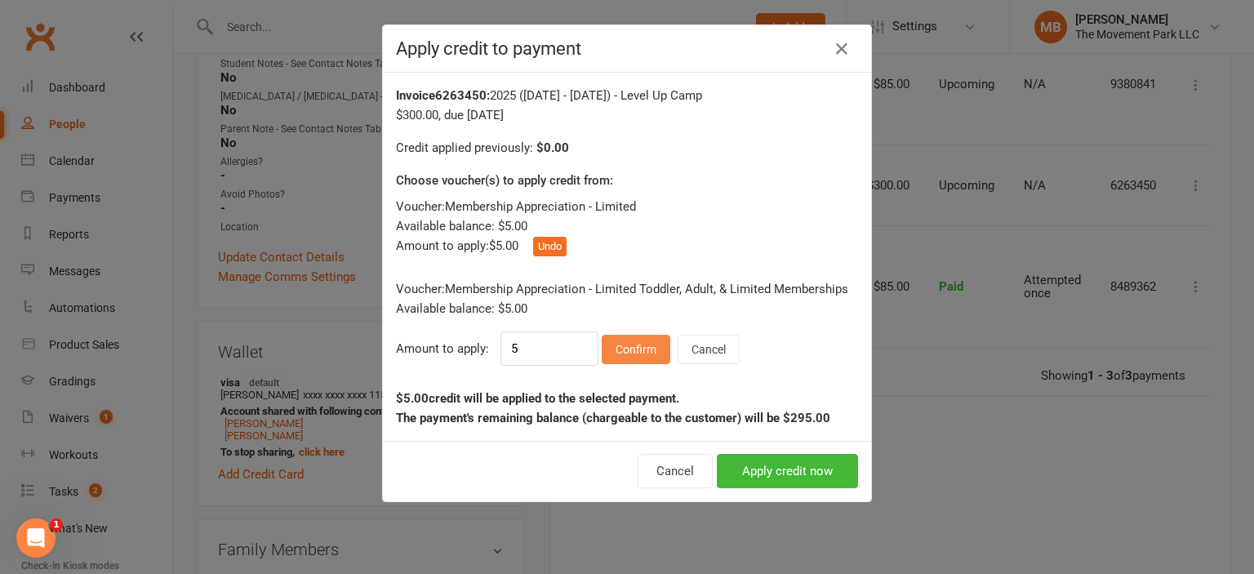
click at [650, 351] on button "Confirm" at bounding box center [636, 349] width 69 height 29
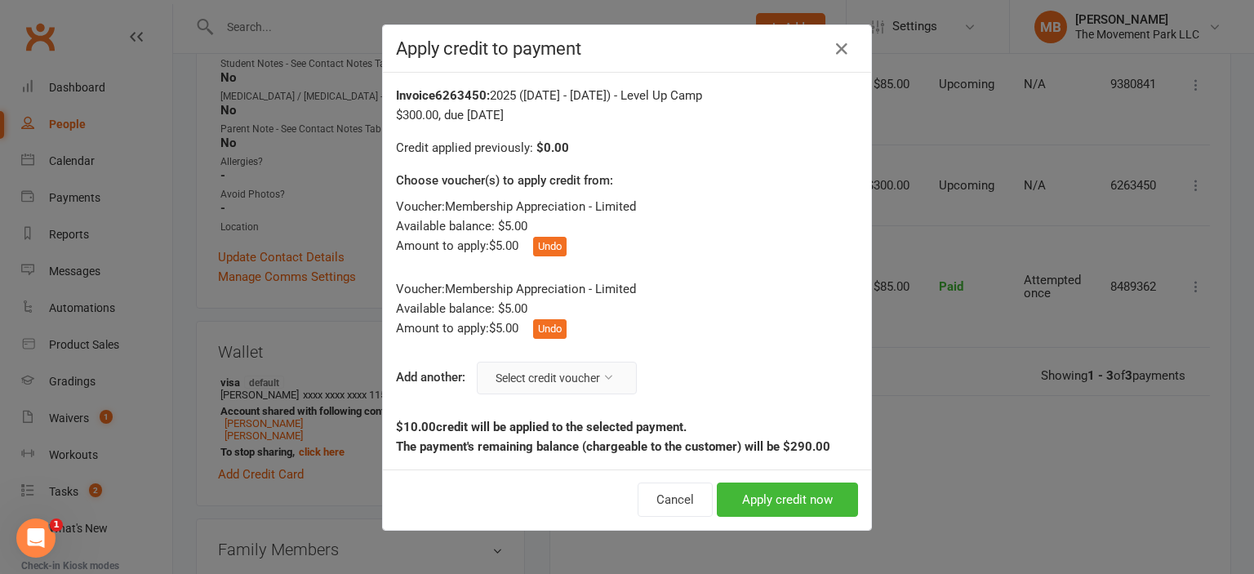
click at [590, 385] on button "Select credit voucher" at bounding box center [557, 378] width 160 height 33
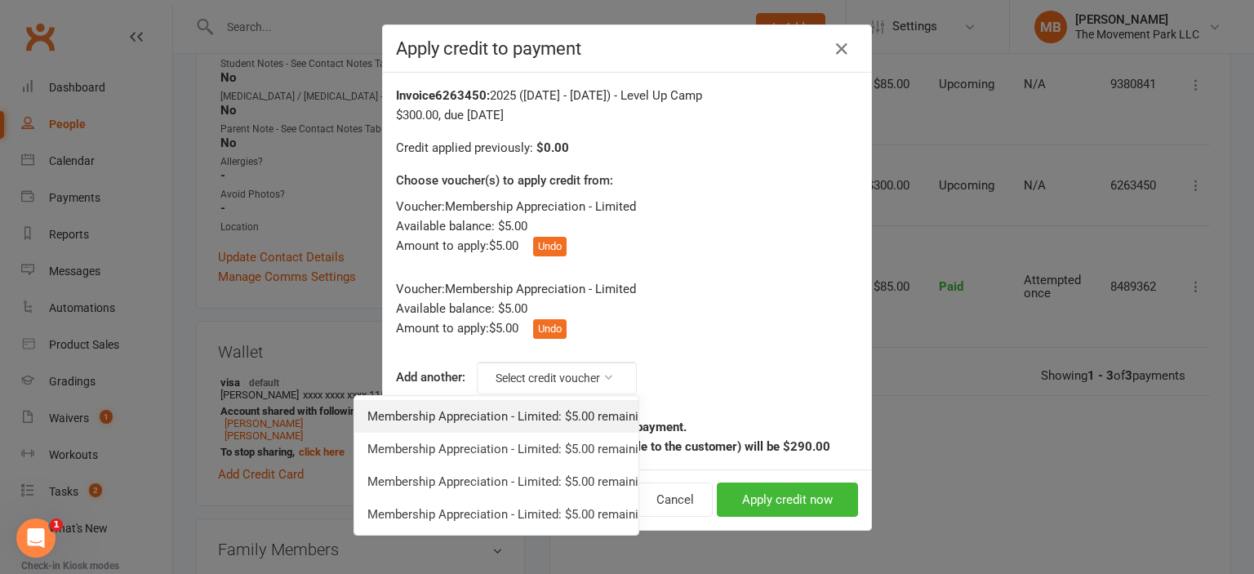
click at [570, 421] on link "Membership Appreciation - Limited: $5.00 remaining - Toddler, Adult, & Limited …" at bounding box center [496, 416] width 284 height 33
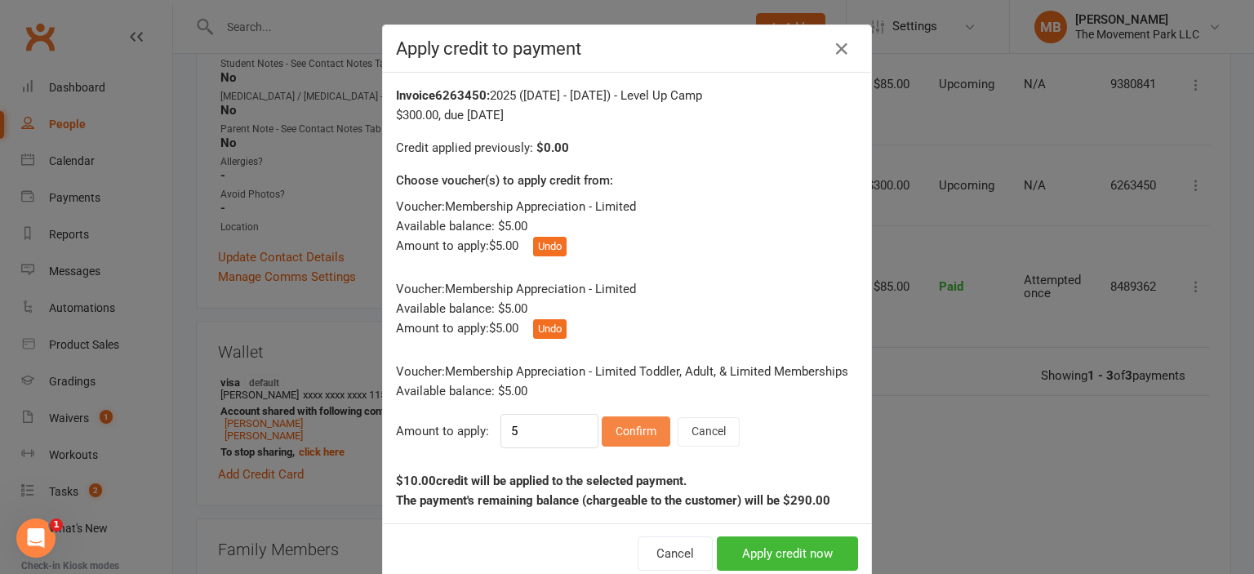
click at [646, 420] on button "Confirm" at bounding box center [636, 430] width 69 height 29
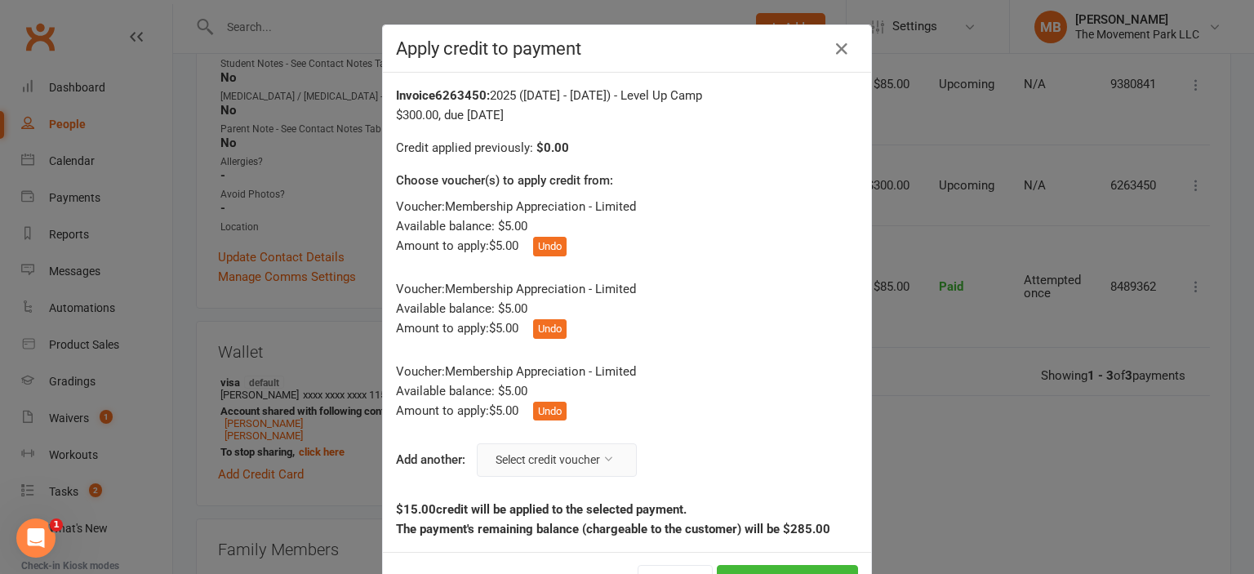
click at [535, 461] on button "Select credit voucher" at bounding box center [557, 459] width 160 height 33
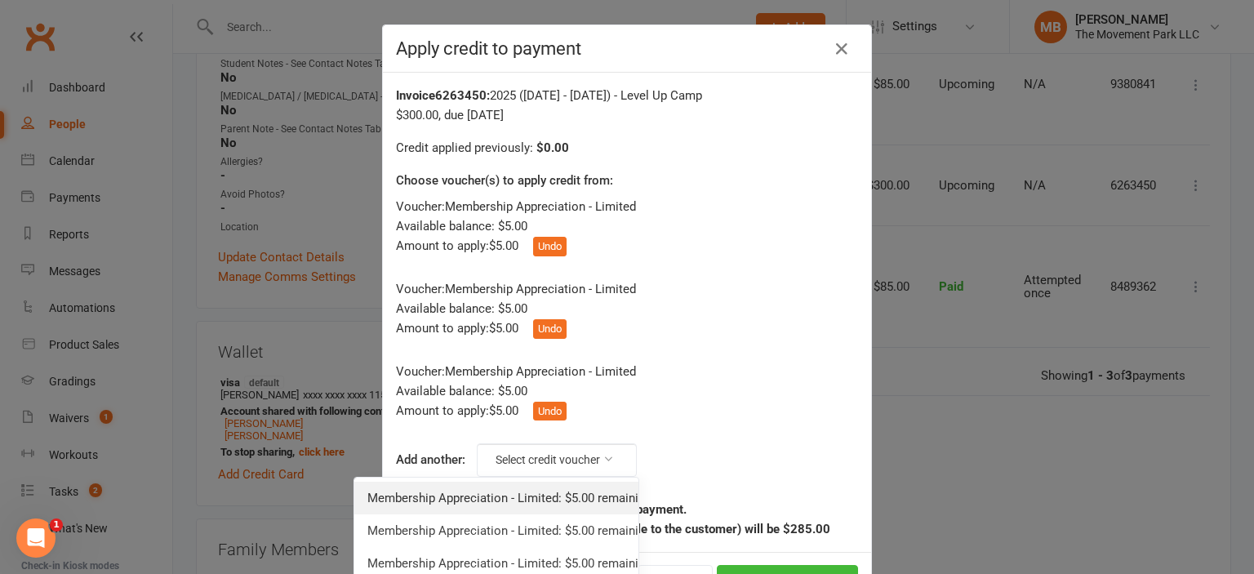
click at [542, 512] on link "Membership Appreciation - Limited: $5.00 remaining - Toddler, Adult, & Limited …" at bounding box center [496, 498] width 284 height 33
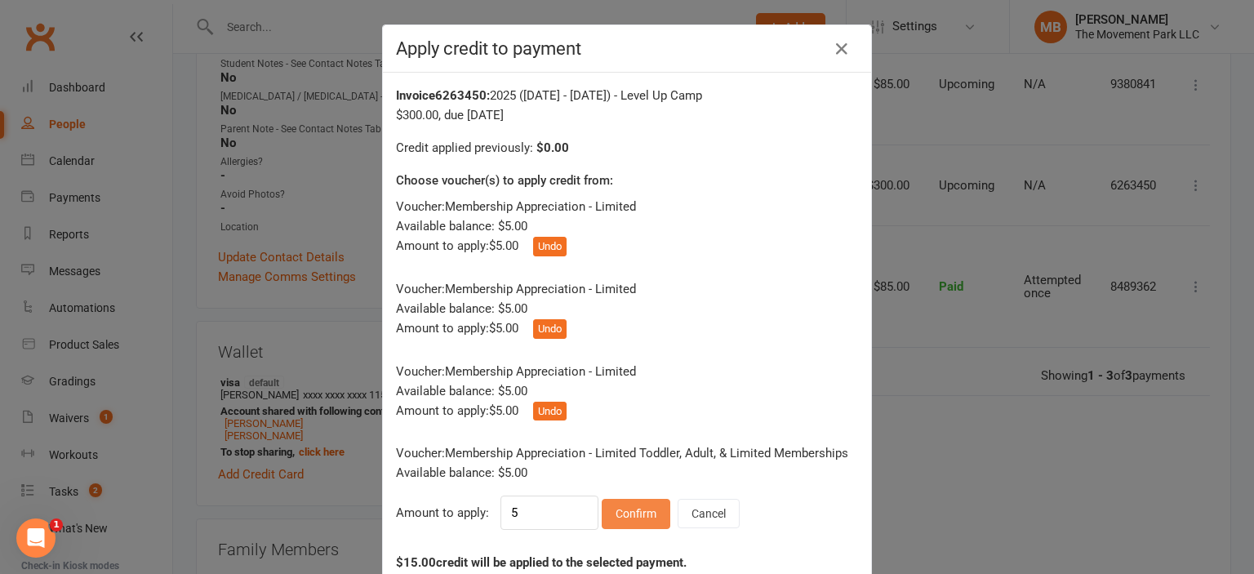
click at [652, 518] on button "Confirm" at bounding box center [636, 513] width 69 height 29
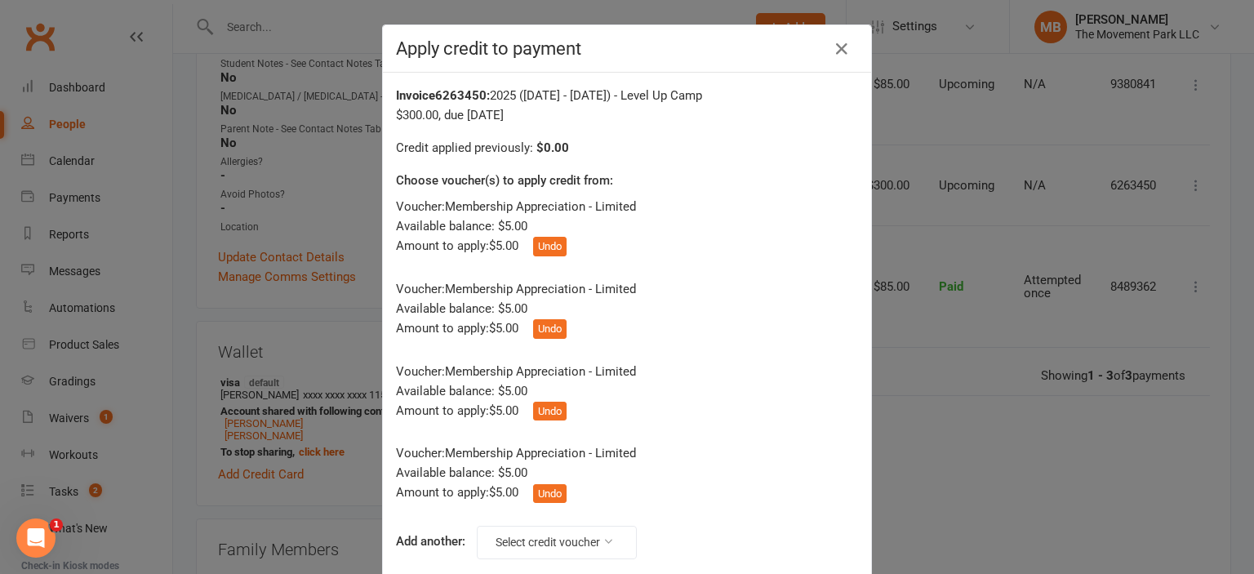
scroll to position [144, 0]
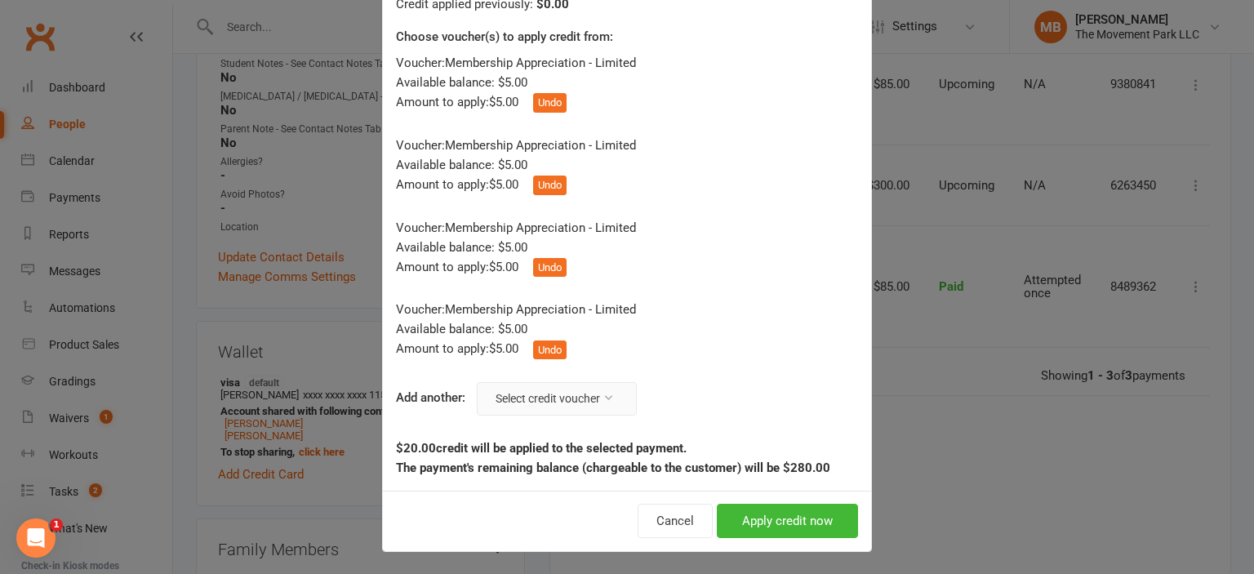
click at [541, 405] on button "Select credit voucher" at bounding box center [557, 398] width 160 height 33
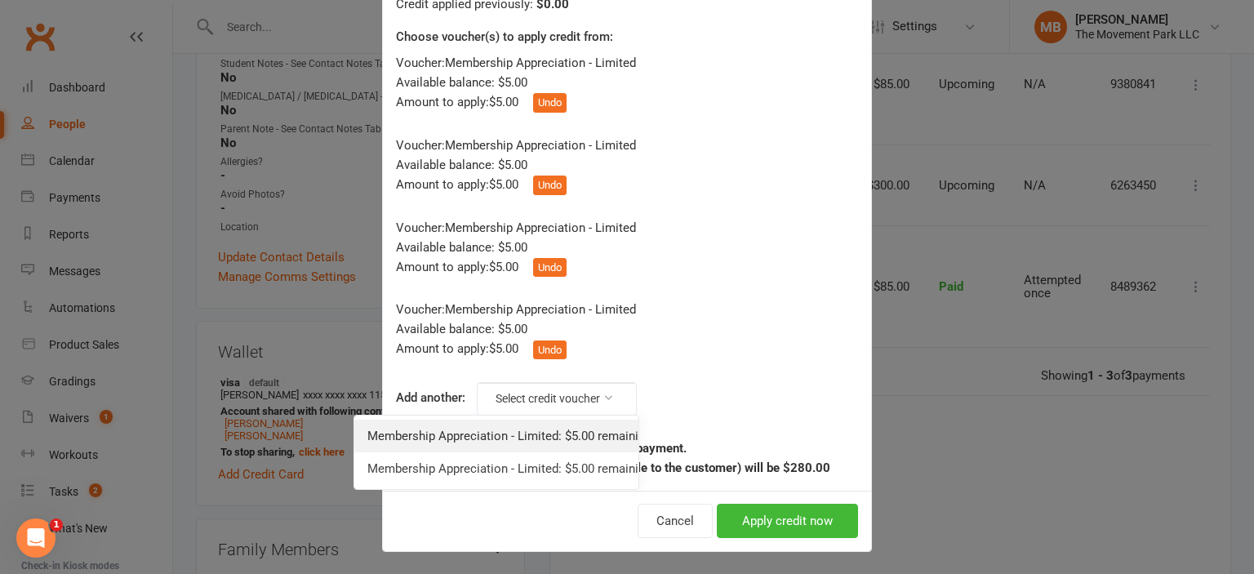
click at [537, 423] on link "Membership Appreciation - Limited: $5.00 remaining - Toddler, Adult, & Limited …" at bounding box center [496, 436] width 284 height 33
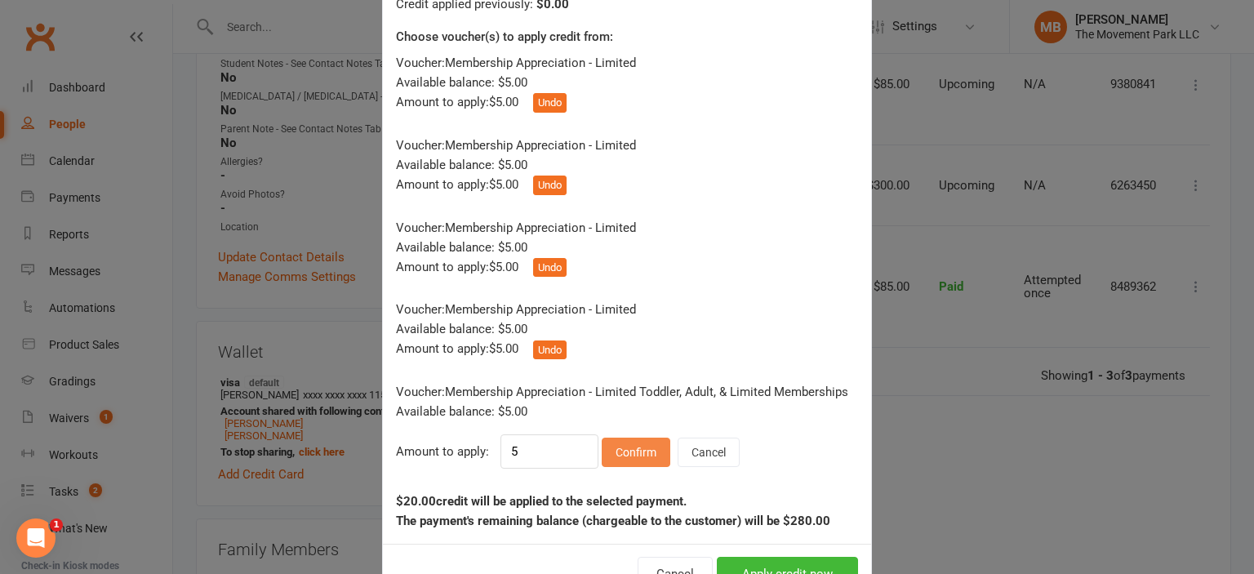
click at [638, 449] on button "Confirm" at bounding box center [636, 452] width 69 height 29
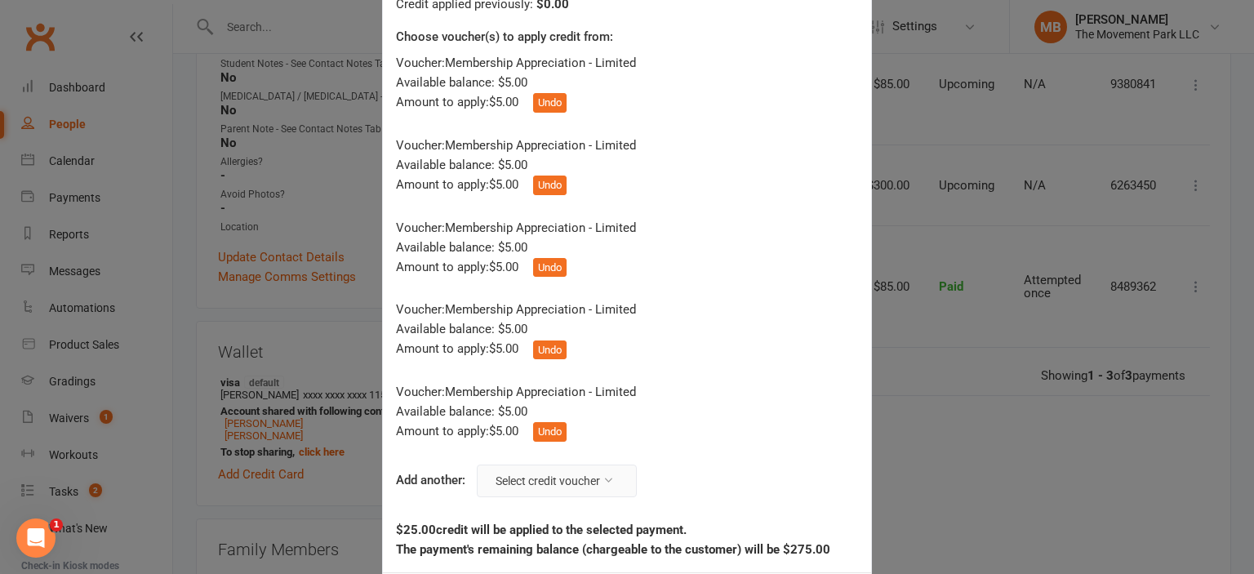
click at [558, 481] on button "Select credit voucher" at bounding box center [557, 481] width 160 height 33
click at [561, 510] on link "Membership Appreciation - Limited: $5.00 remaining - Toddler, Adult, & Limited …" at bounding box center [496, 518] width 284 height 33
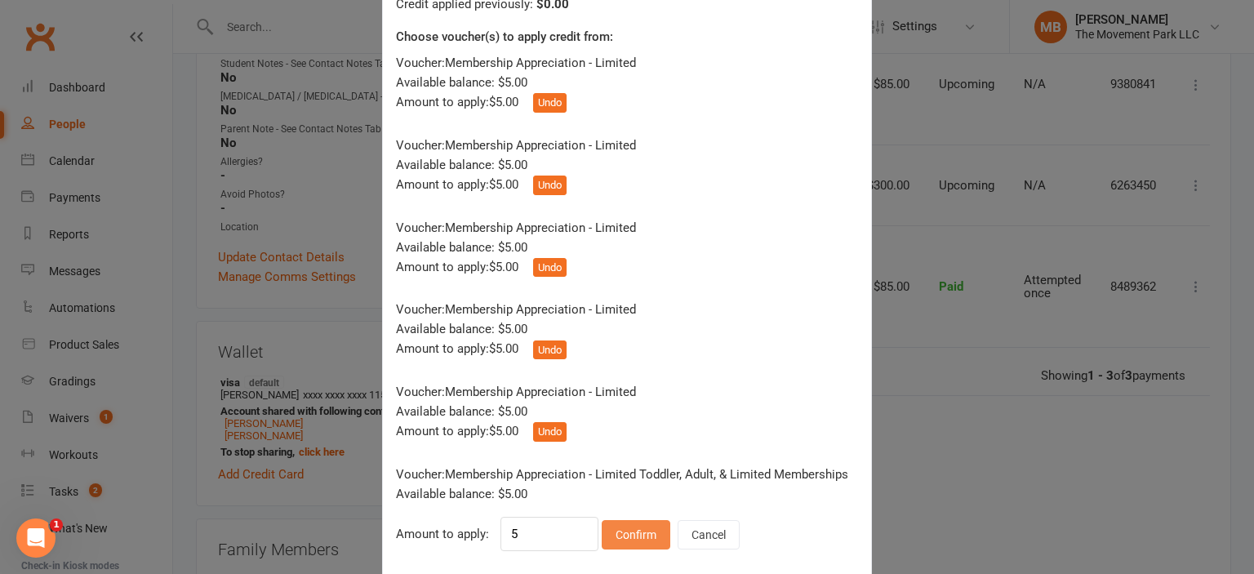
click at [633, 534] on button "Confirm" at bounding box center [636, 534] width 69 height 29
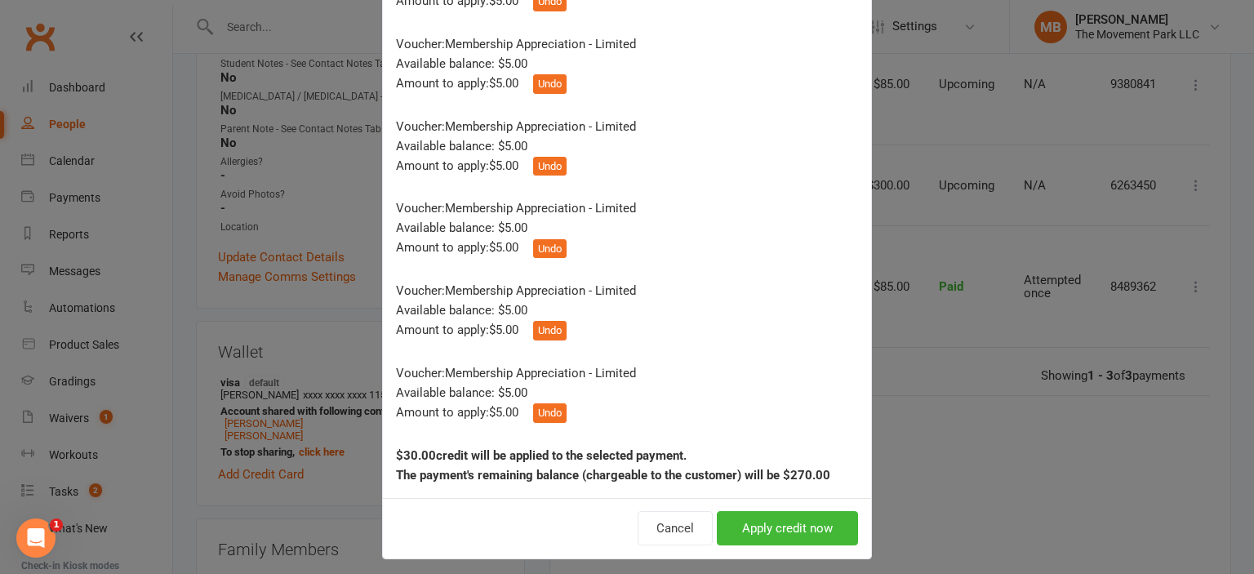
scroll to position [253, 0]
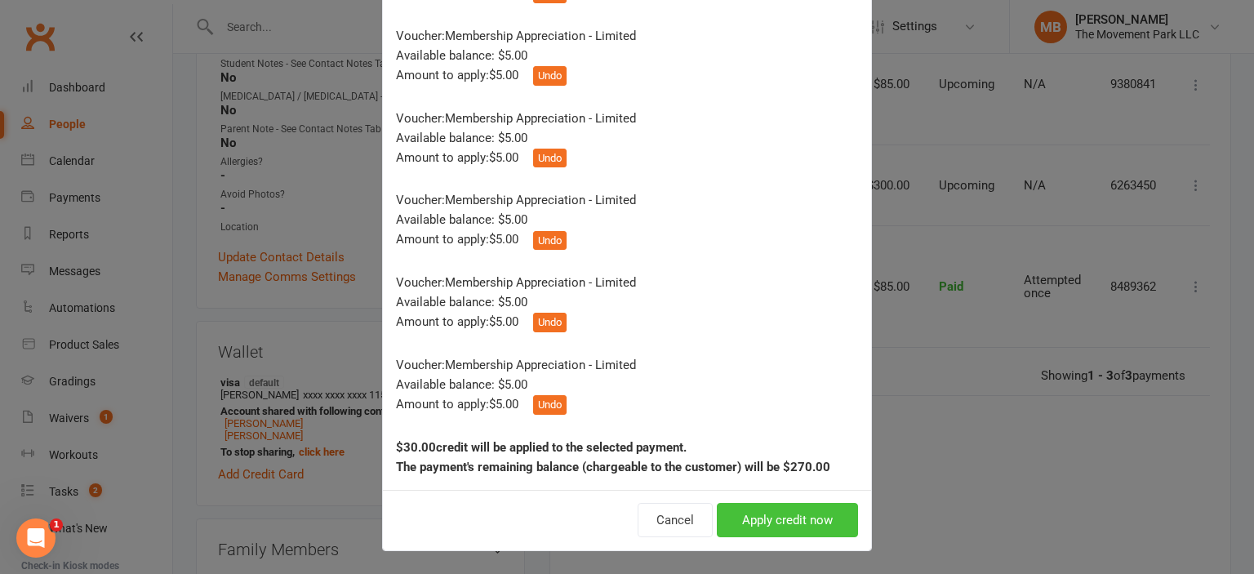
click at [812, 529] on button "Apply credit now" at bounding box center [787, 520] width 141 height 34
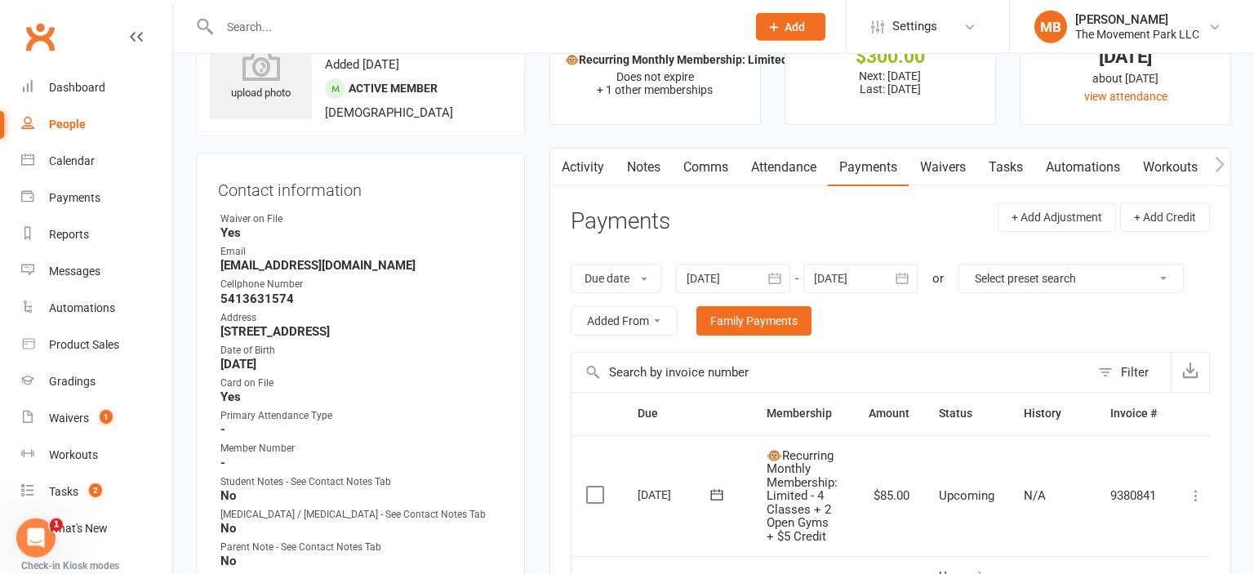
scroll to position [0, 0]
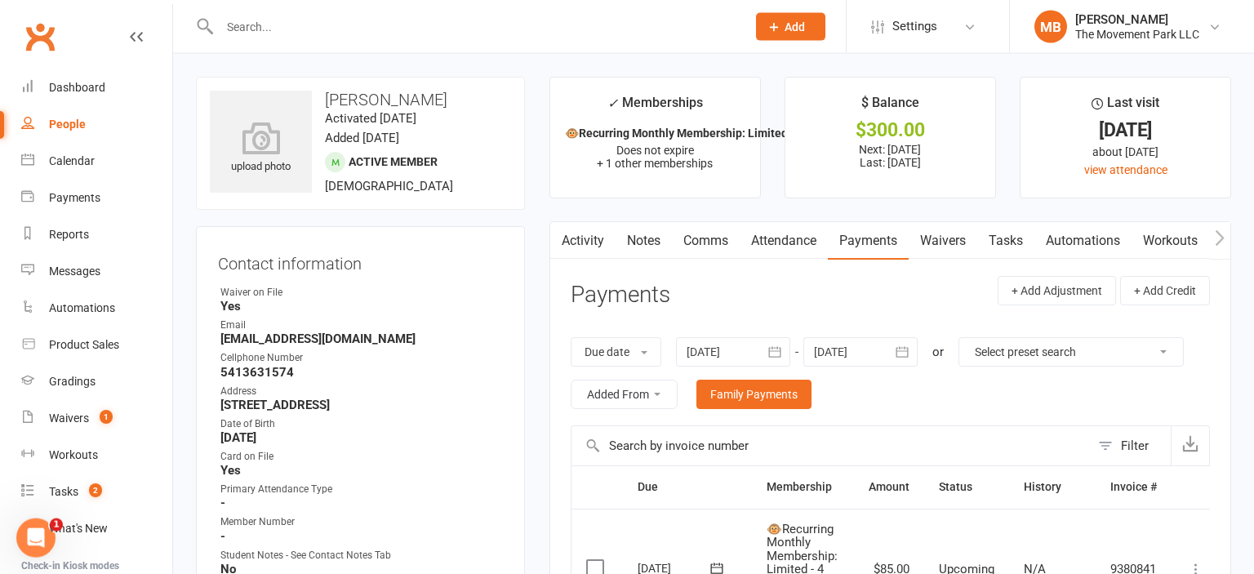
click at [808, 243] on link "Attendance" at bounding box center [784, 241] width 88 height 38
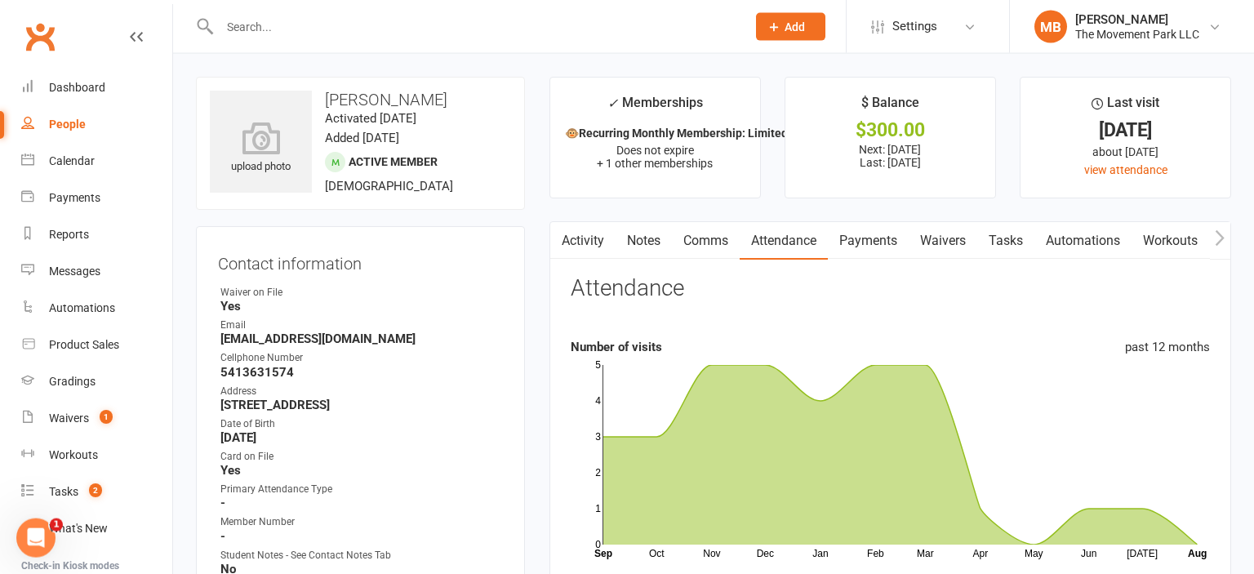
scroll to position [492, 0]
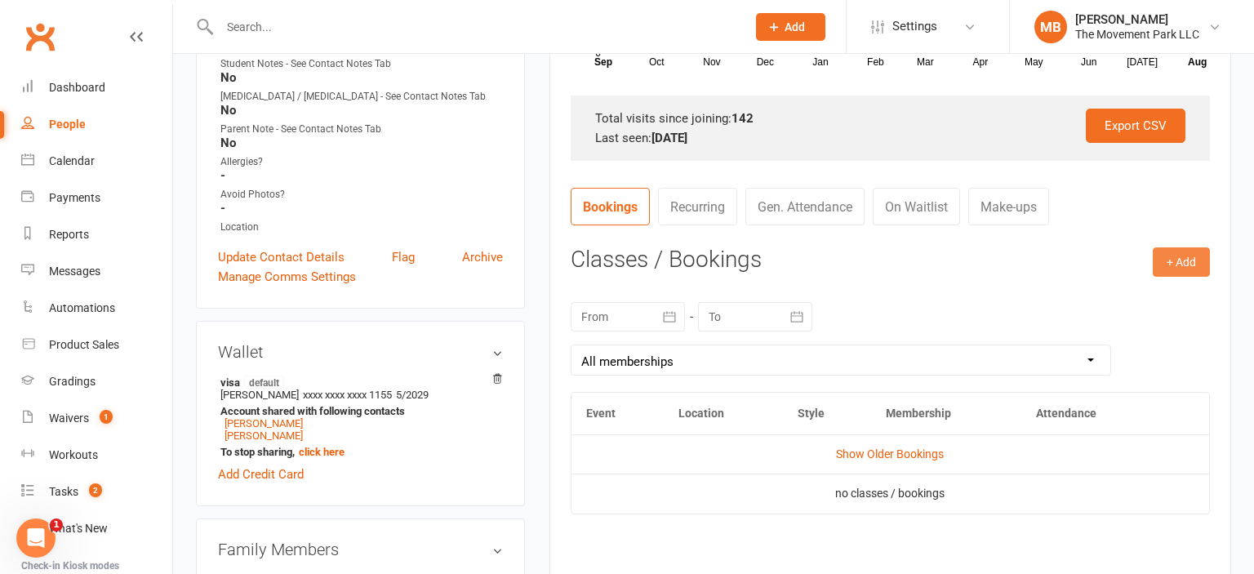
click at [1026, 256] on button "+ Add" at bounding box center [1181, 261] width 57 height 29
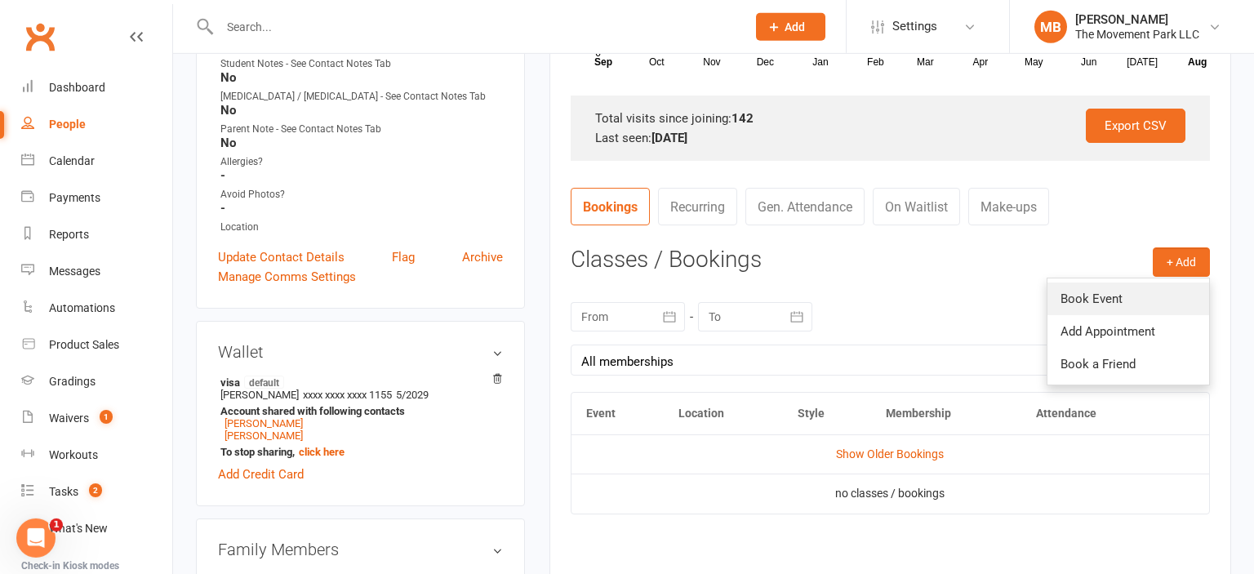
click at [1026, 287] on link "Book Event" at bounding box center [1129, 299] width 162 height 33
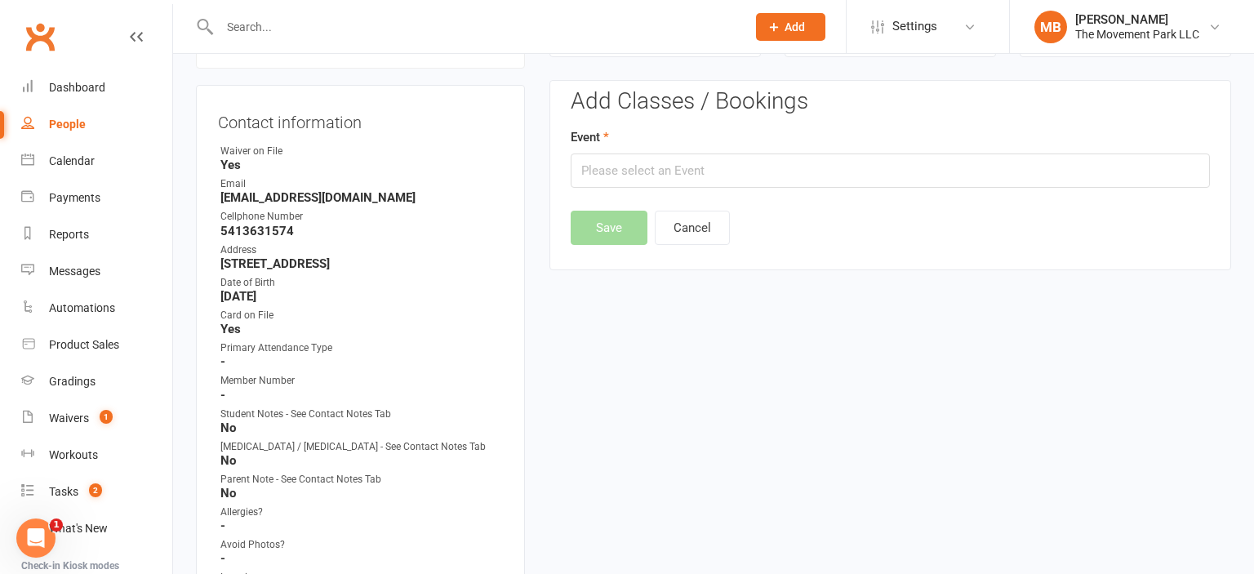
scroll to position [140, 0]
click at [768, 184] on input "text" at bounding box center [890, 172] width 639 height 34
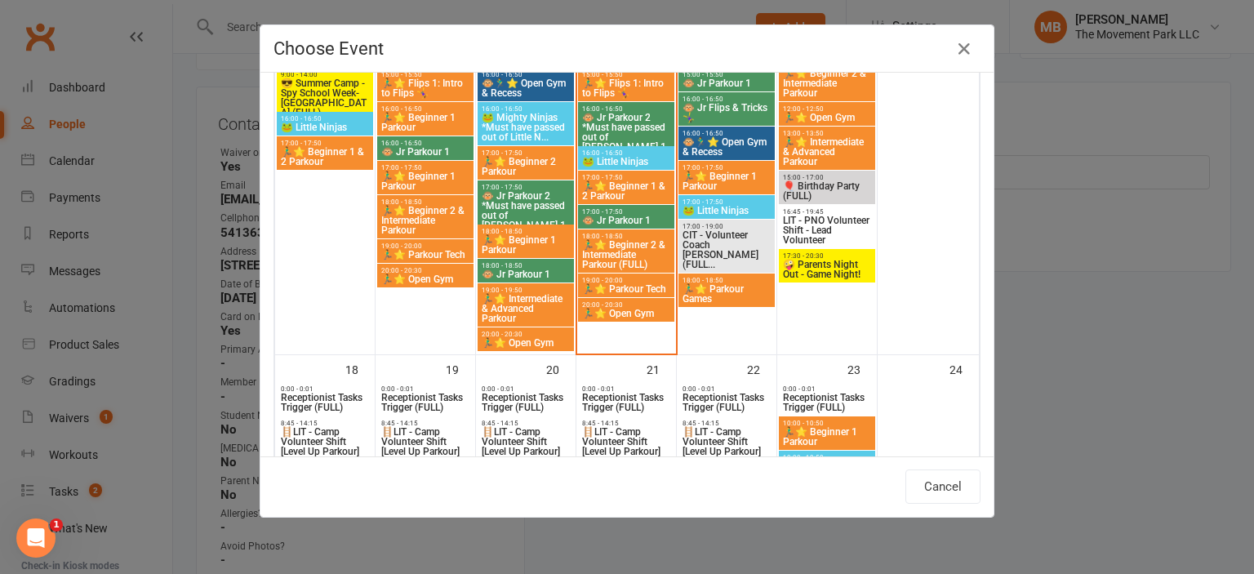
scroll to position [1061, 0]
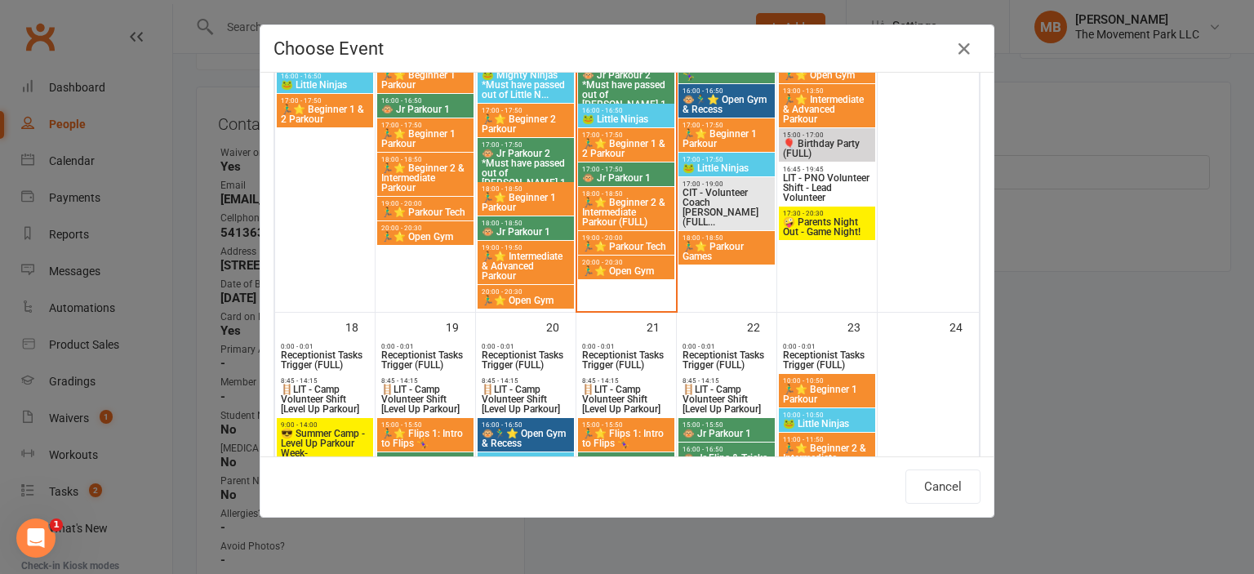
click at [325, 433] on span "😎 Summer Camp - Level Up Parkour Week-[GEOGRAPHIC_DATA]" at bounding box center [325, 453] width 90 height 49
type input "😎 Summer Camp - Level Up Parkour Week-Long Camp - Aug 18, 2025 9:00:00 AM"
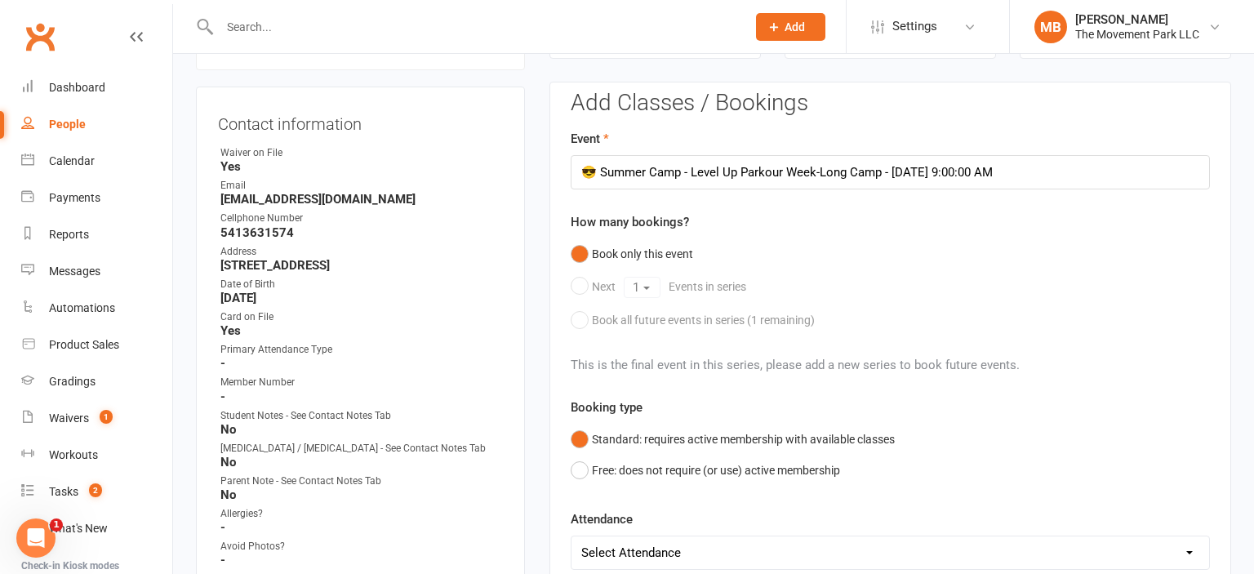
click at [859, 366] on div "This is the final event in this series, please add a new series to book future …" at bounding box center [890, 355] width 639 height 39
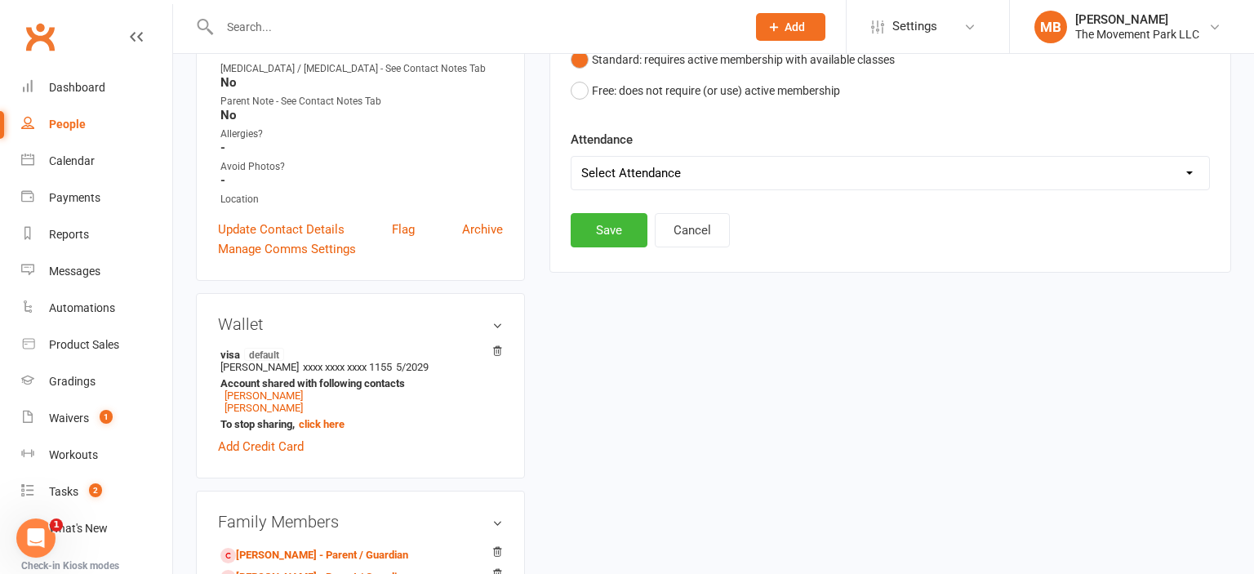
scroll to position [631, 0]
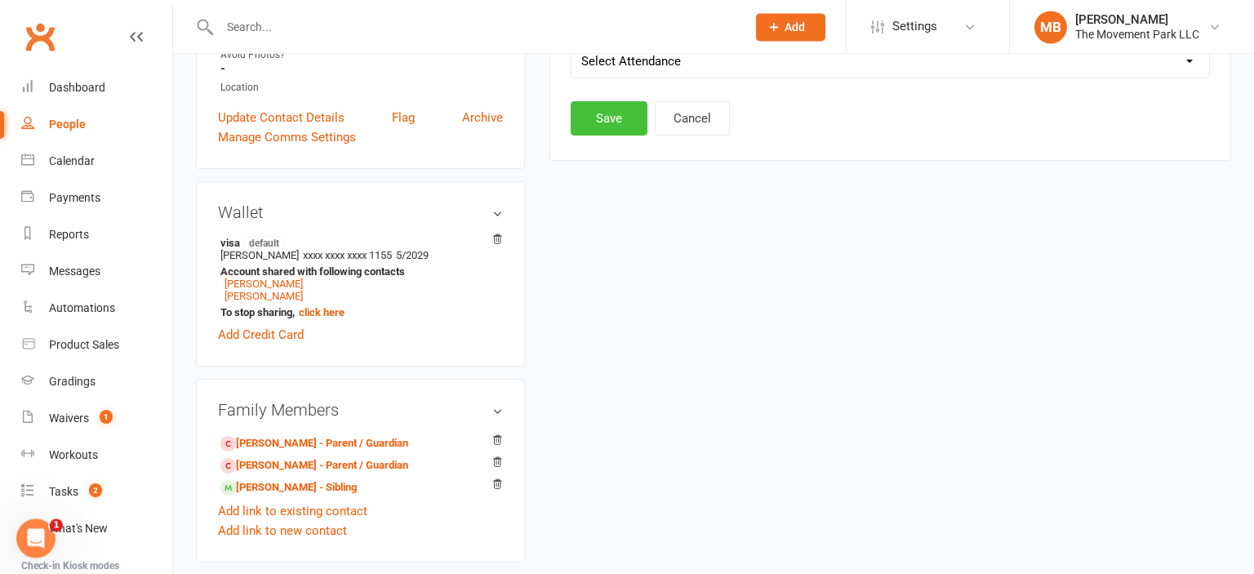
click at [616, 115] on button "Save" at bounding box center [609, 118] width 77 height 34
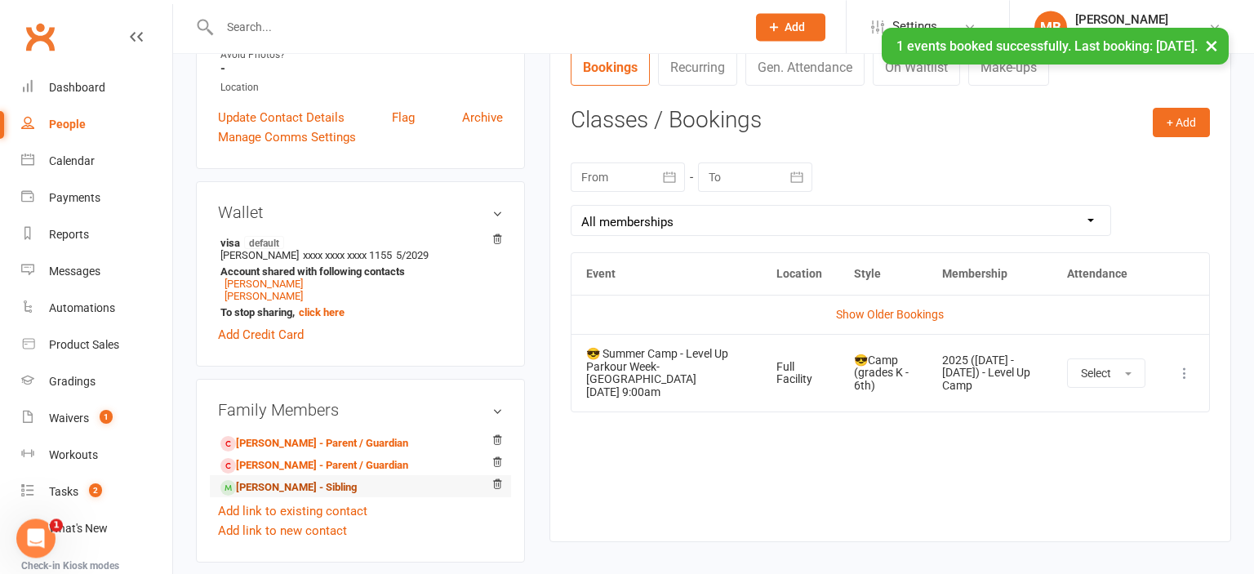
click at [315, 488] on link "Rolland Drake - Sibling" at bounding box center [288, 487] width 136 height 17
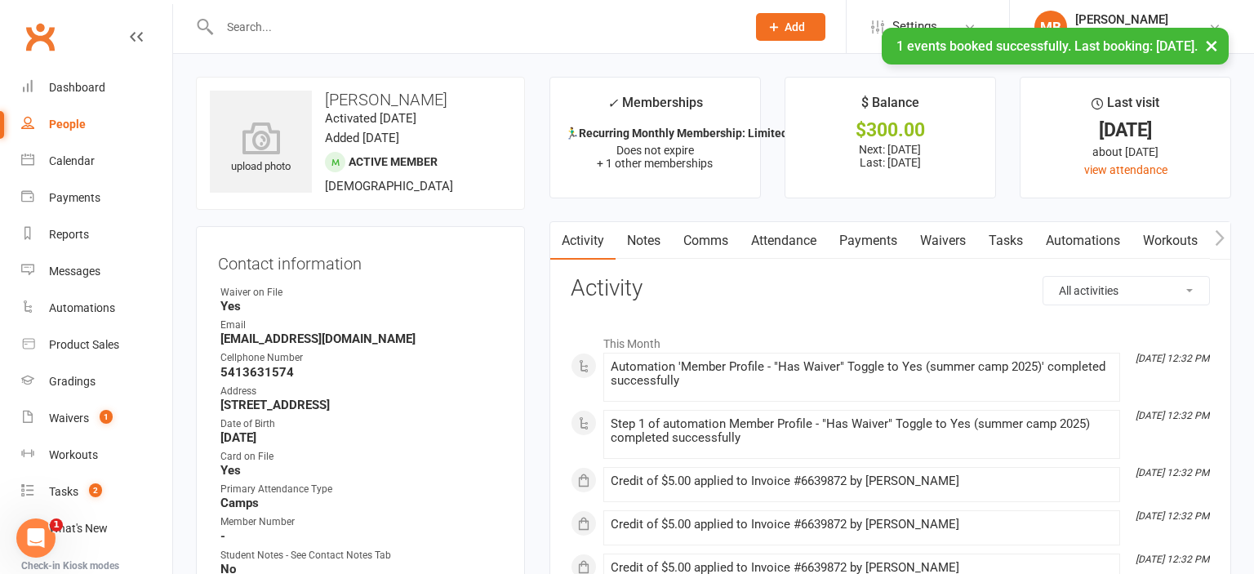
click at [775, 229] on link "Attendance" at bounding box center [784, 241] width 88 height 38
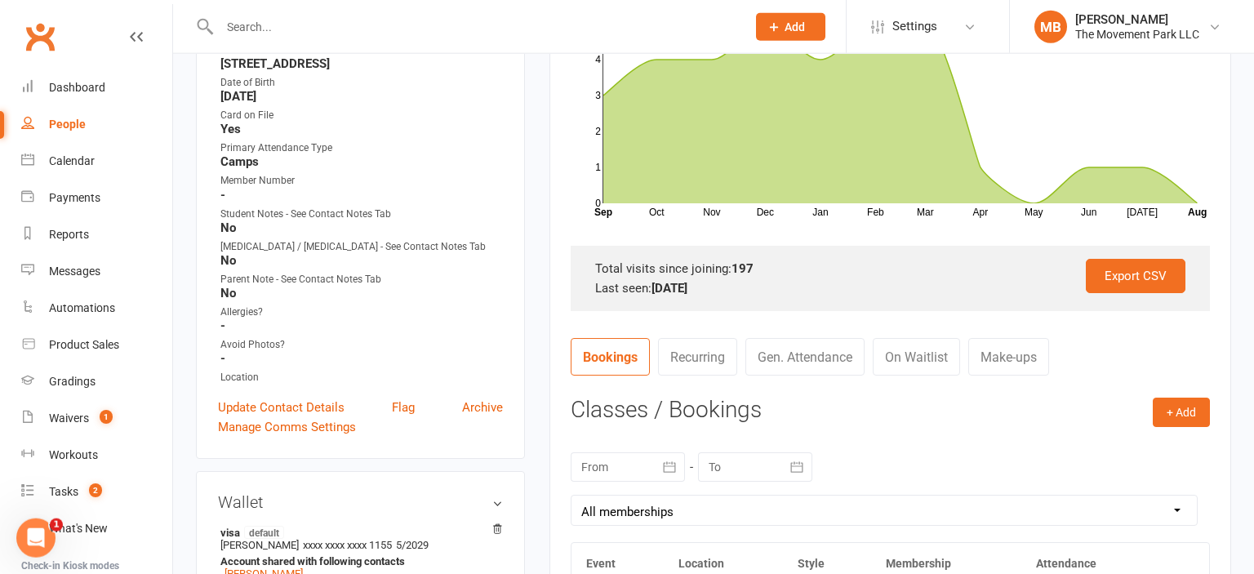
scroll to position [492, 0]
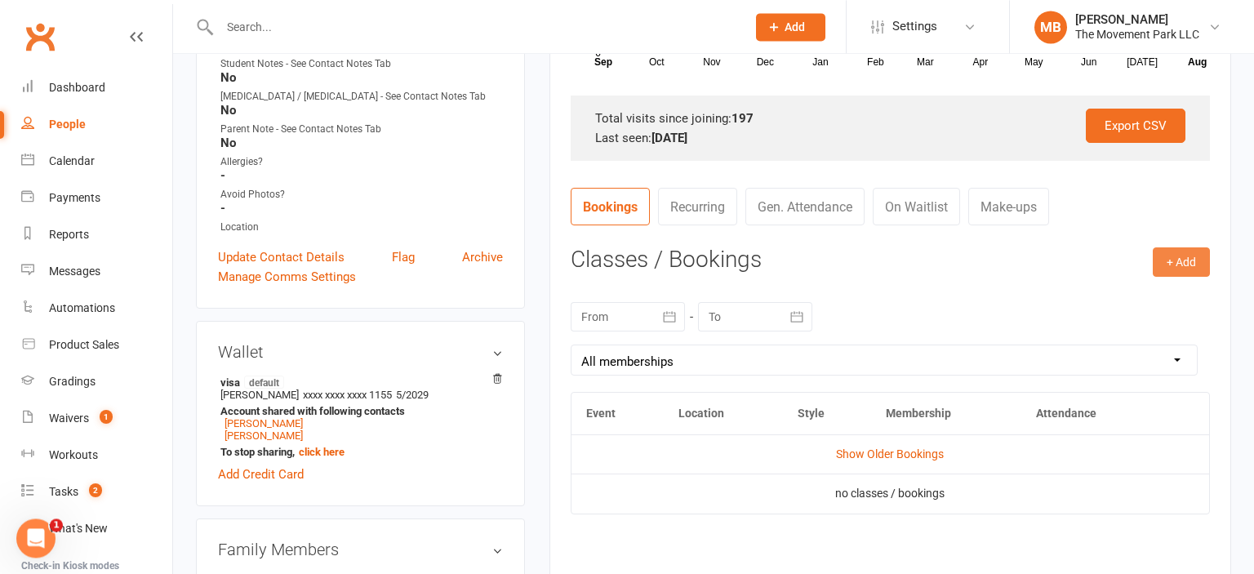
click at [1026, 273] on button "+ Add" at bounding box center [1181, 261] width 57 height 29
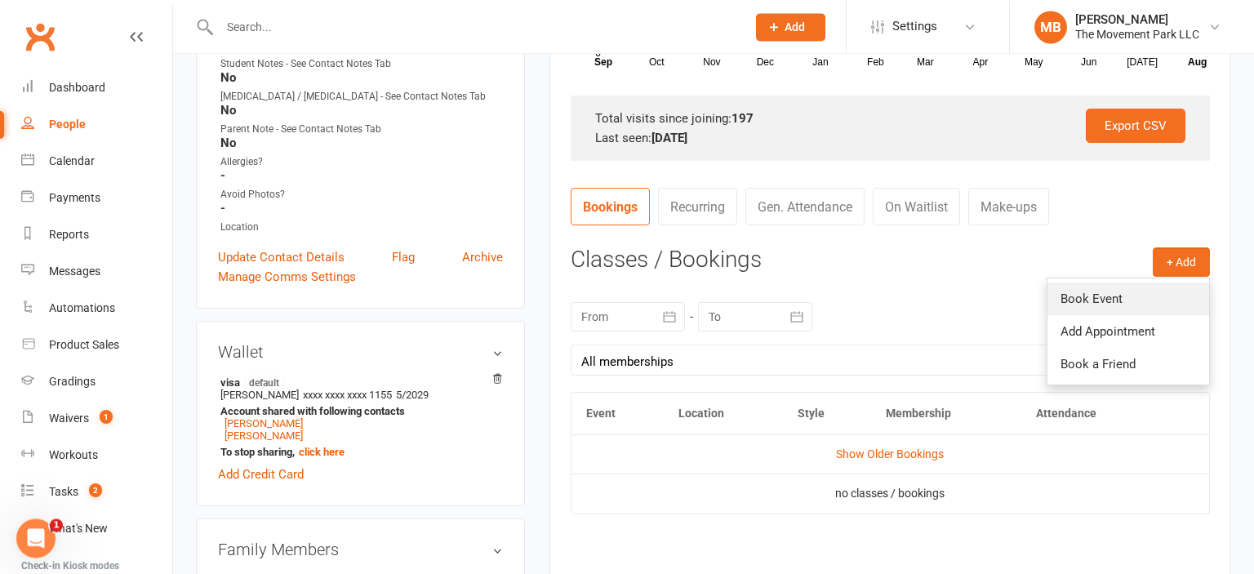
click at [1026, 286] on link "Book Event" at bounding box center [1129, 299] width 162 height 33
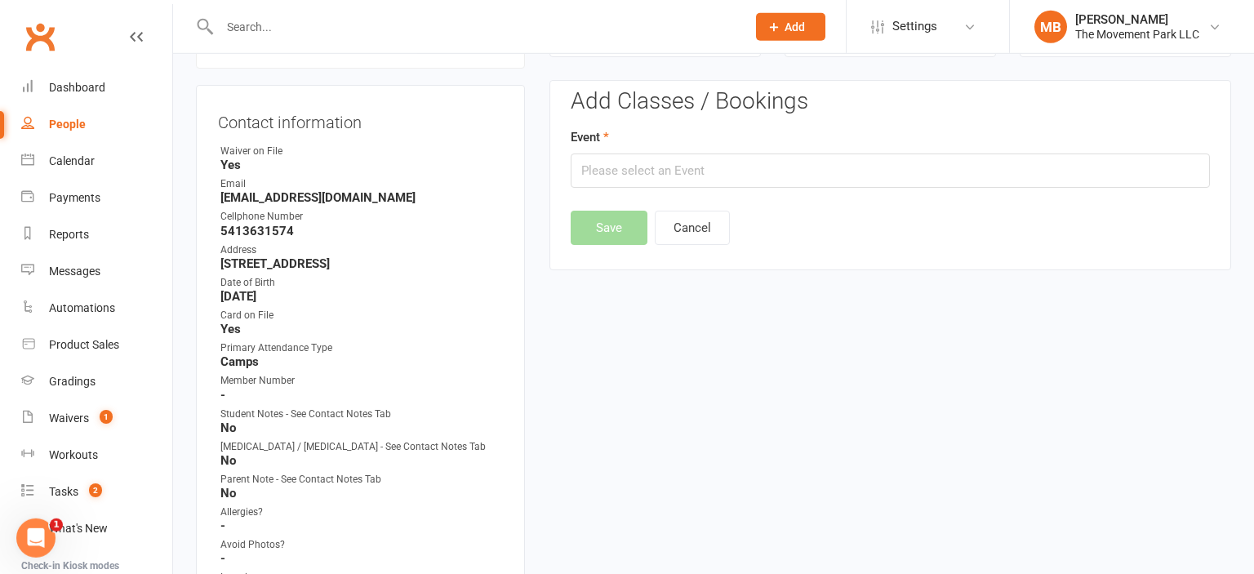
scroll to position [140, 0]
click at [935, 158] on input "text" at bounding box center [890, 172] width 639 height 34
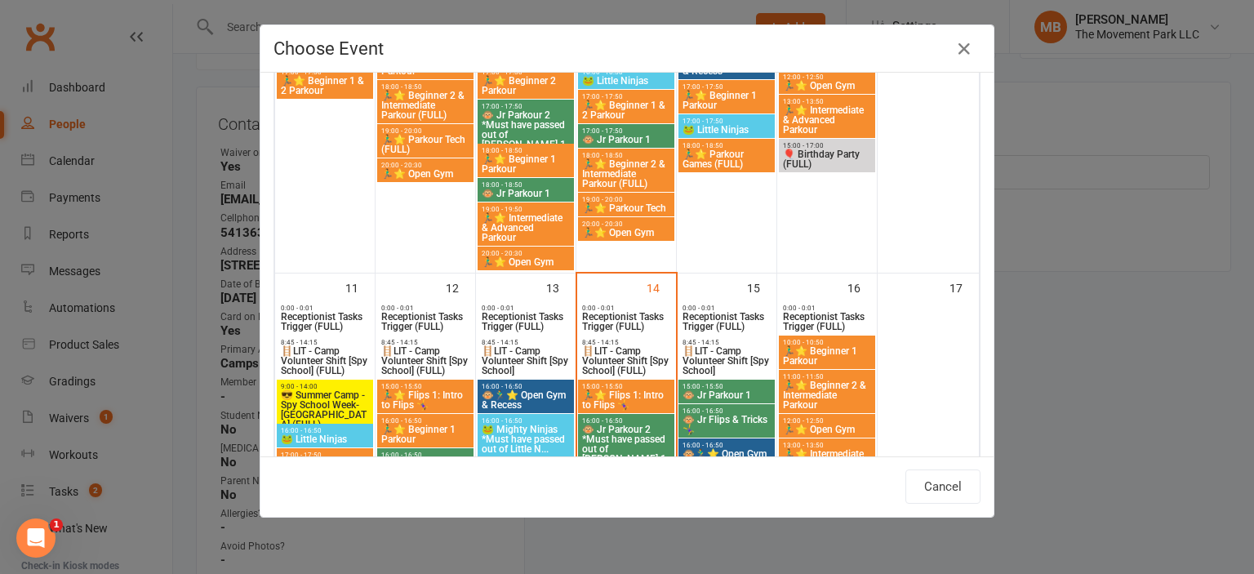
scroll to position [1061, 0]
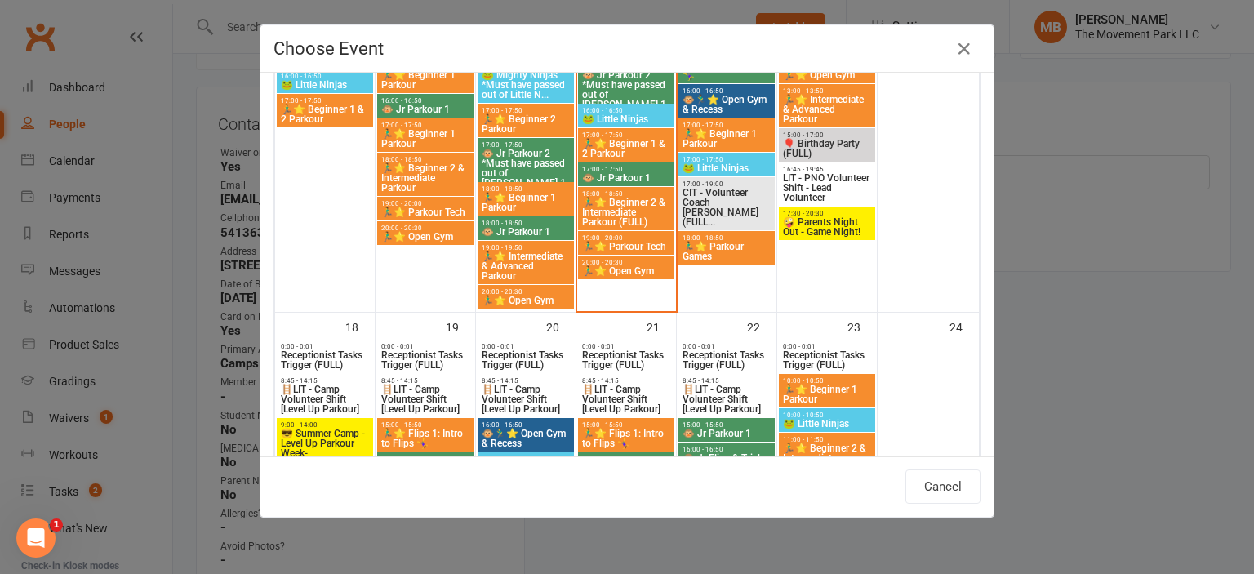
click at [327, 438] on span "😎 Summer Camp - Level Up Parkour Week-[GEOGRAPHIC_DATA]" at bounding box center [325, 453] width 90 height 49
type input "😎 Summer Camp - Level Up Parkour Week-Long Camp - Aug 18, 2025 9:00:00 AM"
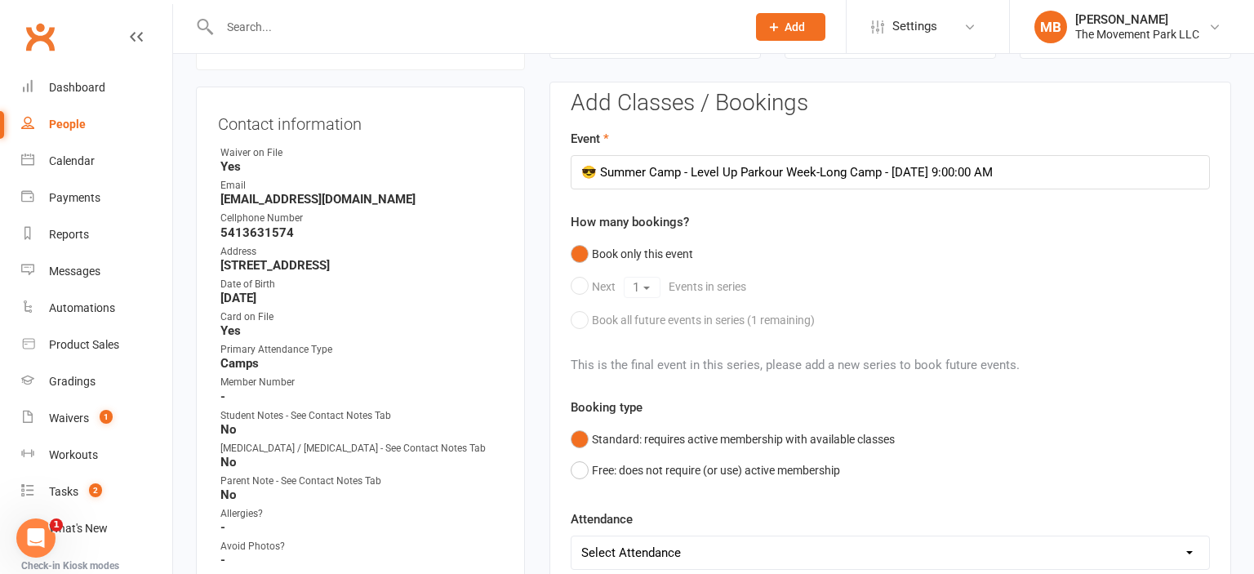
scroll to position [631, 0]
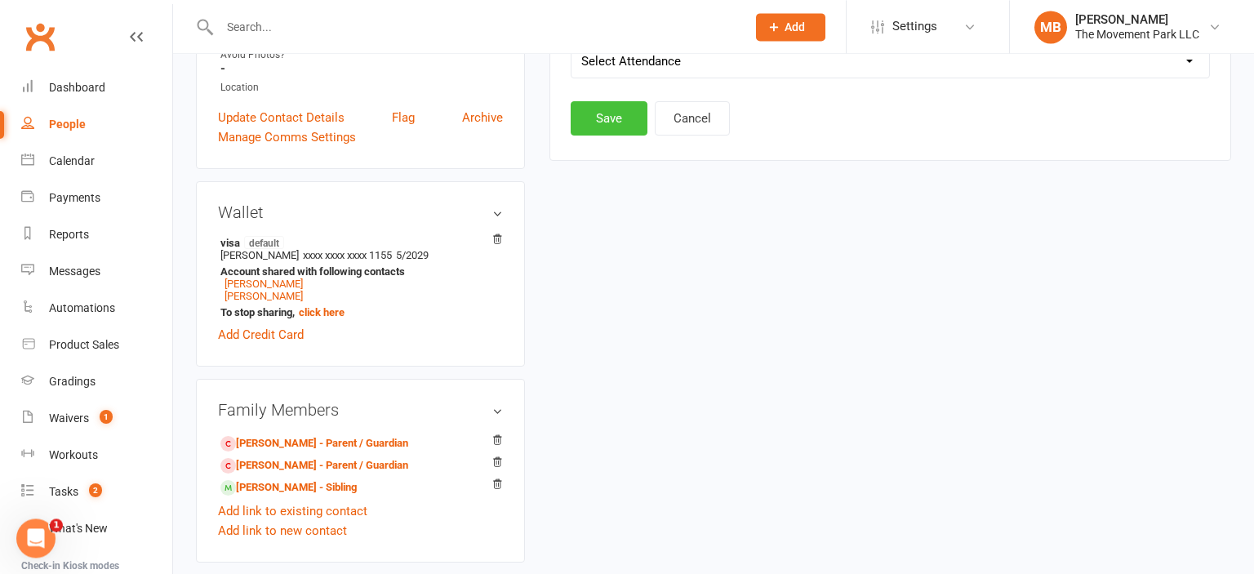
click at [603, 118] on button "Save" at bounding box center [609, 118] width 77 height 34
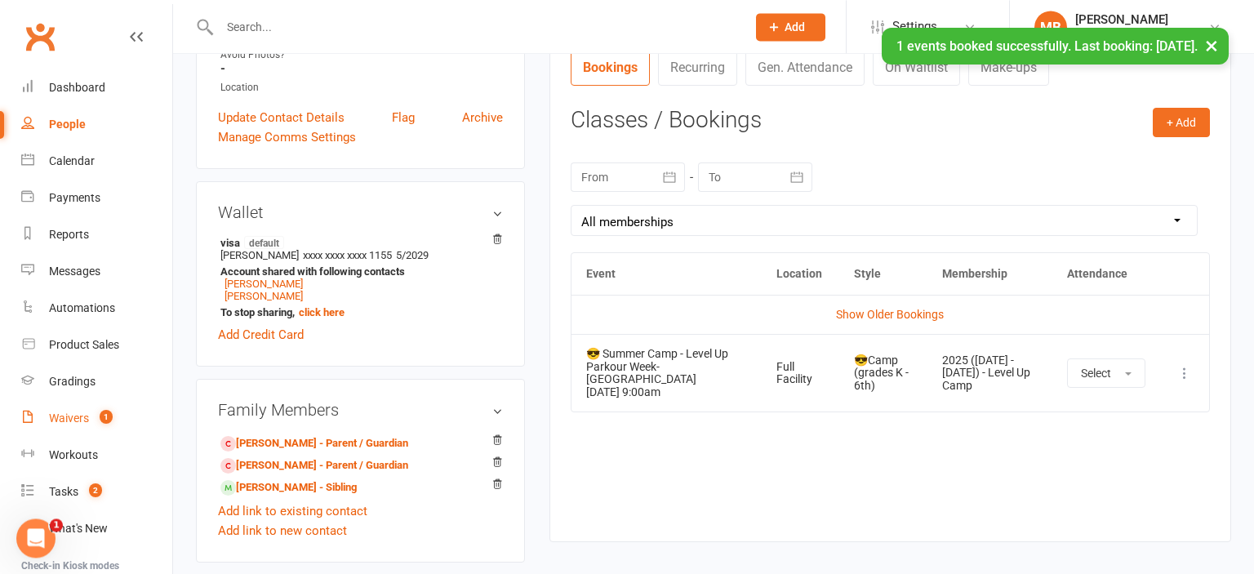
click at [56, 420] on div "Waivers" at bounding box center [69, 418] width 40 height 13
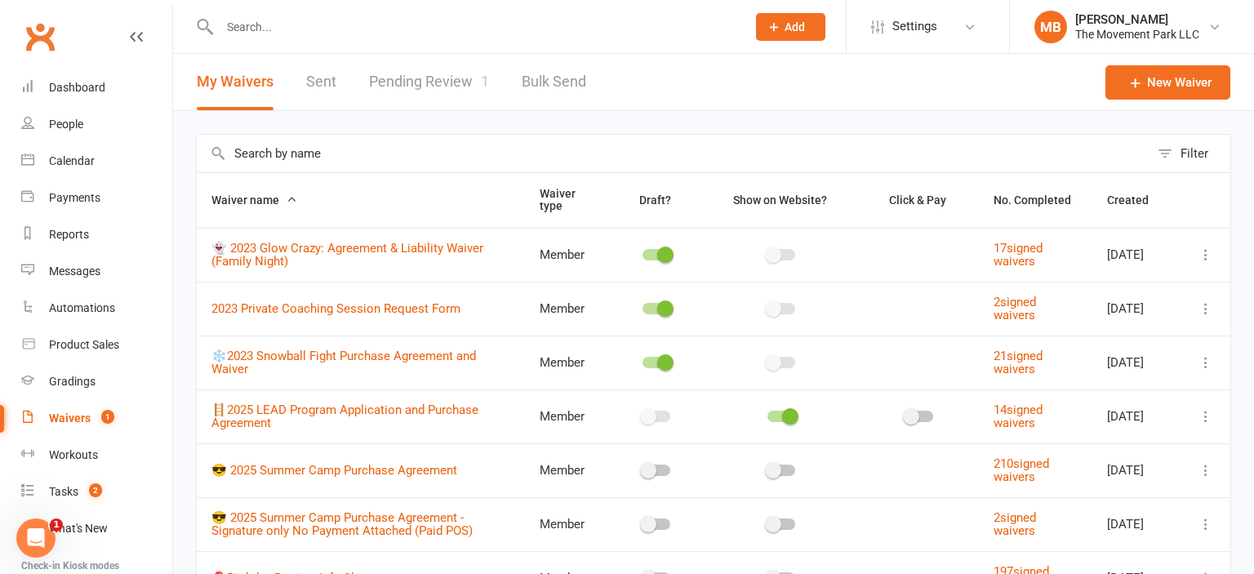
click at [56, 420] on div "Waivers" at bounding box center [70, 418] width 42 height 13
click at [429, 73] on link "Pending Review 1" at bounding box center [429, 82] width 120 height 56
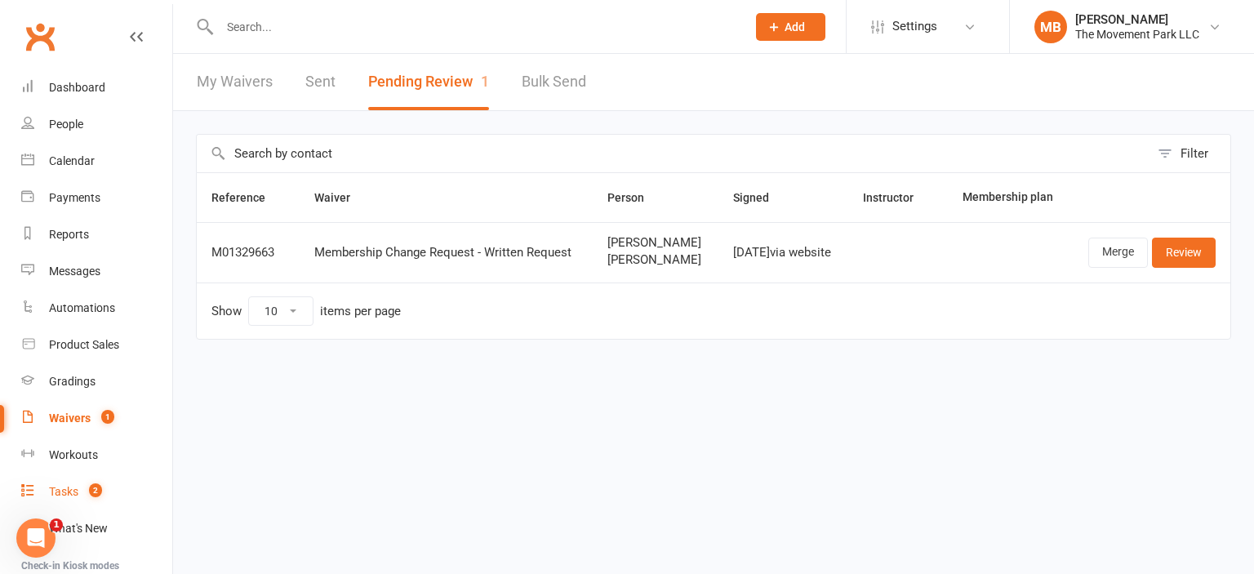
click at [81, 498] on link "Tasks 2" at bounding box center [96, 492] width 151 height 37
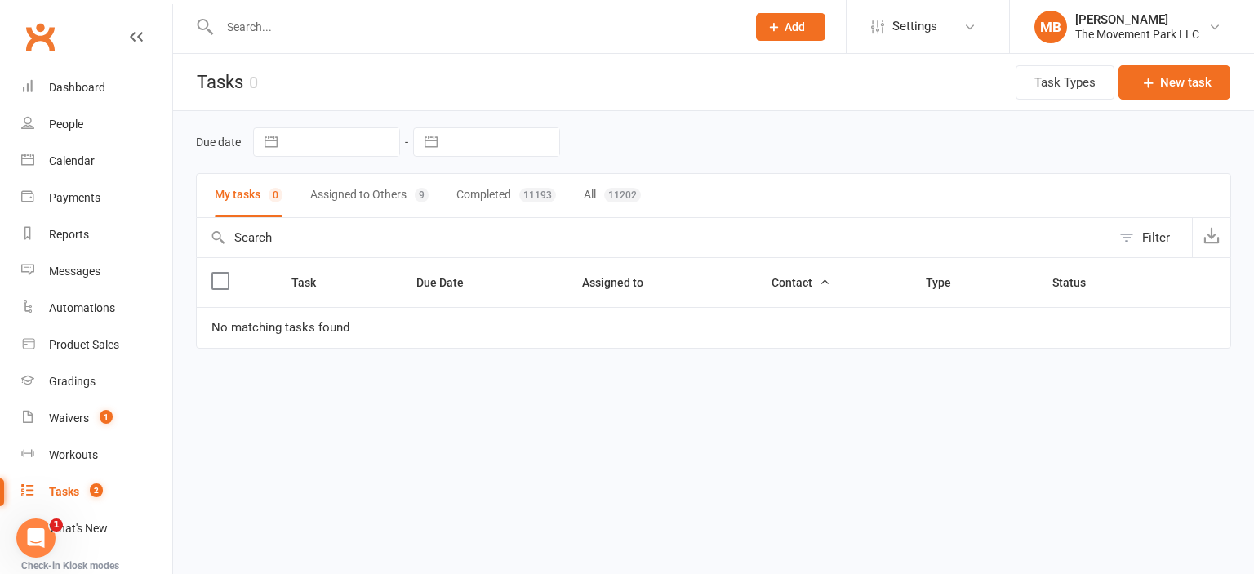
click at [80, 497] on link "Tasks 2" at bounding box center [96, 492] width 151 height 37
click at [379, 189] on button "Assigned to Others 9" at bounding box center [369, 195] width 118 height 43
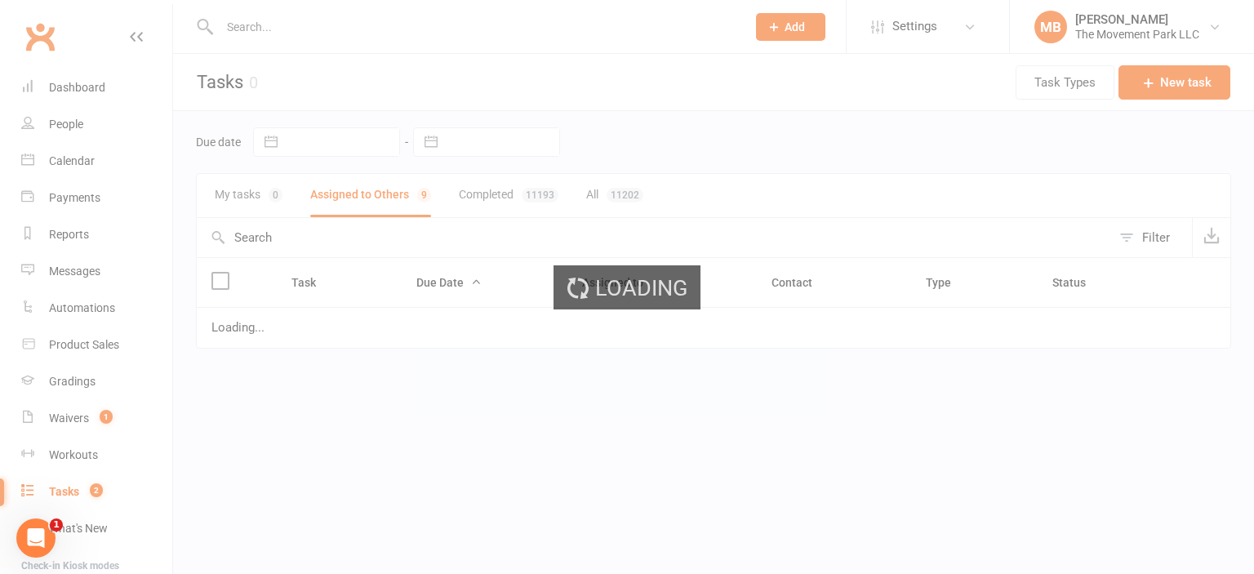
select select "waiting"
select select "started"
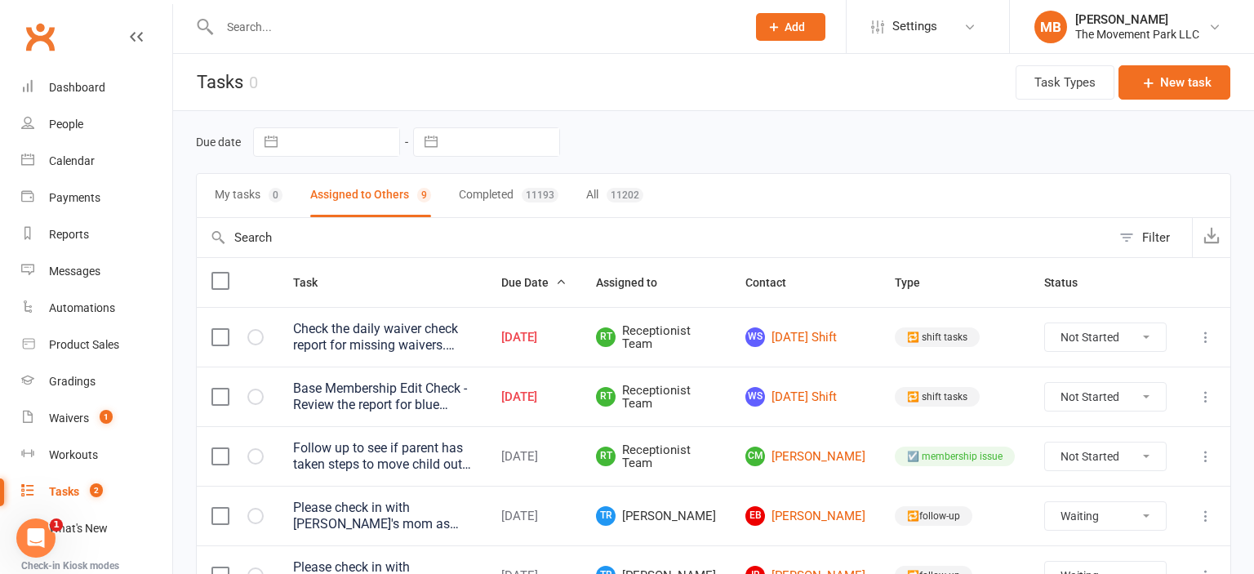
click at [901, 171] on div "Due date Navigate forward to interact with the calendar and select a date. Pres…" at bounding box center [713, 142] width 1035 height 62
click at [501, 82] on header "Tasks 0 Task Types New task" at bounding box center [713, 82] width 1081 height 57
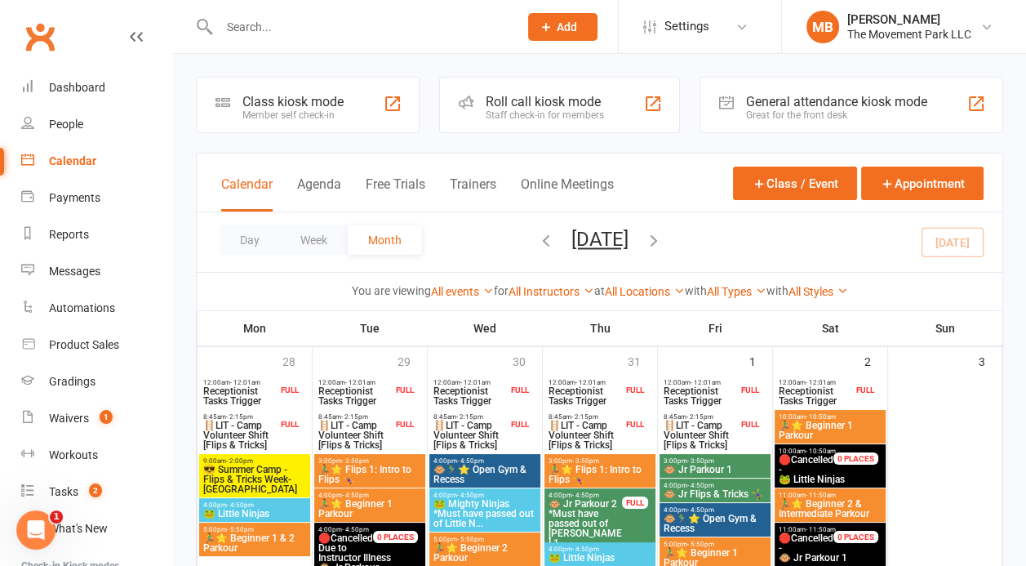
scroll to position [483, 0]
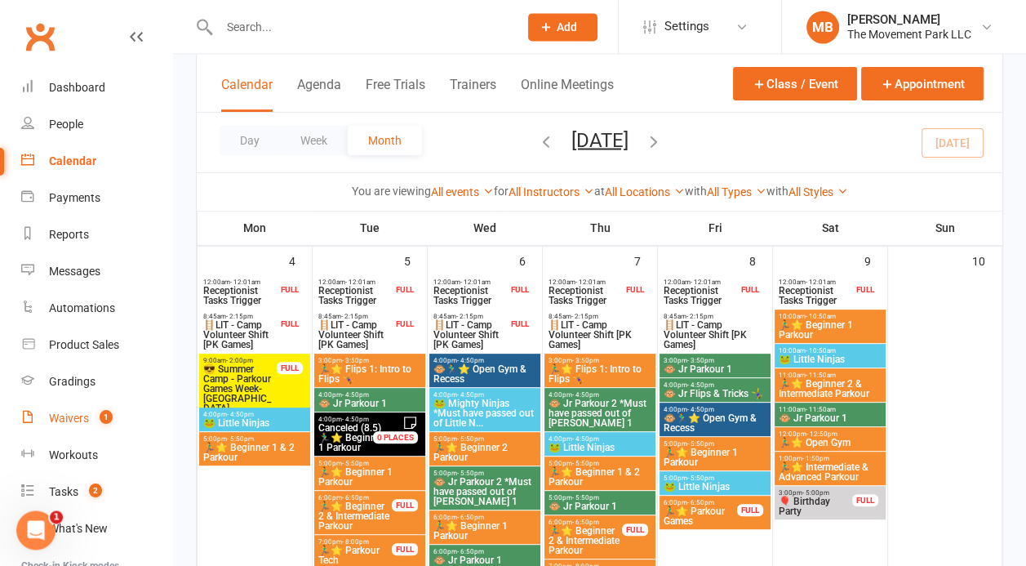
click at [80, 420] on div "Waivers" at bounding box center [69, 418] width 40 height 13
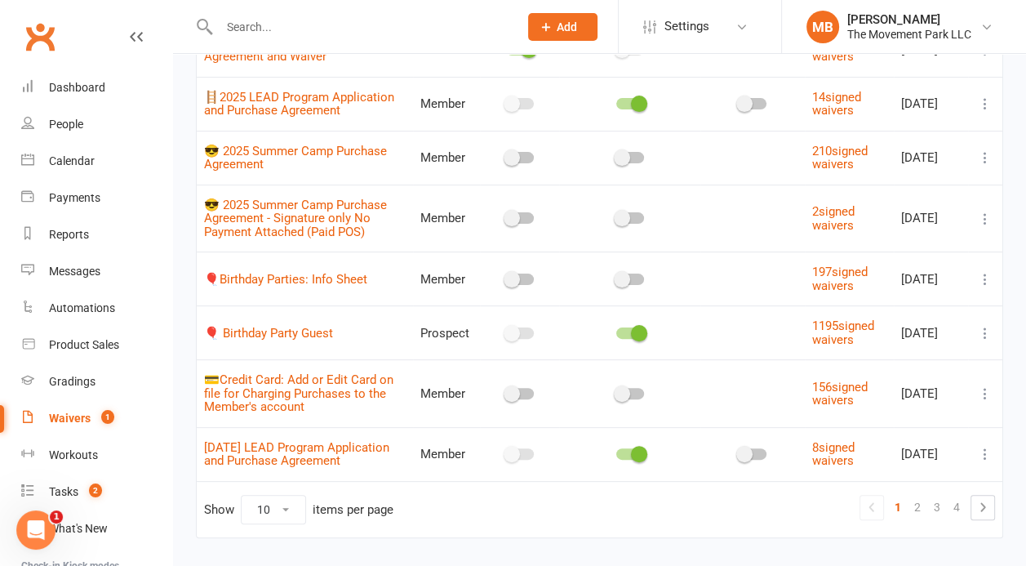
scroll to position [350, 0]
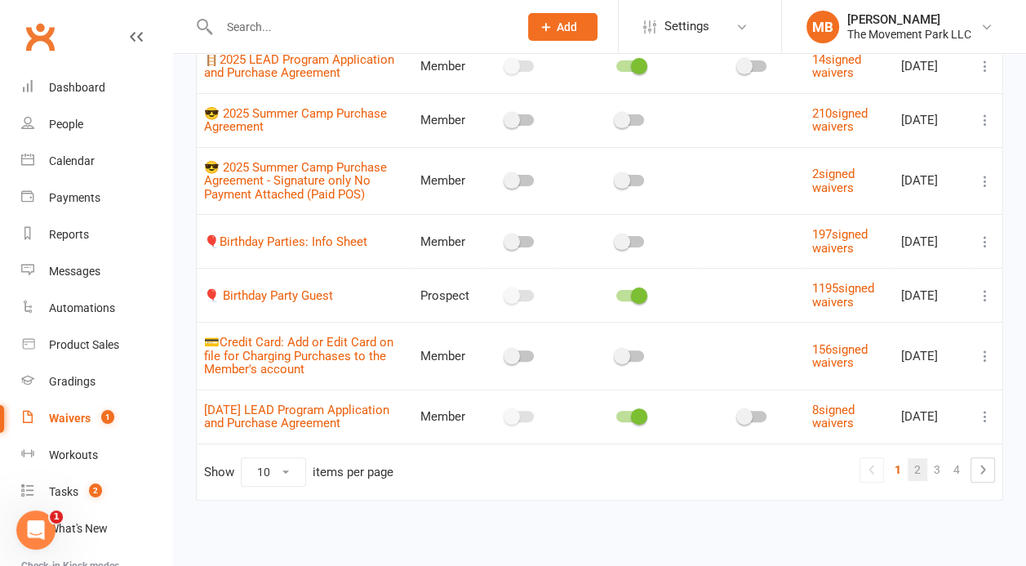
click at [916, 473] on link "2" at bounding box center [918, 469] width 20 height 23
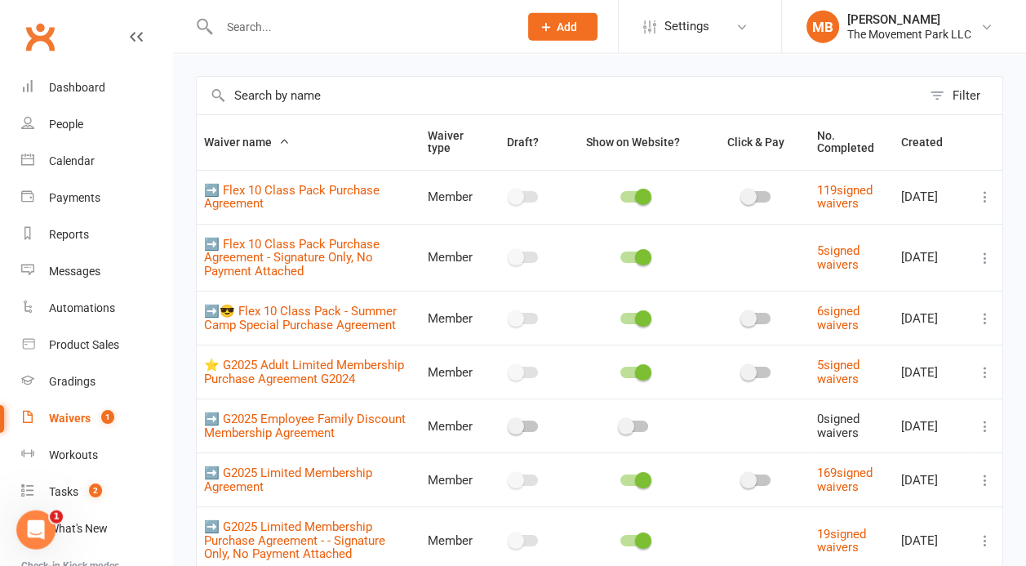
scroll to position [0, 0]
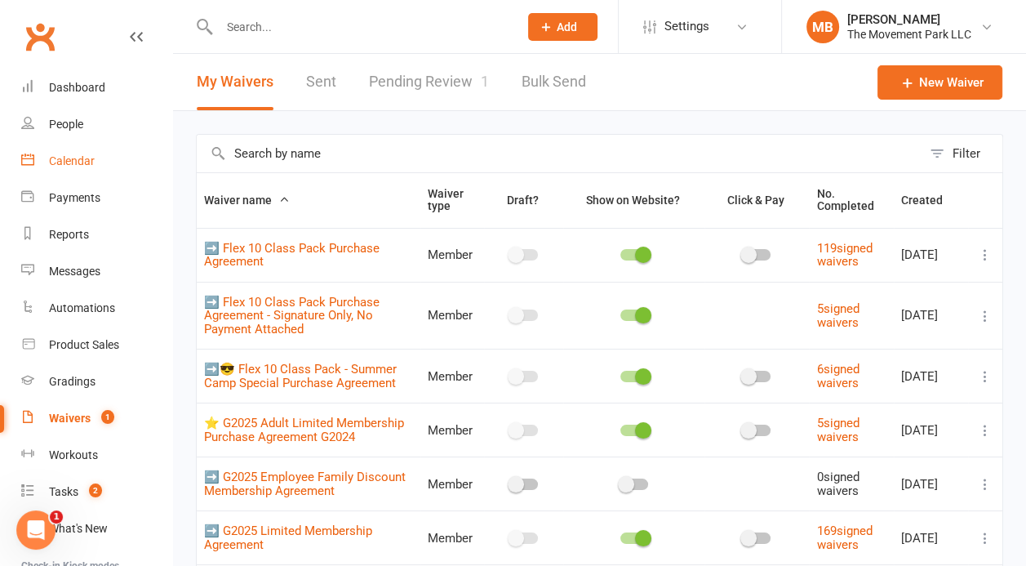
click at [92, 151] on link "Calendar" at bounding box center [96, 161] width 151 height 37
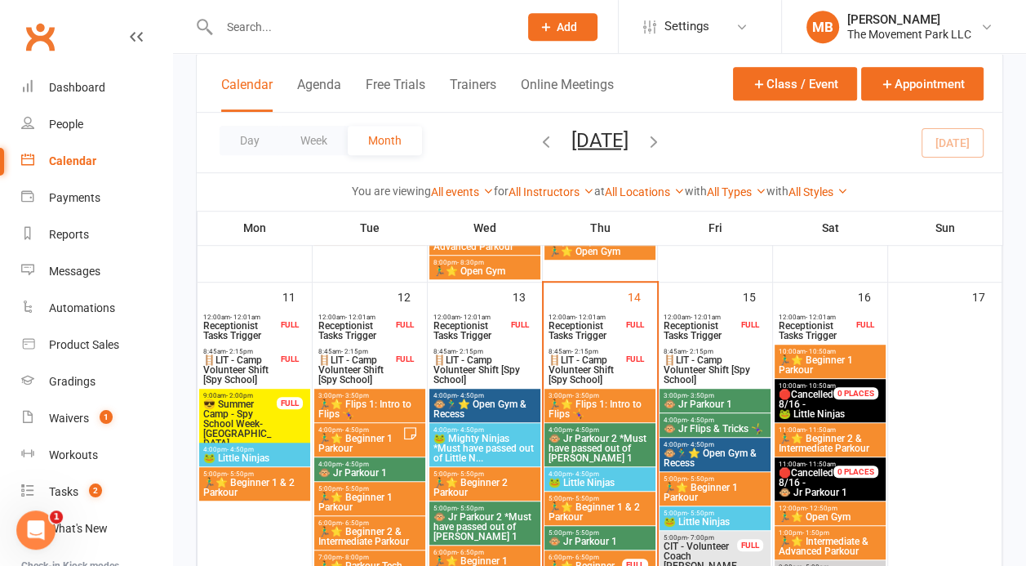
scroll to position [1179, 0]
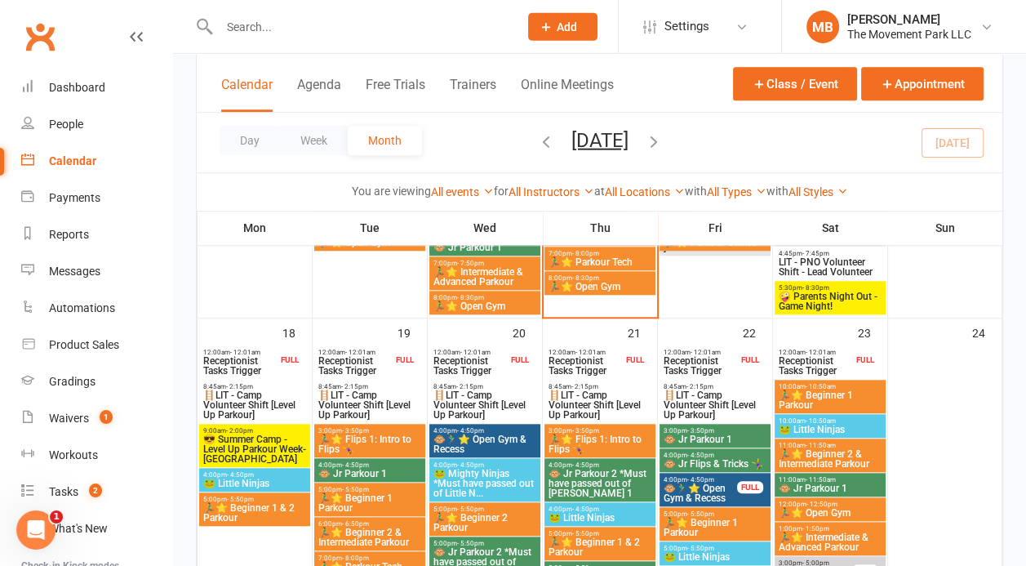
click at [843, 292] on span "🤪 Parents Night Out - Game Night!" at bounding box center [830, 302] width 105 height 20
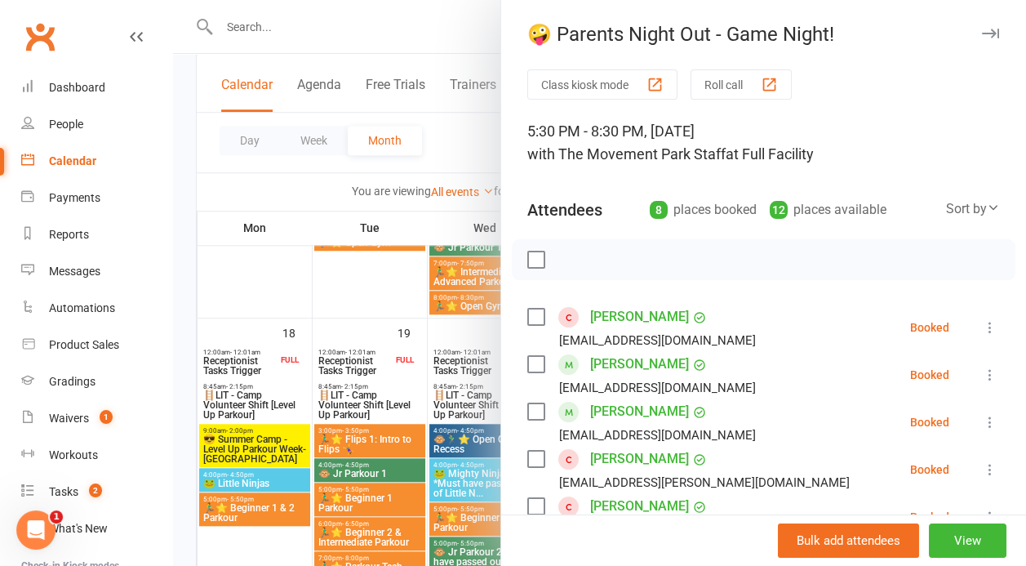
click at [266, 444] on div at bounding box center [599, 283] width 853 height 566
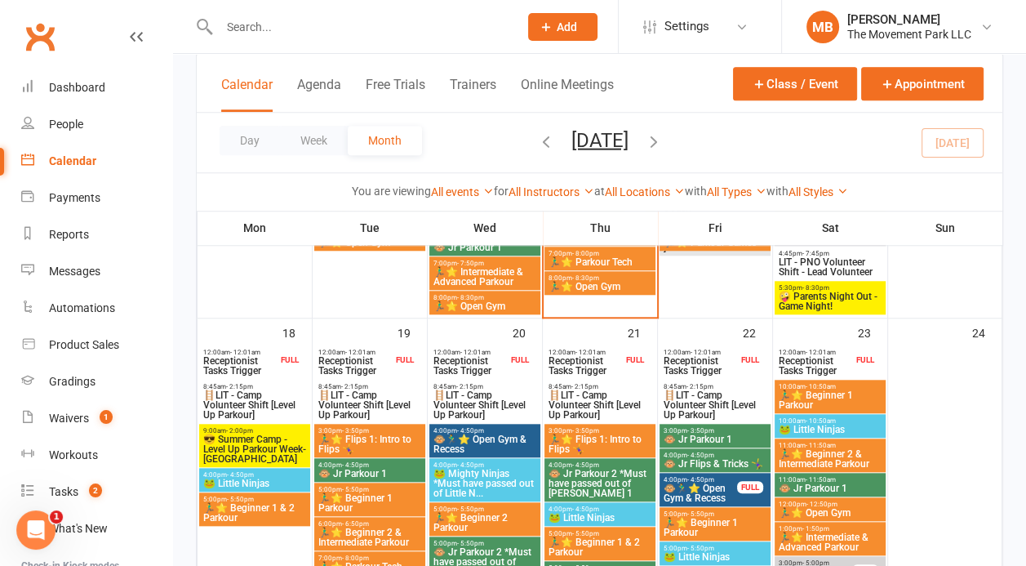
click at [266, 444] on span "😎 Summer Camp - Level Up Parkour Week-[GEOGRAPHIC_DATA]" at bounding box center [254, 448] width 105 height 29
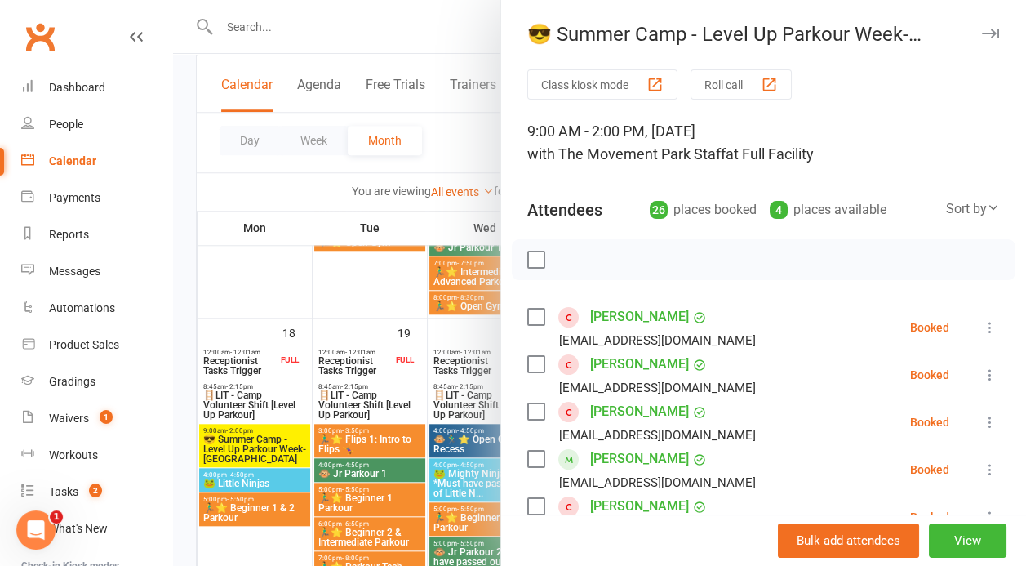
click at [248, 301] on div at bounding box center [599, 283] width 853 height 566
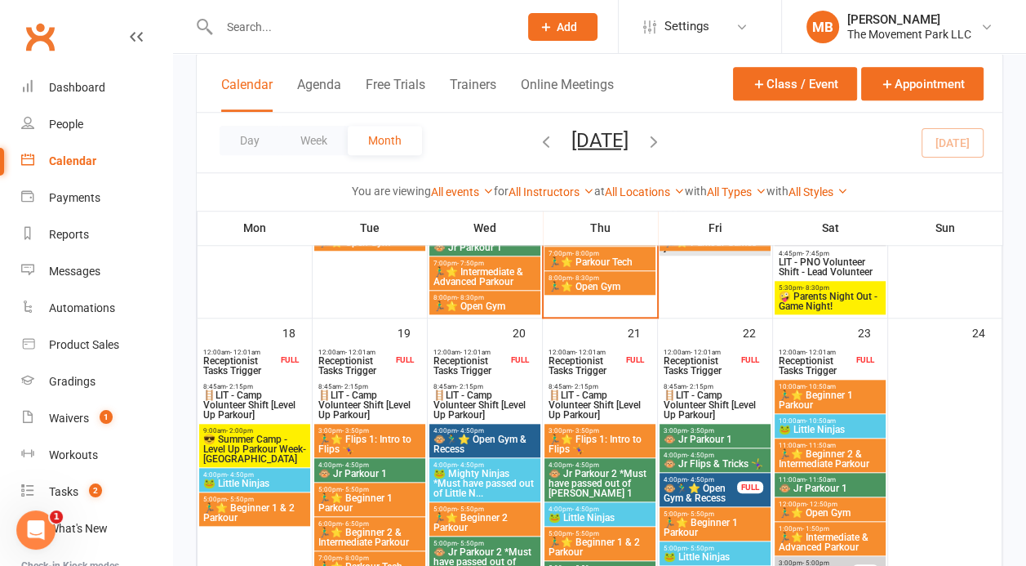
click at [663, 136] on icon "button" at bounding box center [654, 140] width 18 height 18
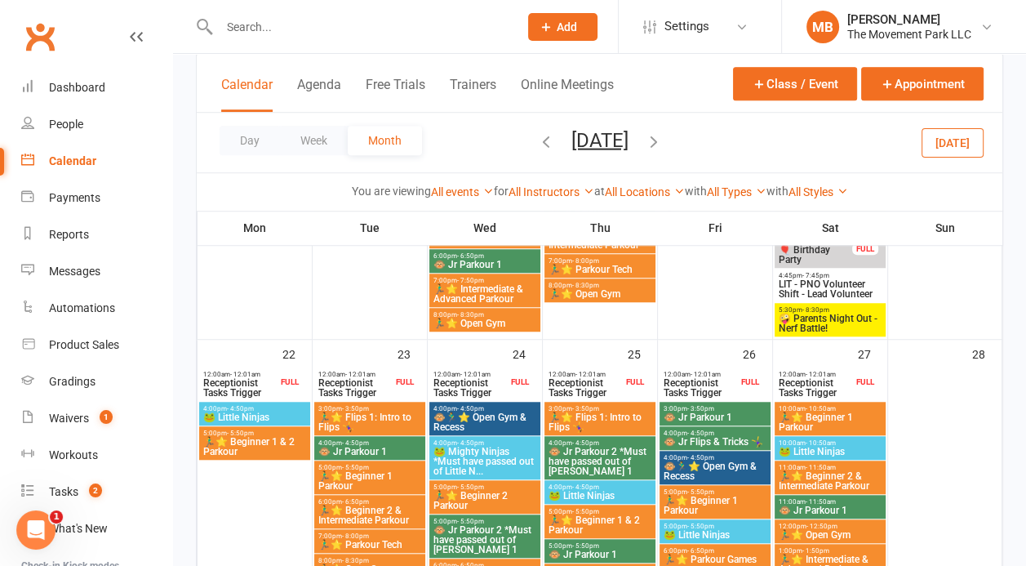
scroll to position [1081, 0]
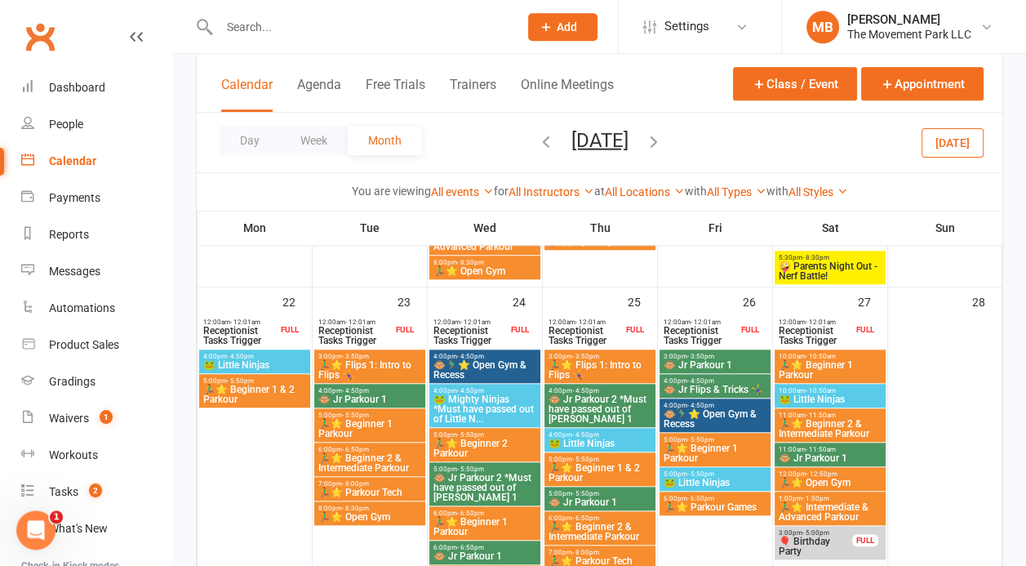
click at [818, 272] on span "🤪 Parents Night Out - Nerf Battle!" at bounding box center [830, 271] width 105 height 20
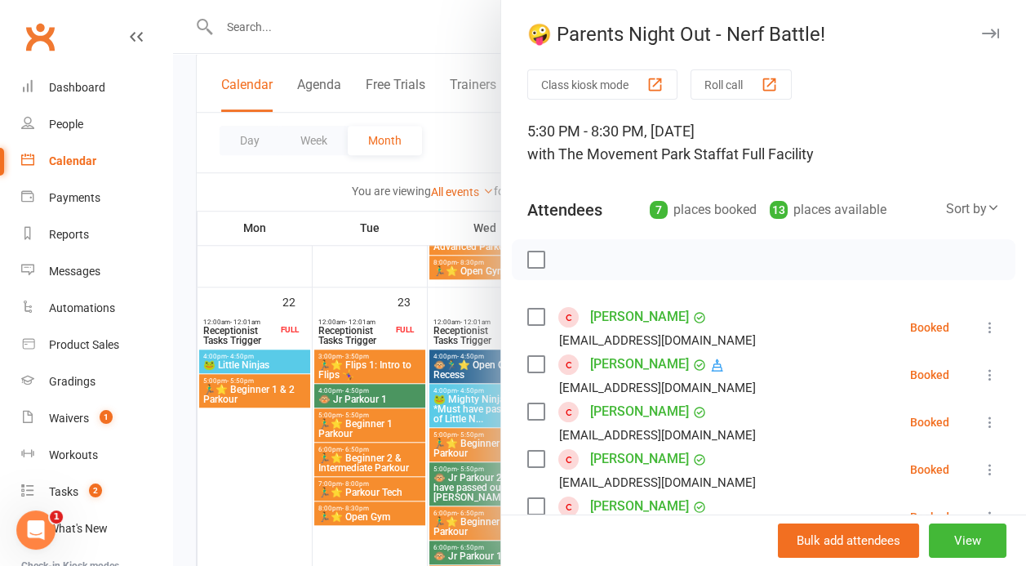
click at [250, 176] on div at bounding box center [599, 283] width 853 height 566
